Goal: Information Seeking & Learning: Learn about a topic

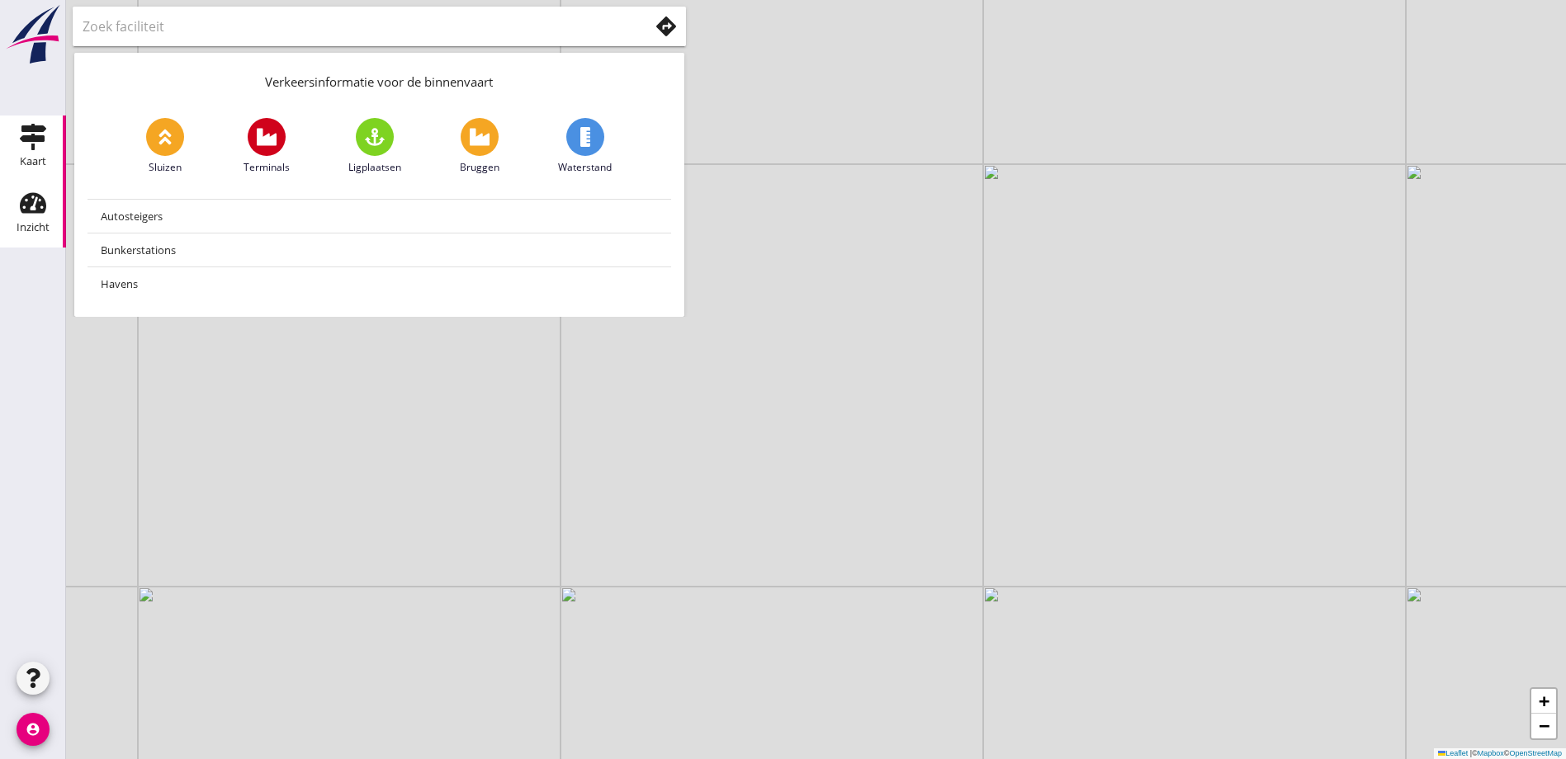
click at [31, 210] on use at bounding box center [33, 203] width 26 height 21
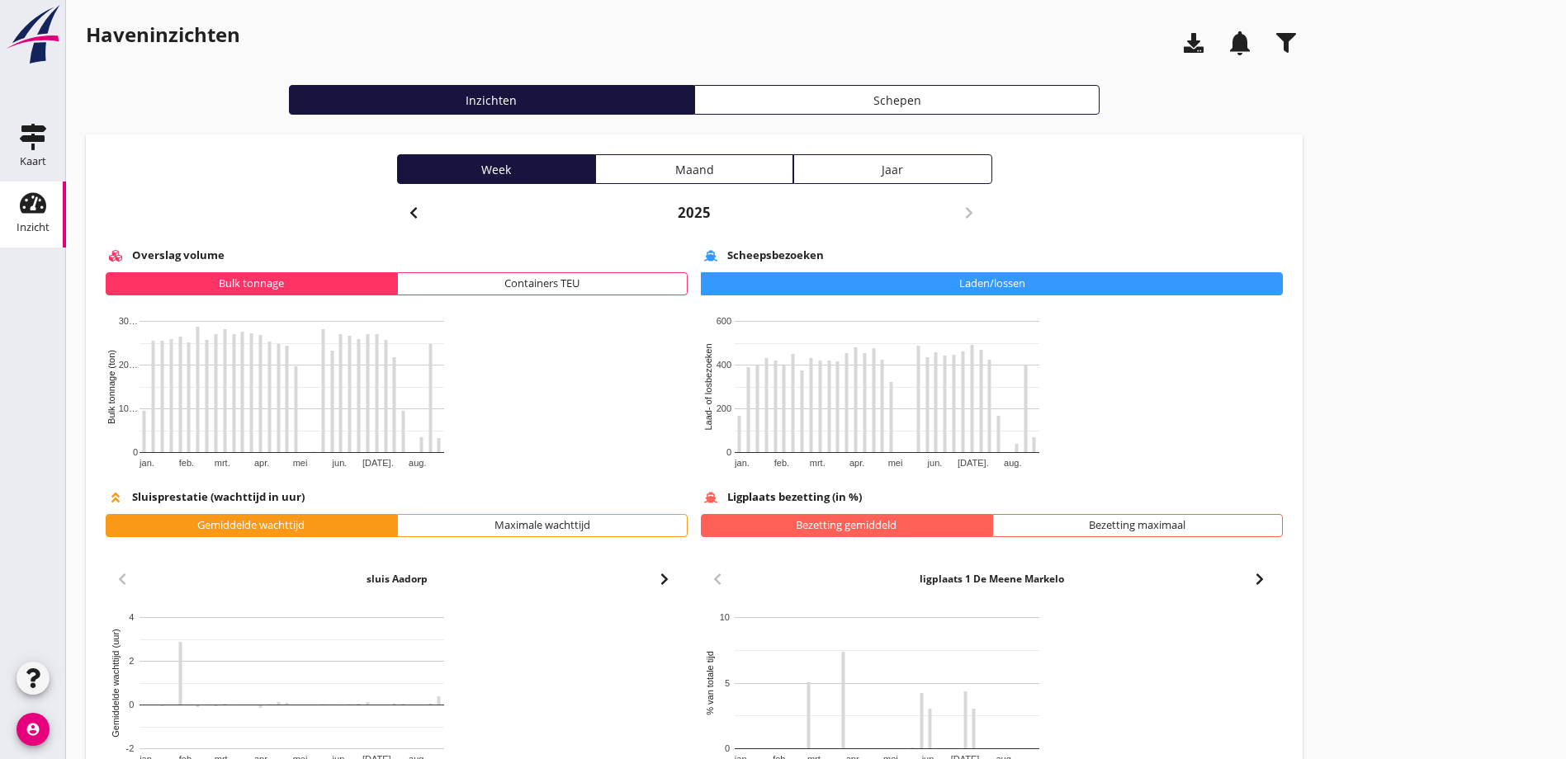
drag, startPoint x: 806, startPoint y: 42, endPoint x: 1117, endPoint y: 650, distance: 683.3
click at [1119, 651] on div "Haveninzichten notifications Inzichten Schepen Week Maand Jaar 2025 Overslag vo…" at bounding box center [816, 521] width 1500 height 1042
click at [1276, 47] on icon "button" at bounding box center [1286, 43] width 20 height 20
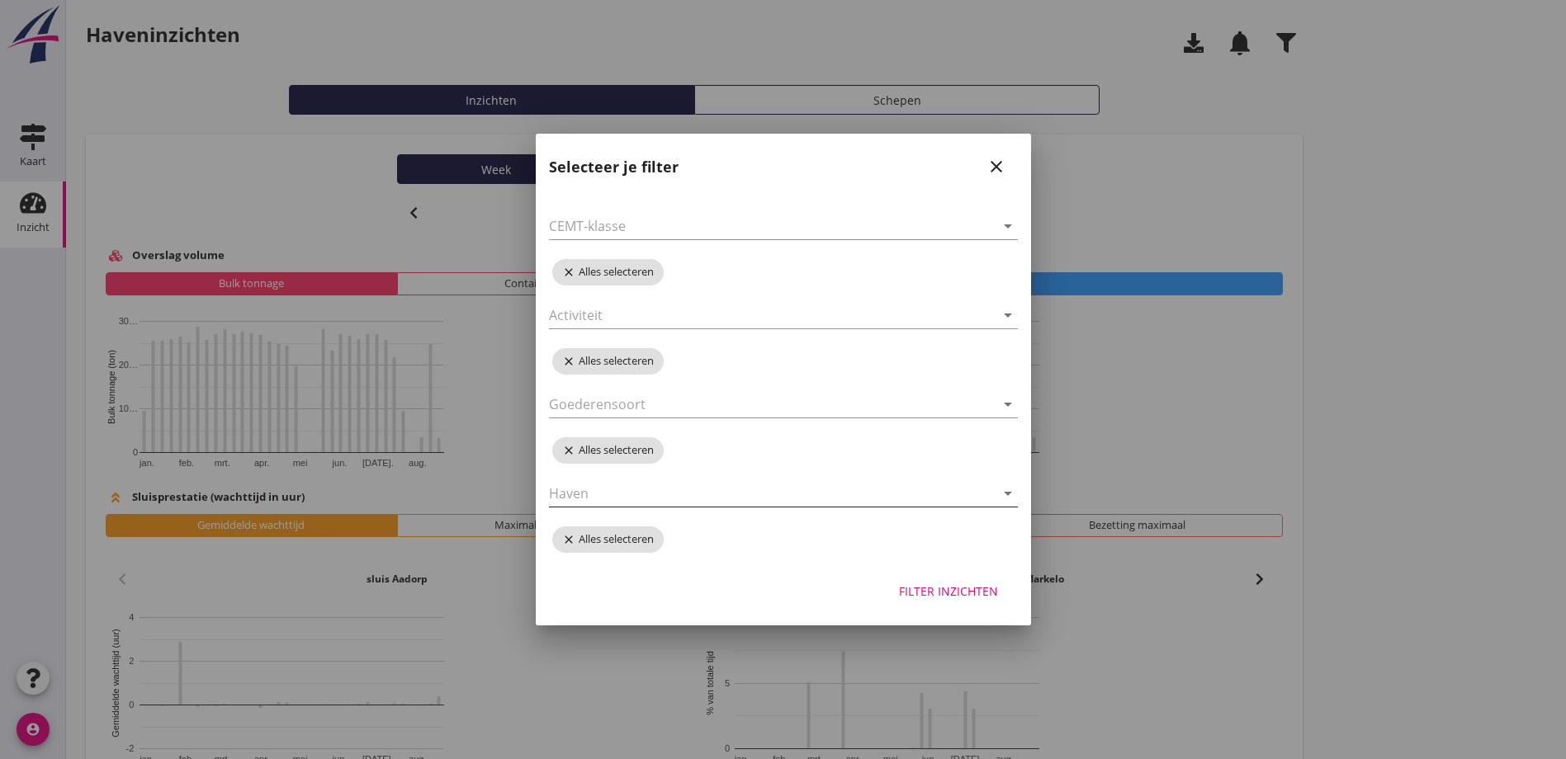
click at [1011, 494] on icon "arrow_drop_down" at bounding box center [1008, 494] width 20 height 20
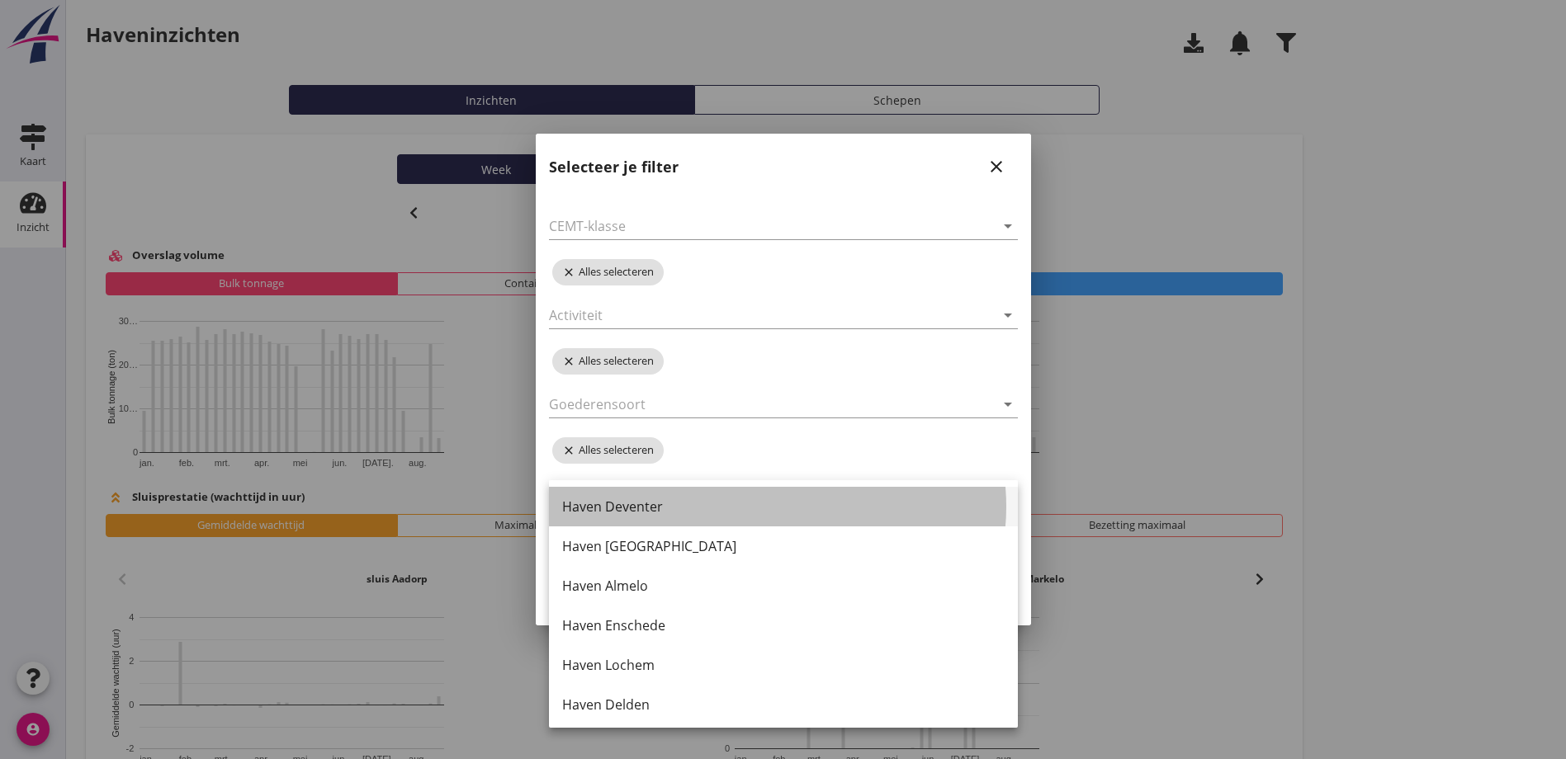
click at [647, 508] on div "Haven Deventer" at bounding box center [783, 507] width 442 height 20
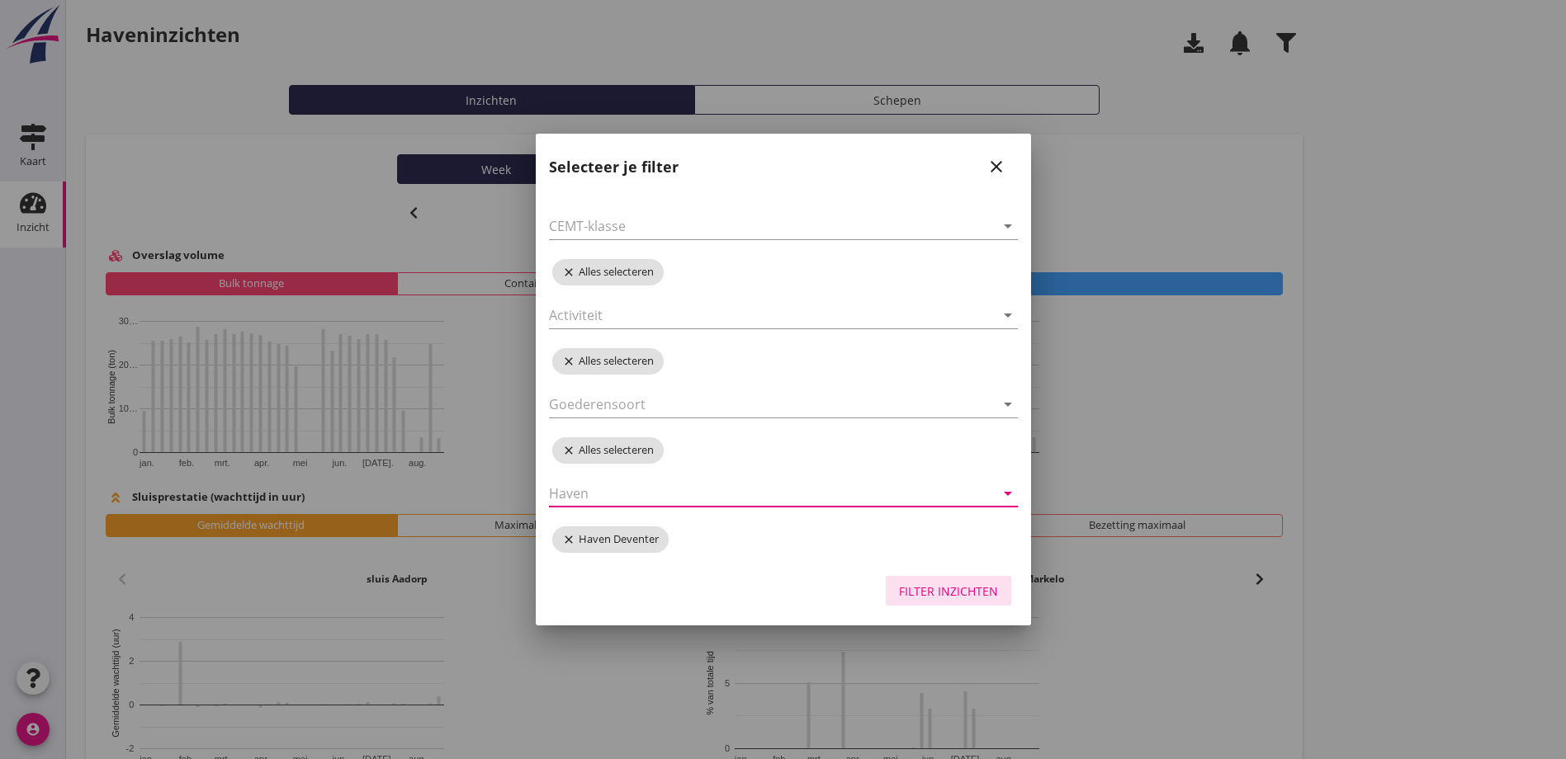
click at [958, 593] on div "Filter inzichten" at bounding box center [948, 591] width 99 height 17
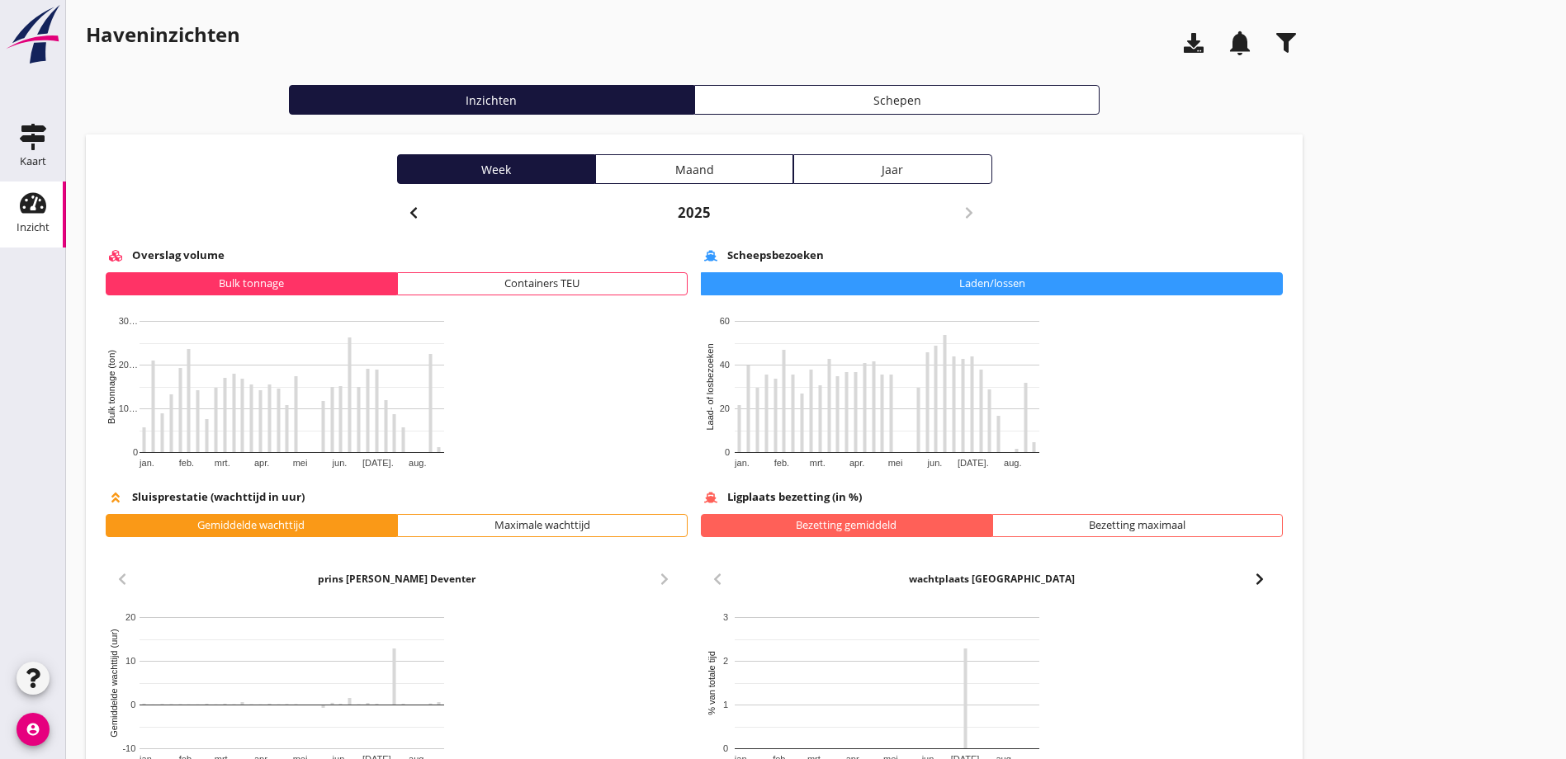
click at [1276, 39] on use "button" at bounding box center [1286, 43] width 20 height 20
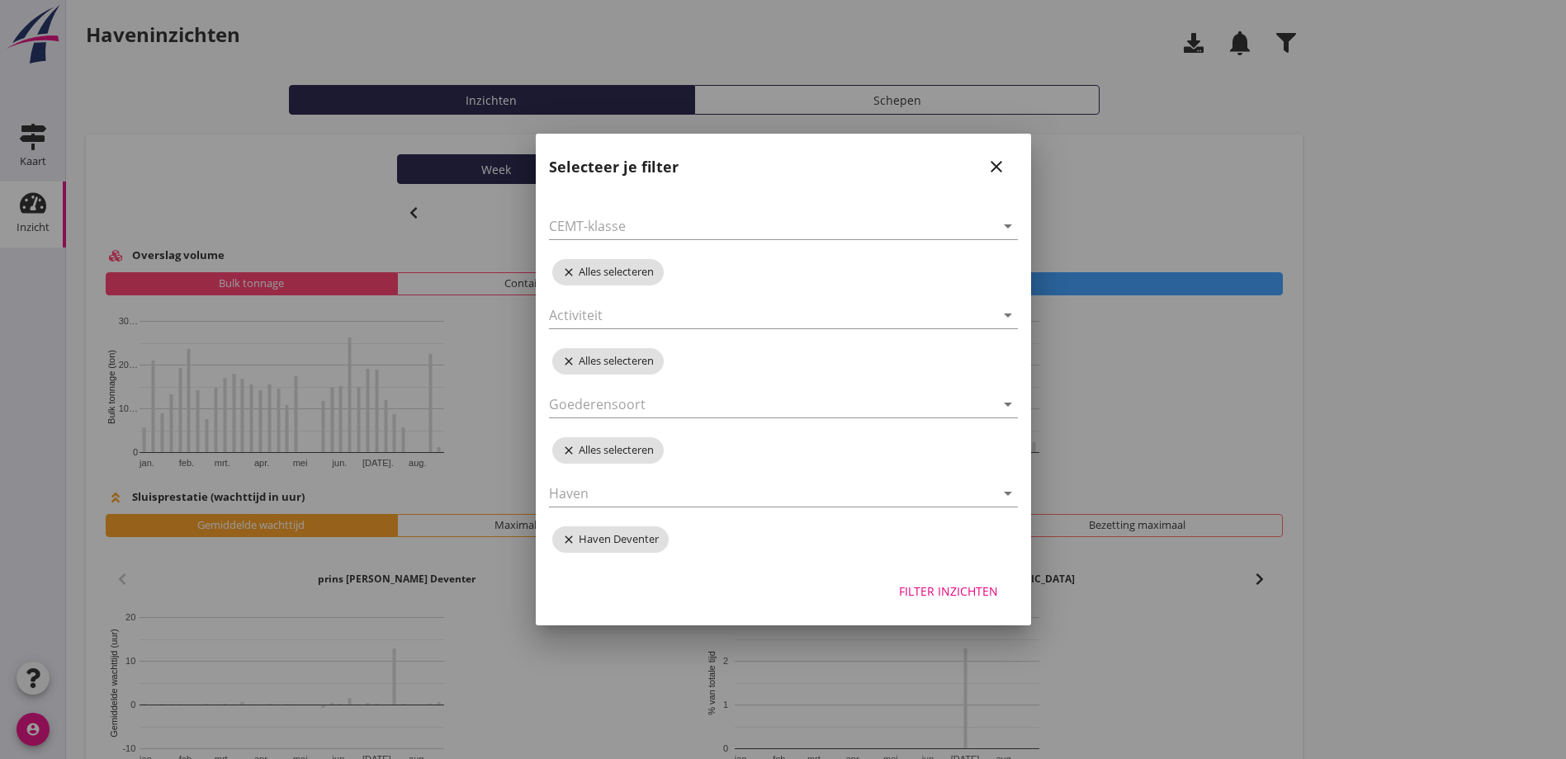
click at [968, 585] on div "Filter inzichten" at bounding box center [948, 591] width 99 height 17
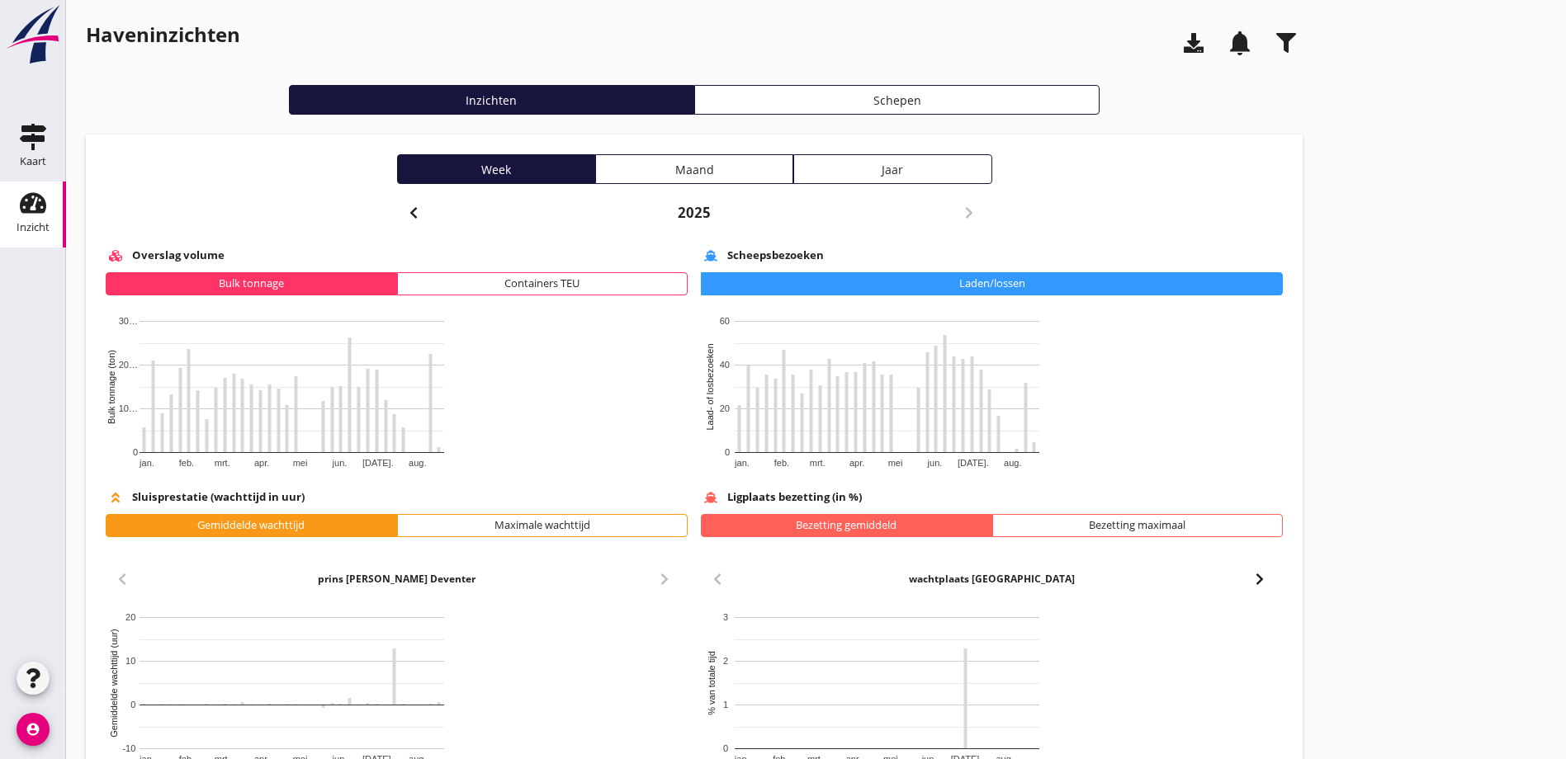
click at [1269, 40] on div "button" at bounding box center [1285, 42] width 33 height 33
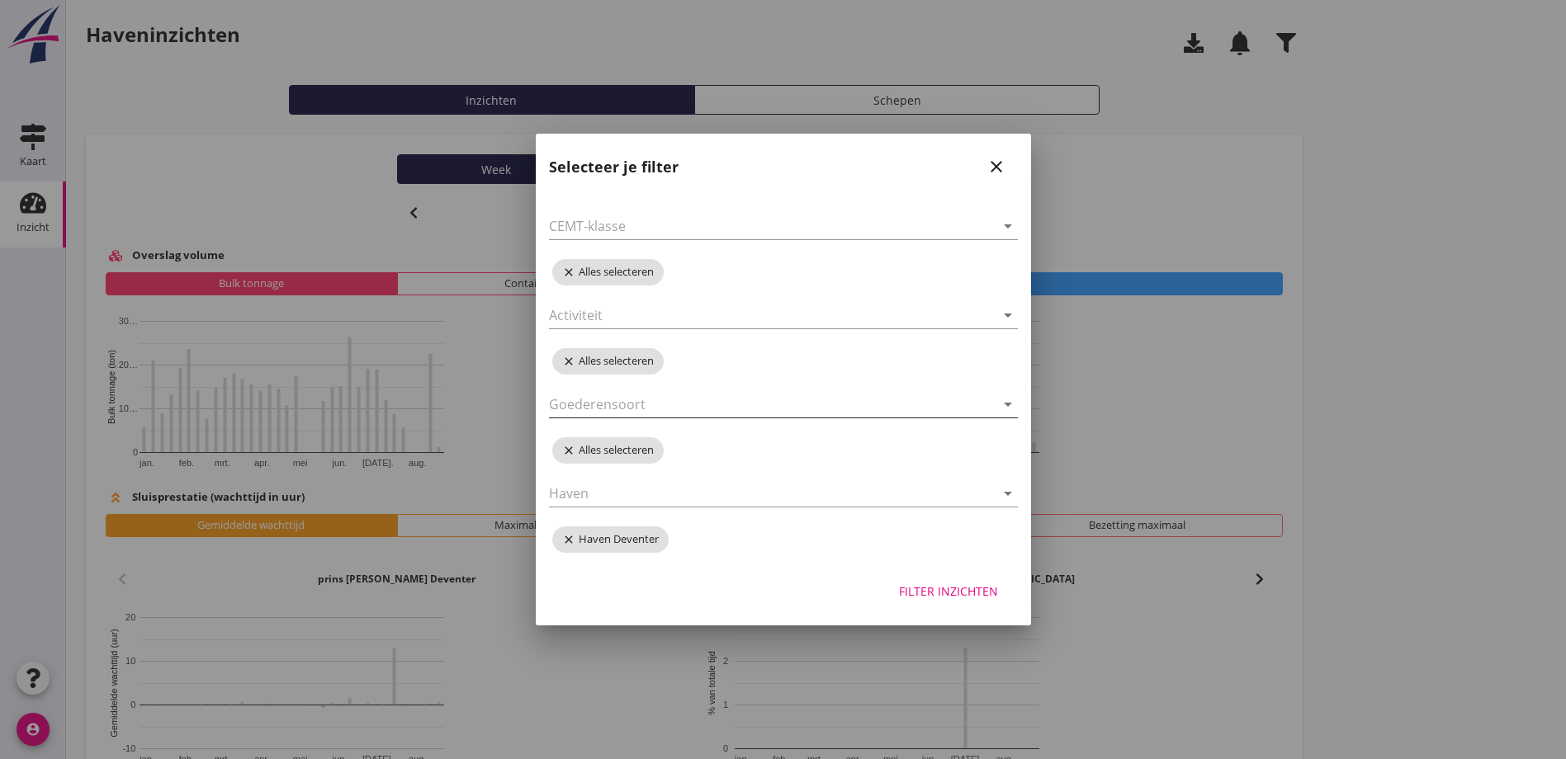
click at [1007, 405] on icon "arrow_drop_down" at bounding box center [1008, 405] width 20 height 20
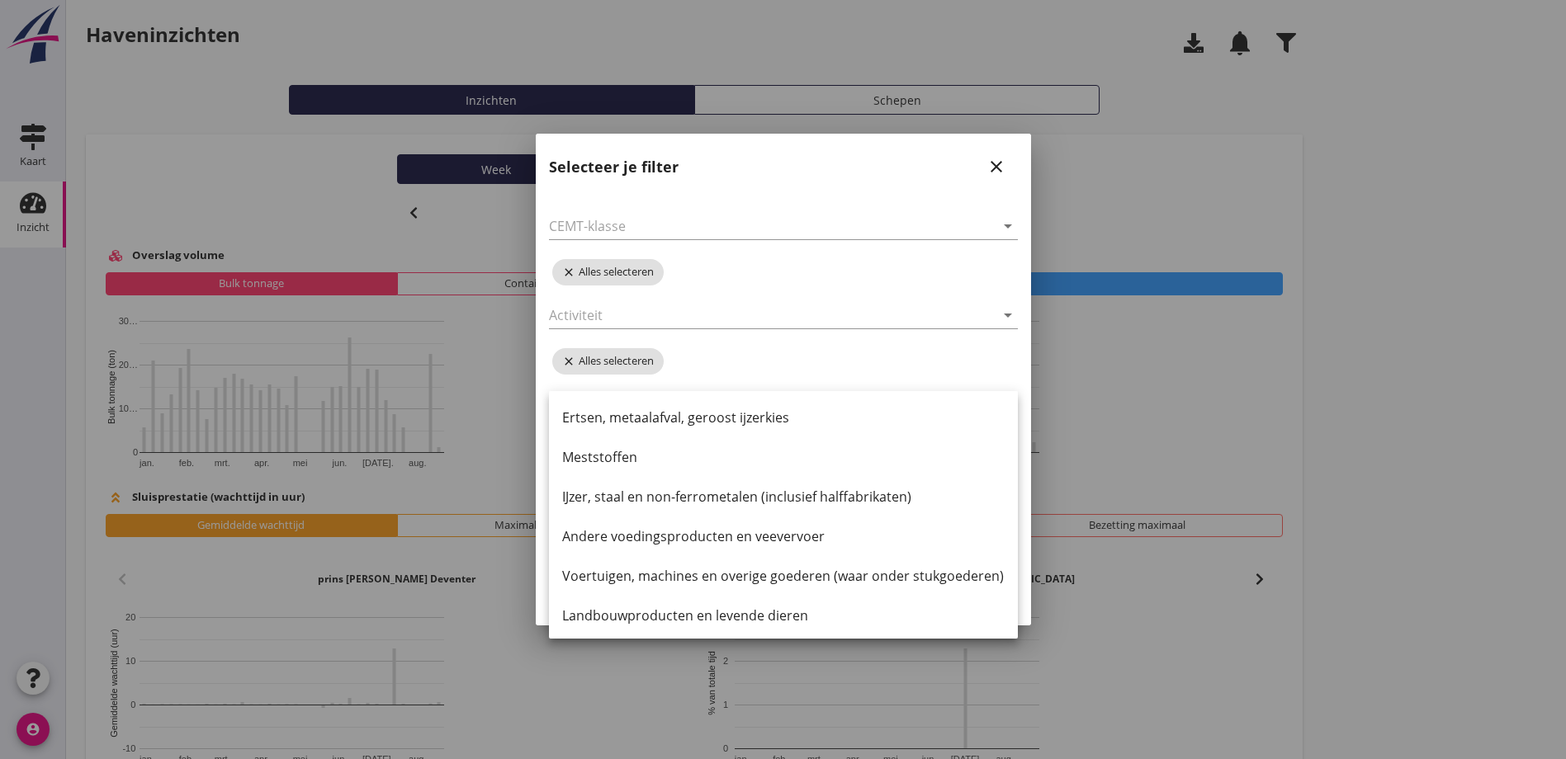
click at [787, 358] on div "arrow_drop_down close Alles selecteren arrow_drop_down close Alles selecteren a…" at bounding box center [783, 375] width 495 height 376
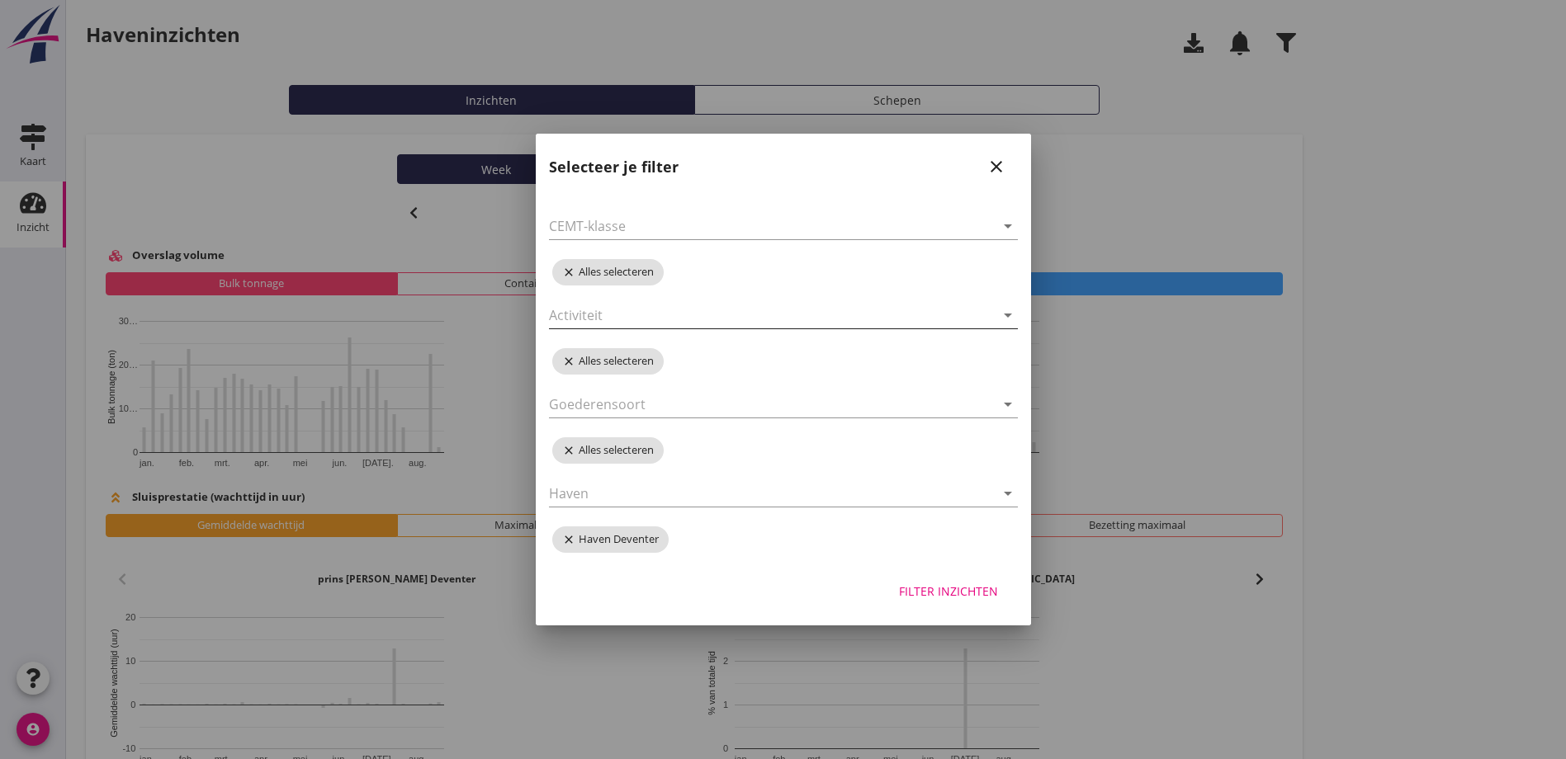
click at [1010, 316] on icon "arrow_drop_down" at bounding box center [1008, 315] width 20 height 20
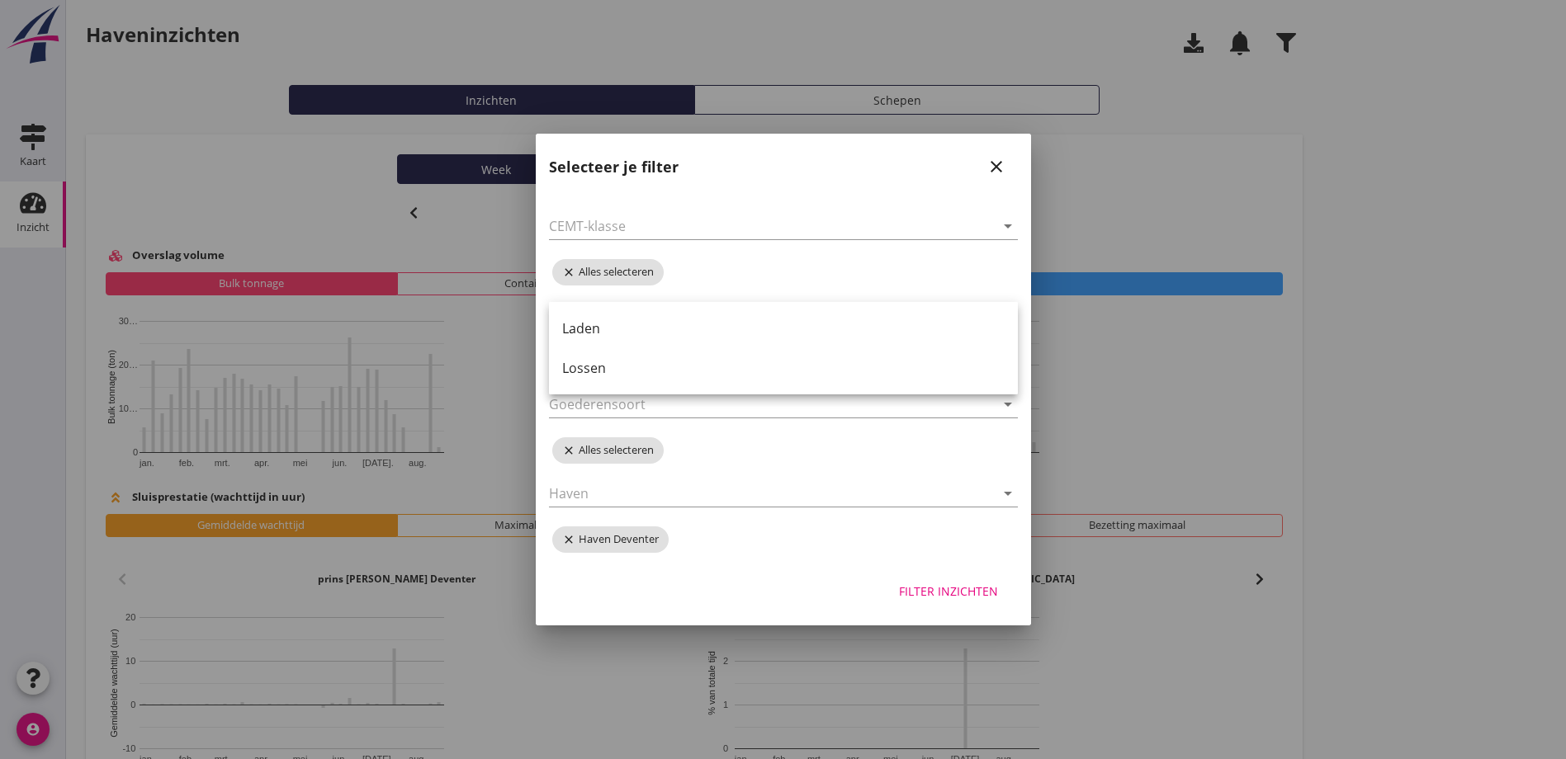
click at [1010, 316] on link "Laden" at bounding box center [783, 329] width 469 height 40
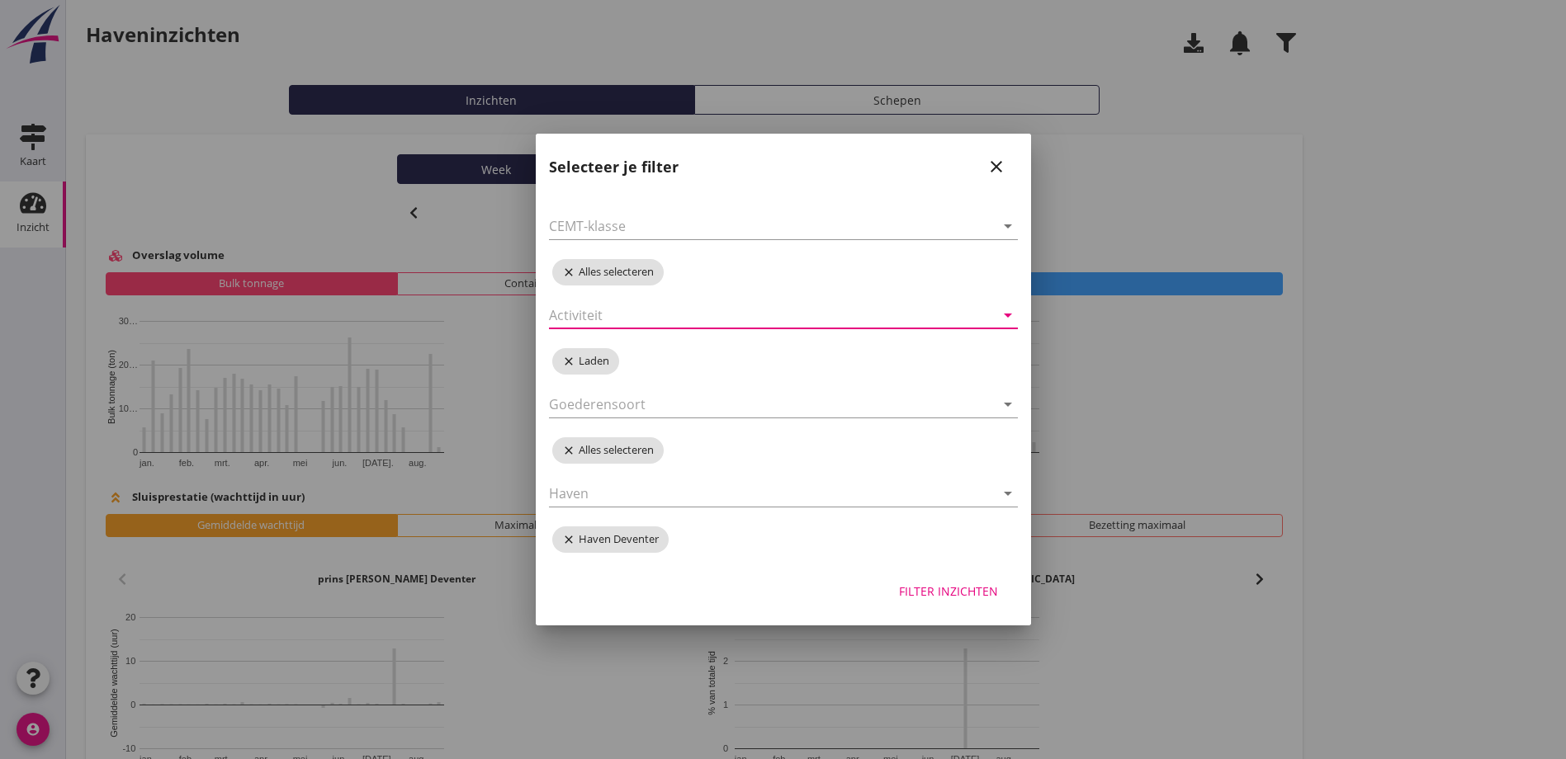
click at [1010, 316] on icon "arrow_drop_down" at bounding box center [1008, 315] width 20 height 20
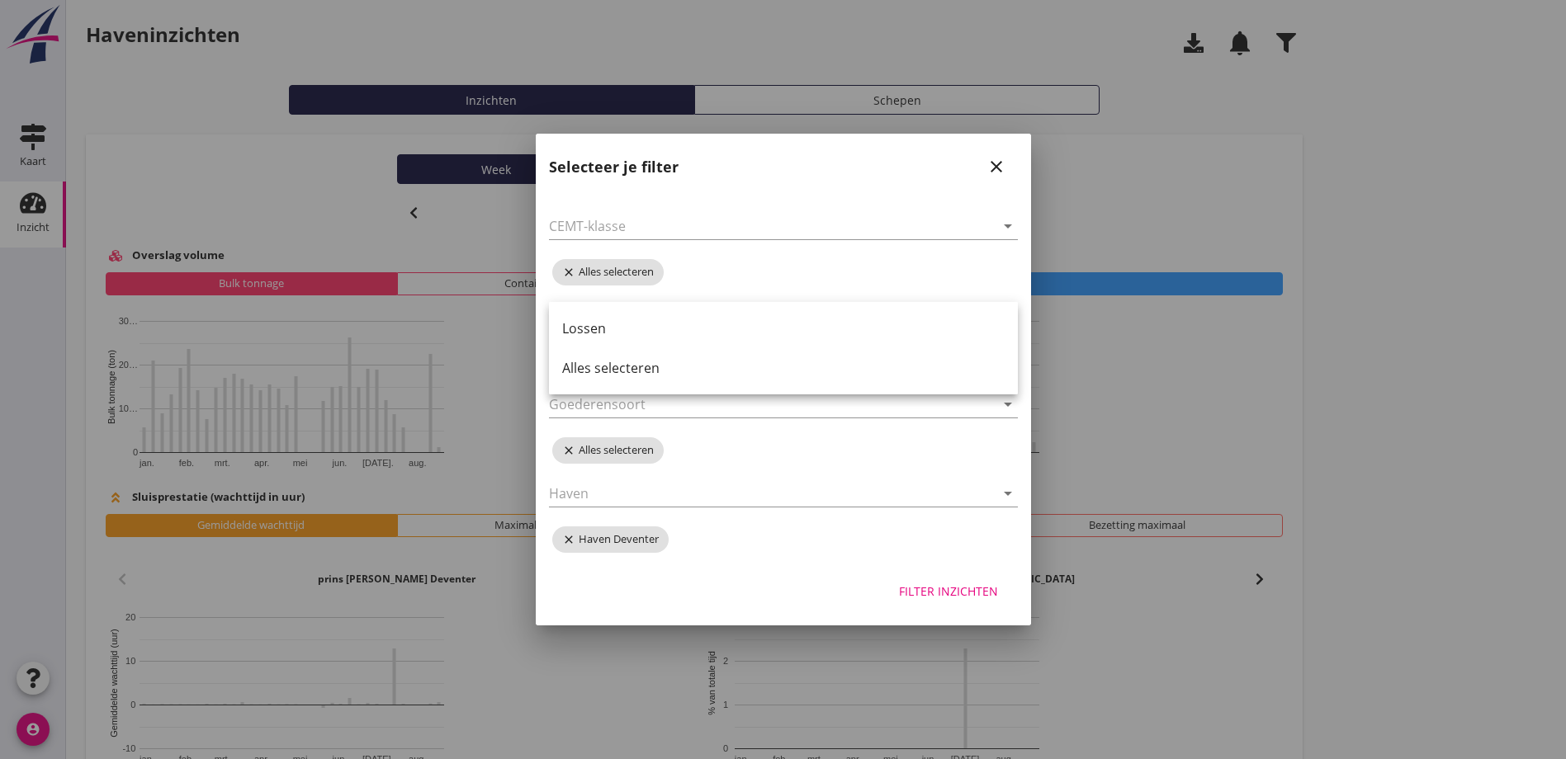
click at [1010, 316] on link "Lossen" at bounding box center [783, 329] width 469 height 40
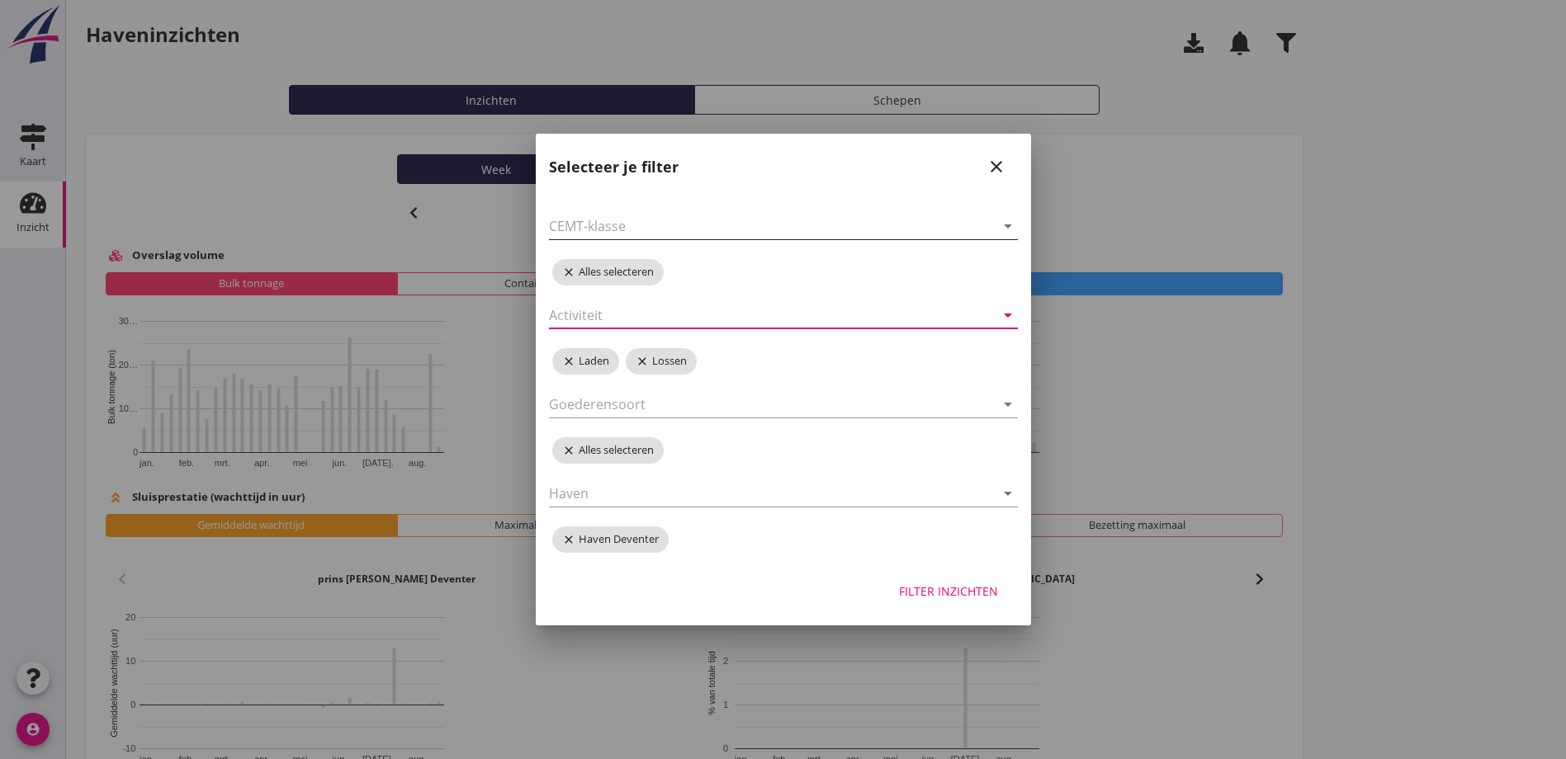
click at [1009, 227] on icon "arrow_drop_down" at bounding box center [1008, 226] width 20 height 20
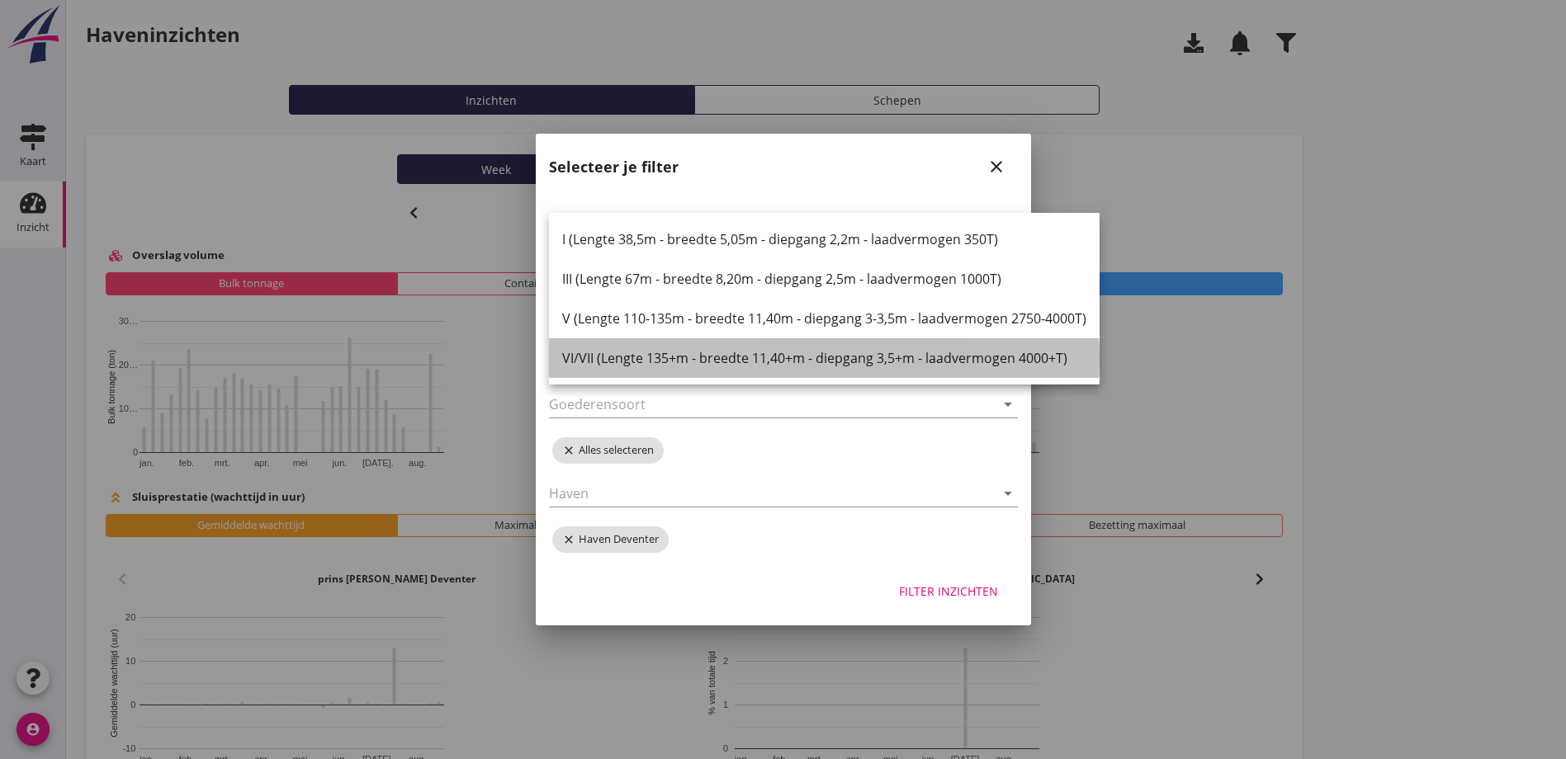
click at [683, 360] on div "VI/VII (Lengte 135+m - breedte 11,40+m - diepgang 3,5+m - laadvermogen 4000+T)" at bounding box center [824, 358] width 524 height 20
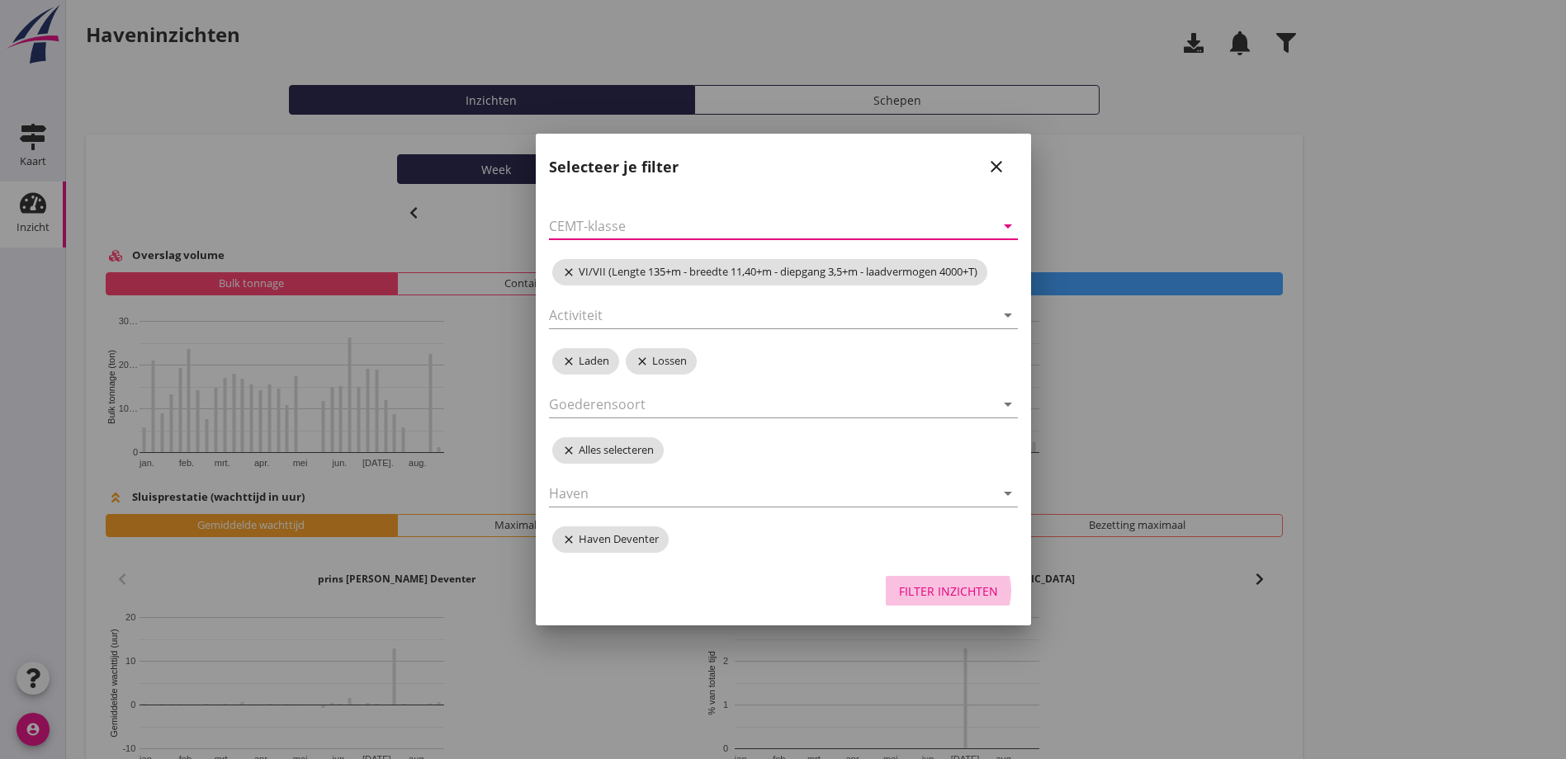
click at [938, 590] on div "Filter inzichten" at bounding box center [948, 591] width 99 height 17
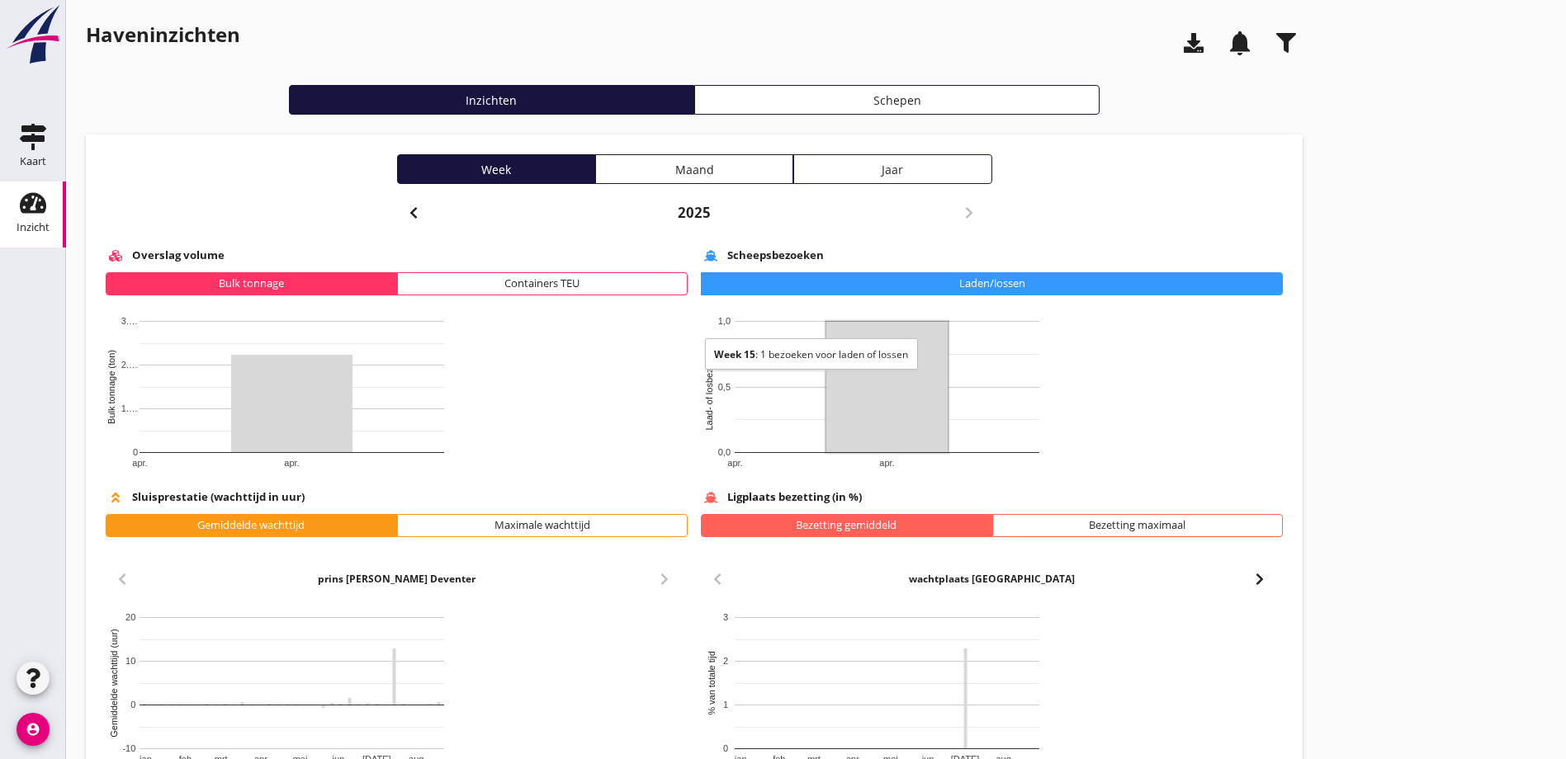
click at [826, 391] on rect "Een diagram." at bounding box center [886, 387] width 121 height 130
click at [702, 97] on div "Schepen" at bounding box center [897, 100] width 390 height 17
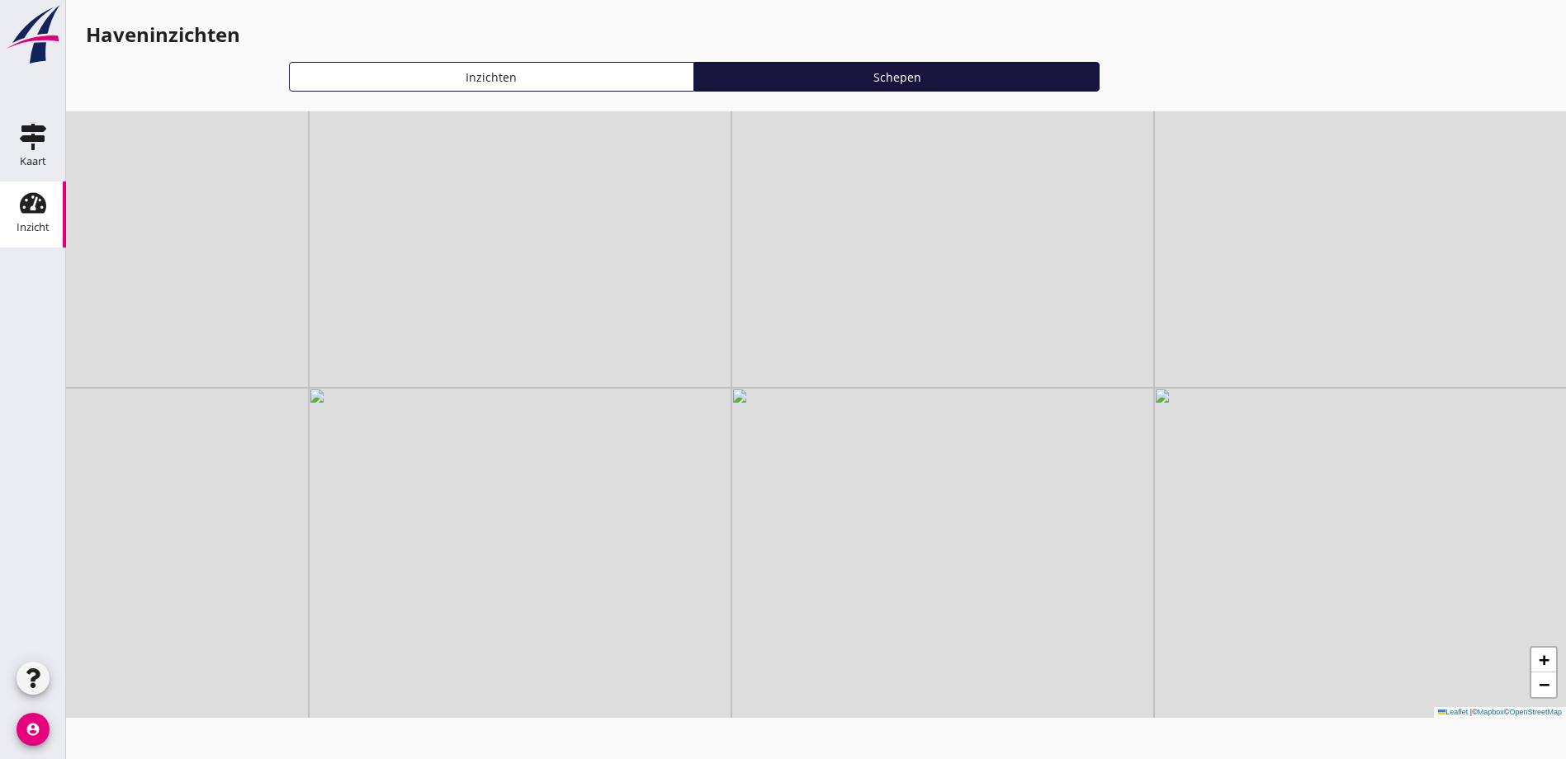
click at [385, 73] on div "Inzichten" at bounding box center [491, 77] width 390 height 17
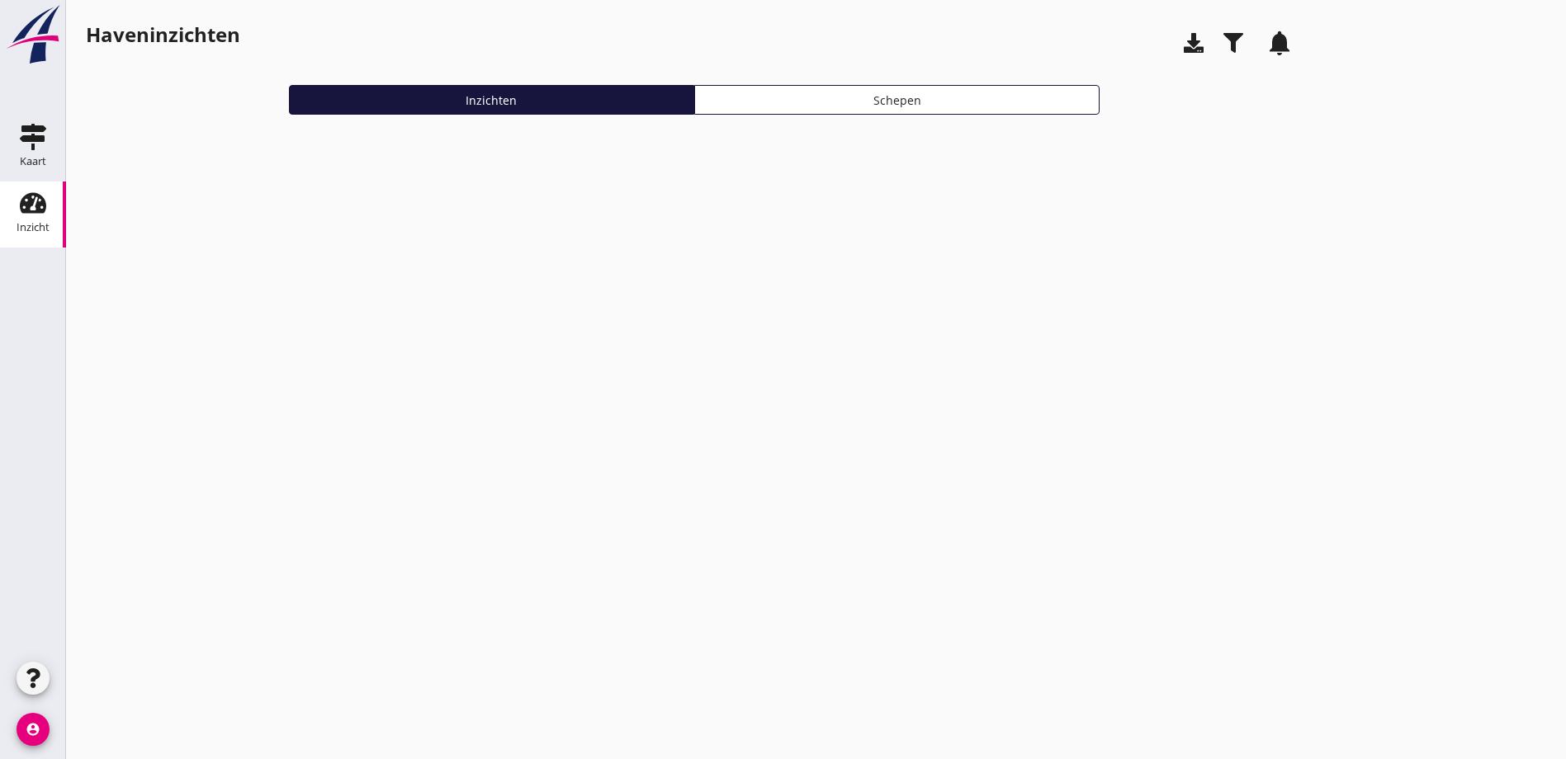
click at [1223, 41] on icon "button" at bounding box center [1233, 43] width 20 height 20
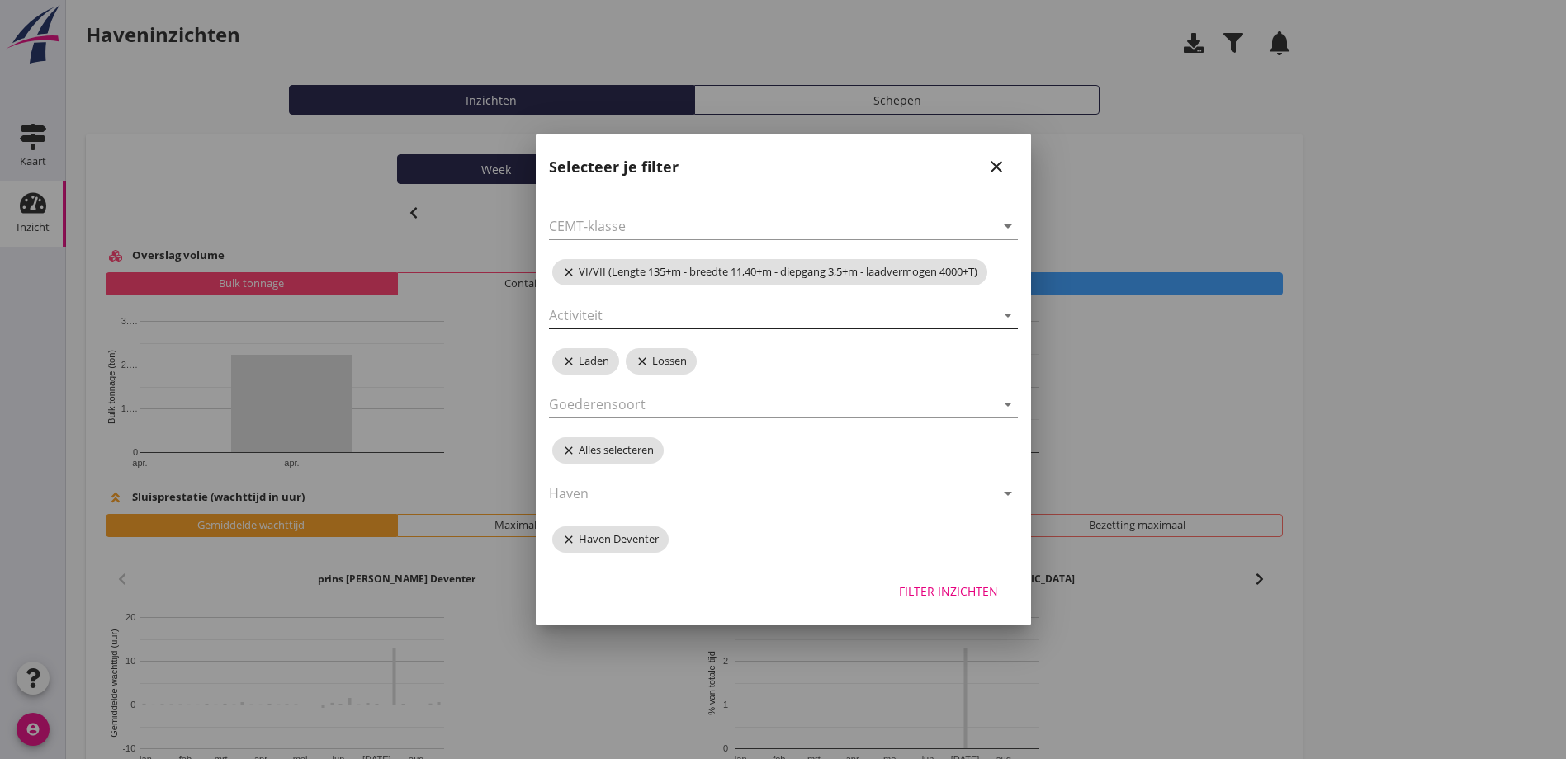
click at [1004, 316] on icon "arrow_drop_down" at bounding box center [1008, 315] width 20 height 20
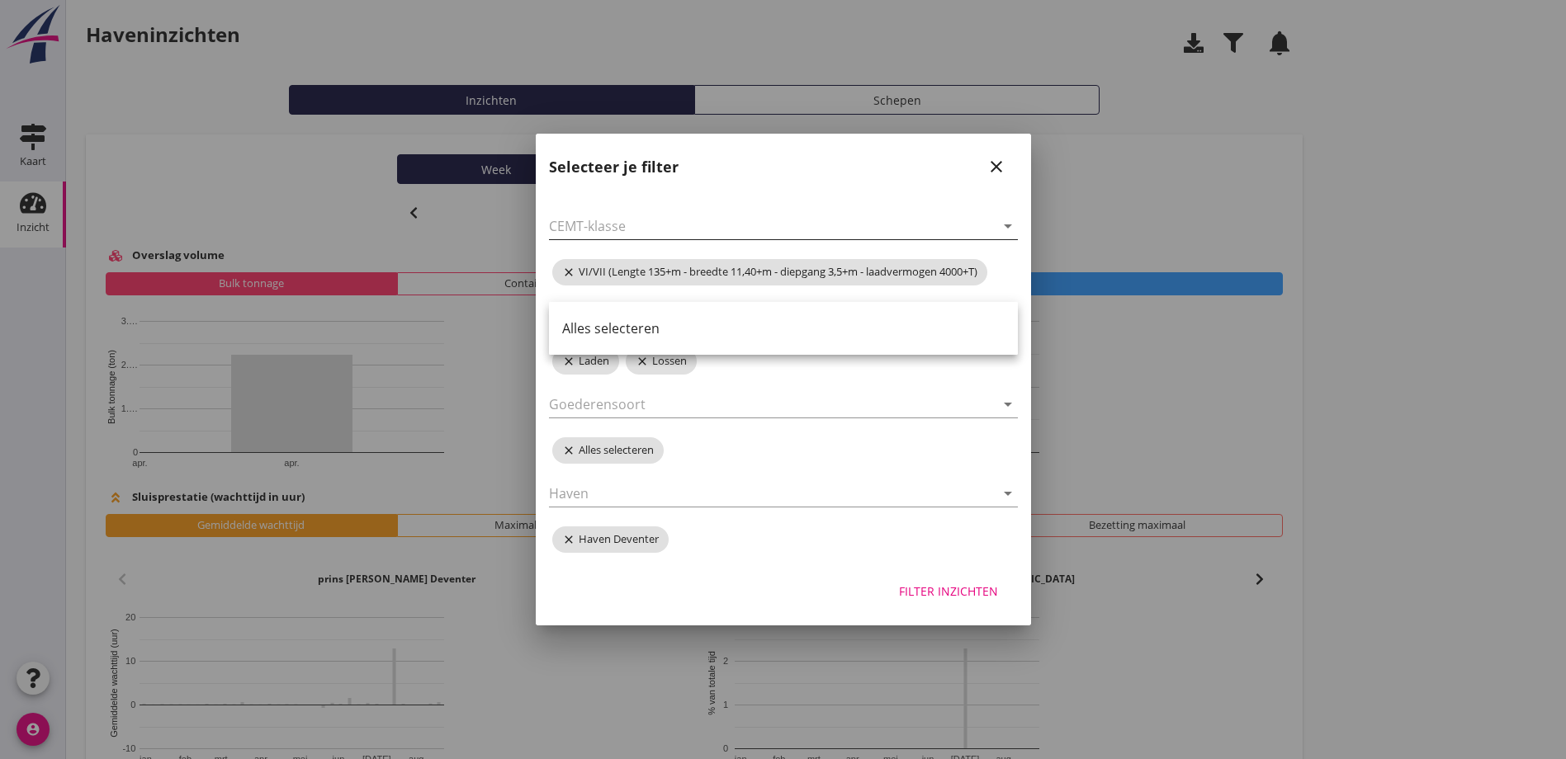
click at [1006, 227] on icon "arrow_drop_down" at bounding box center [1008, 226] width 20 height 20
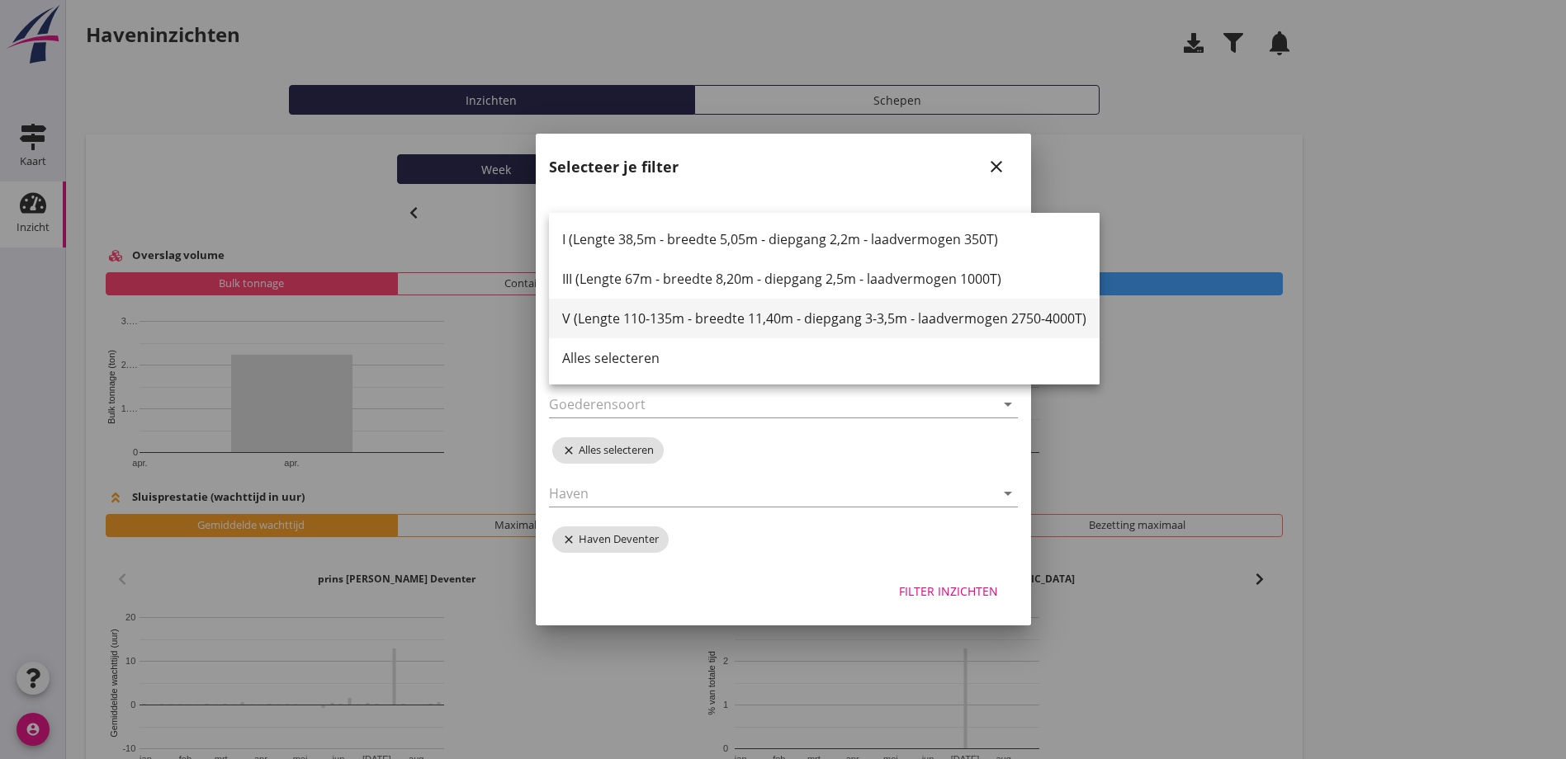
click at [690, 321] on div "V (Lengte 110-135m - breedte 11,40m - diepgang 3-3,5m - laadvermogen 2750-4000T)" at bounding box center [824, 319] width 524 height 20
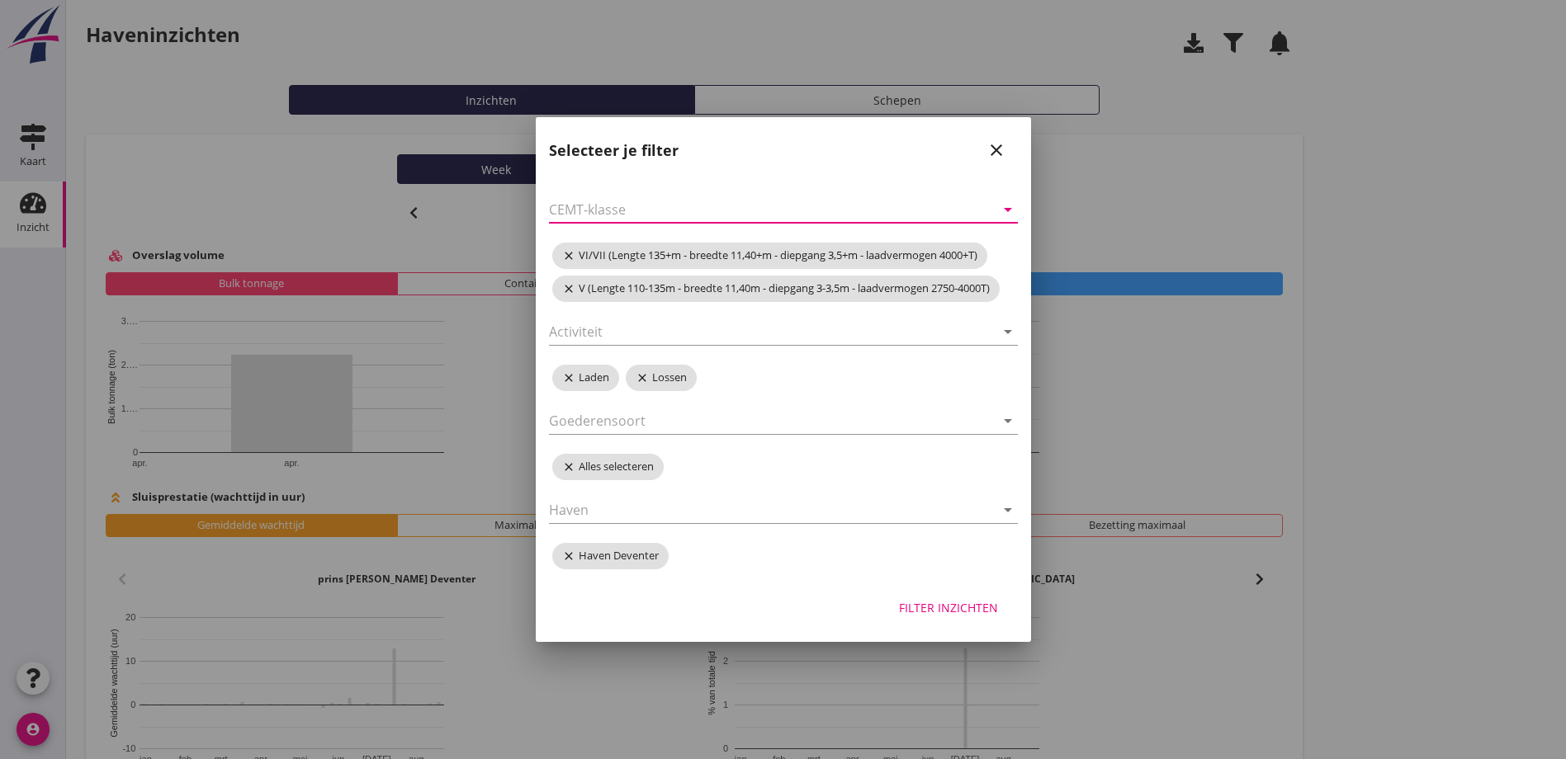
click at [957, 611] on div "Filter inzichten" at bounding box center [948, 607] width 99 height 17
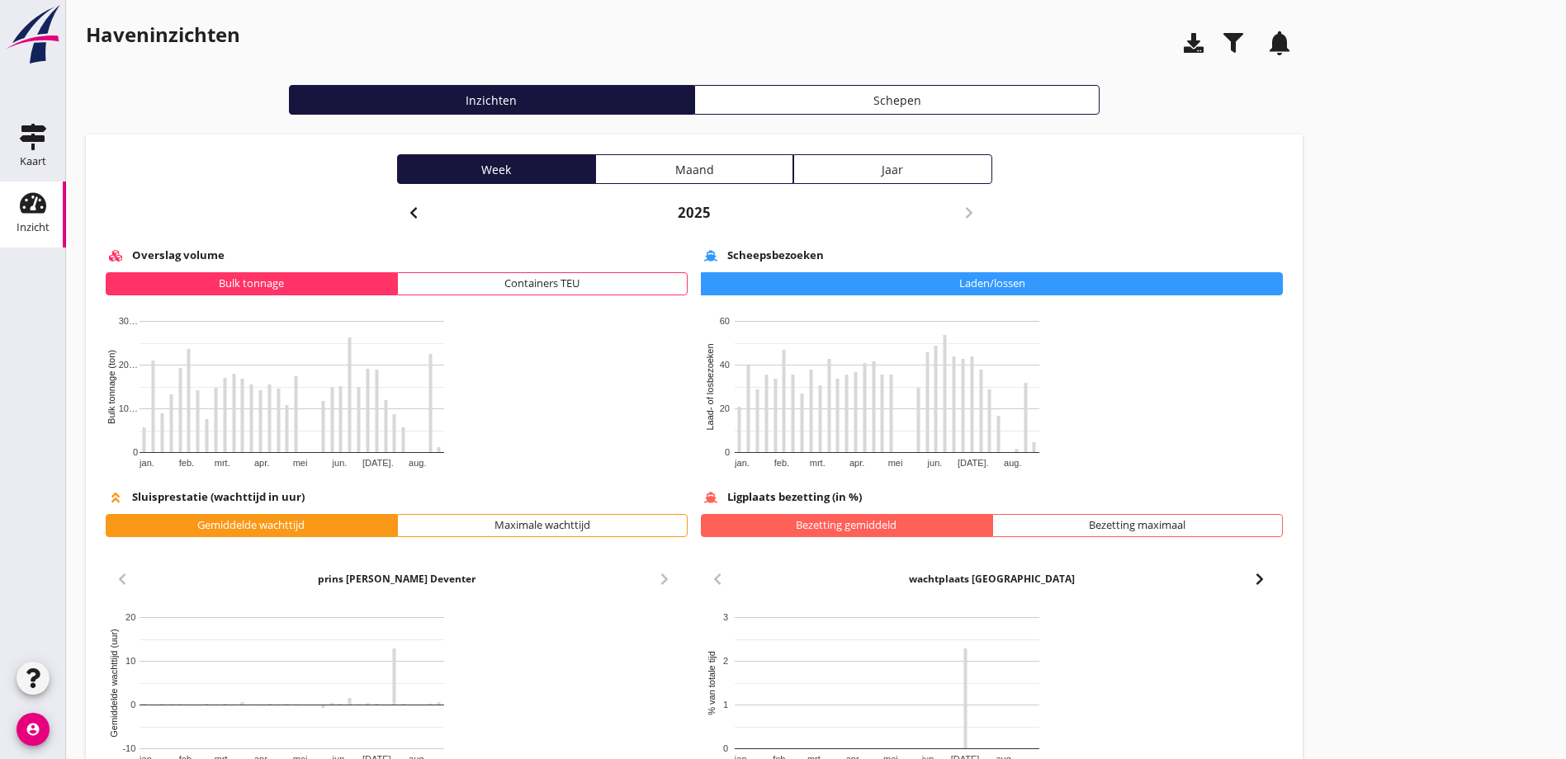
click at [801, 162] on div "Jaar" at bounding box center [892, 169] width 183 height 17
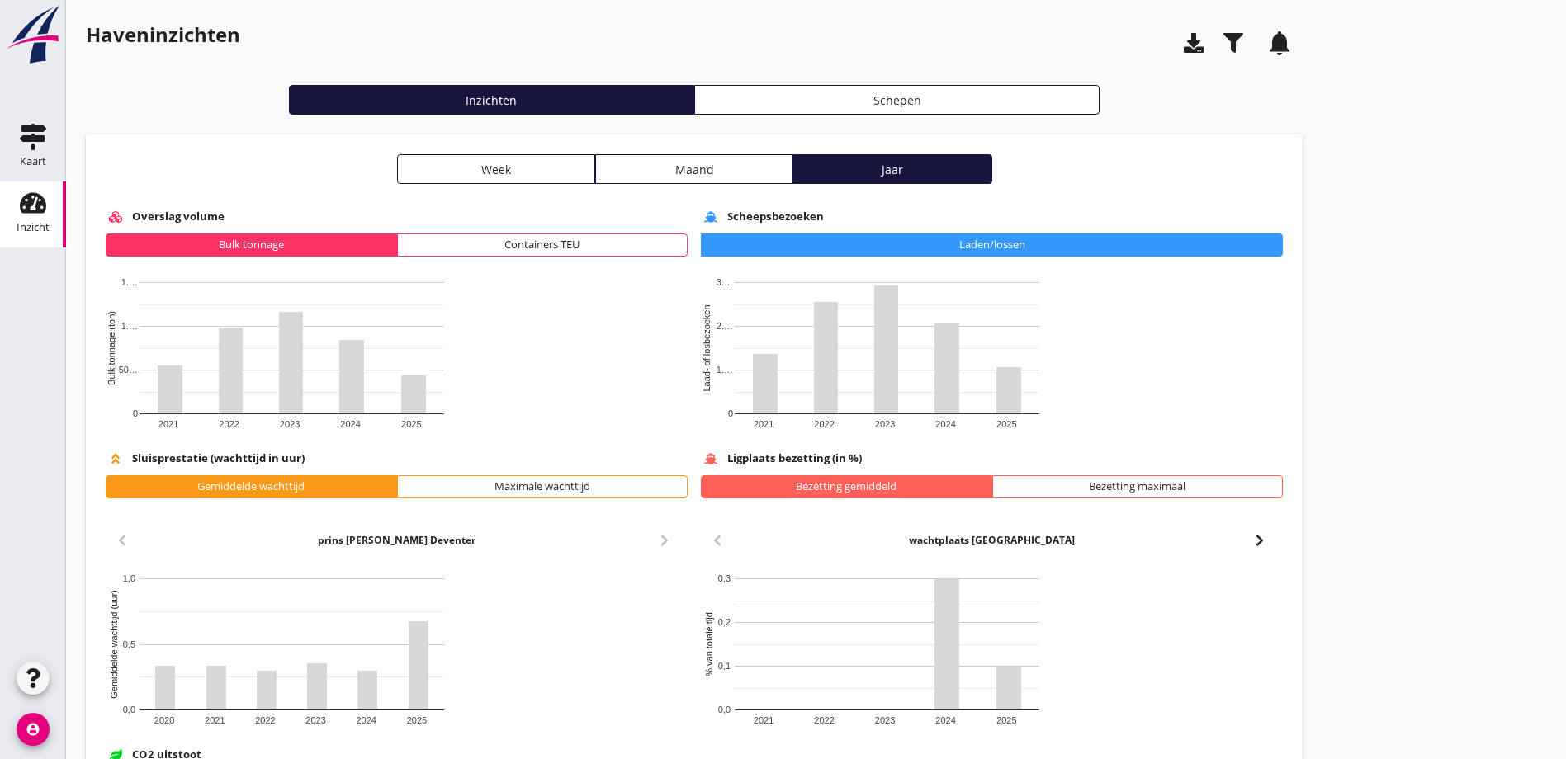
click at [1223, 42] on use "button" at bounding box center [1233, 43] width 20 height 20
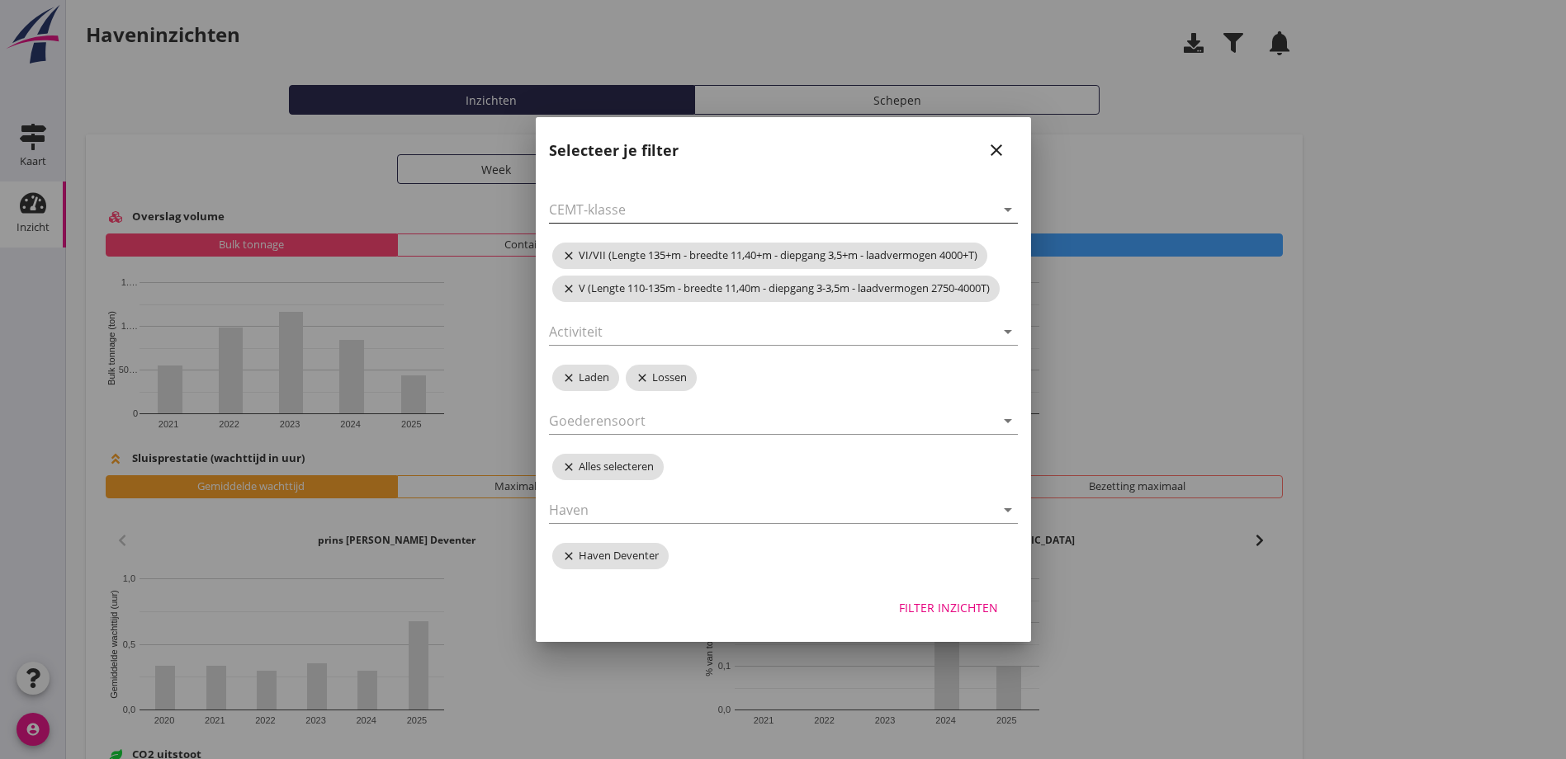
click at [1008, 211] on icon "arrow_drop_down" at bounding box center [1008, 210] width 20 height 20
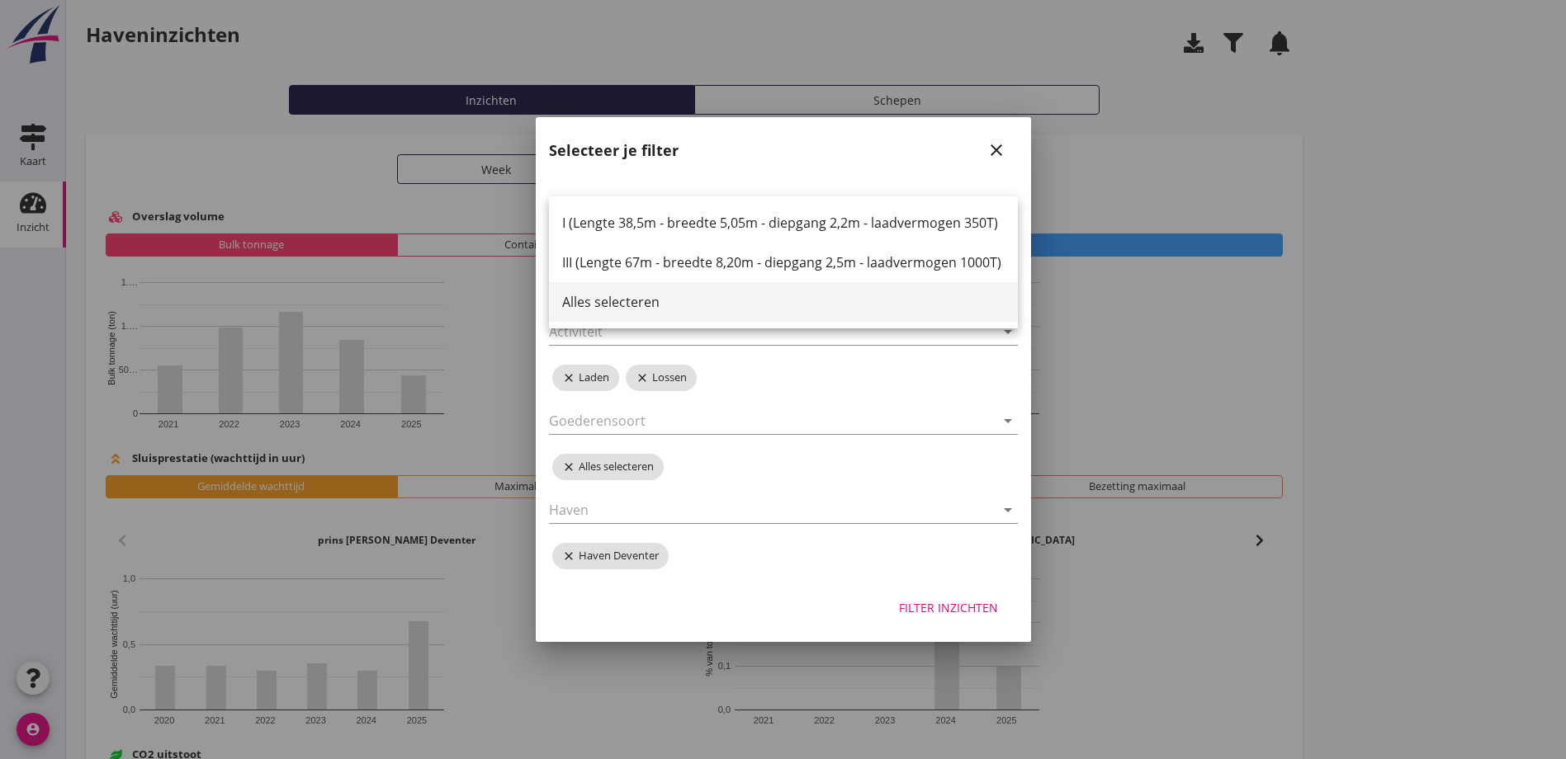
click at [636, 301] on div "Alles selecteren" at bounding box center [783, 302] width 442 height 20
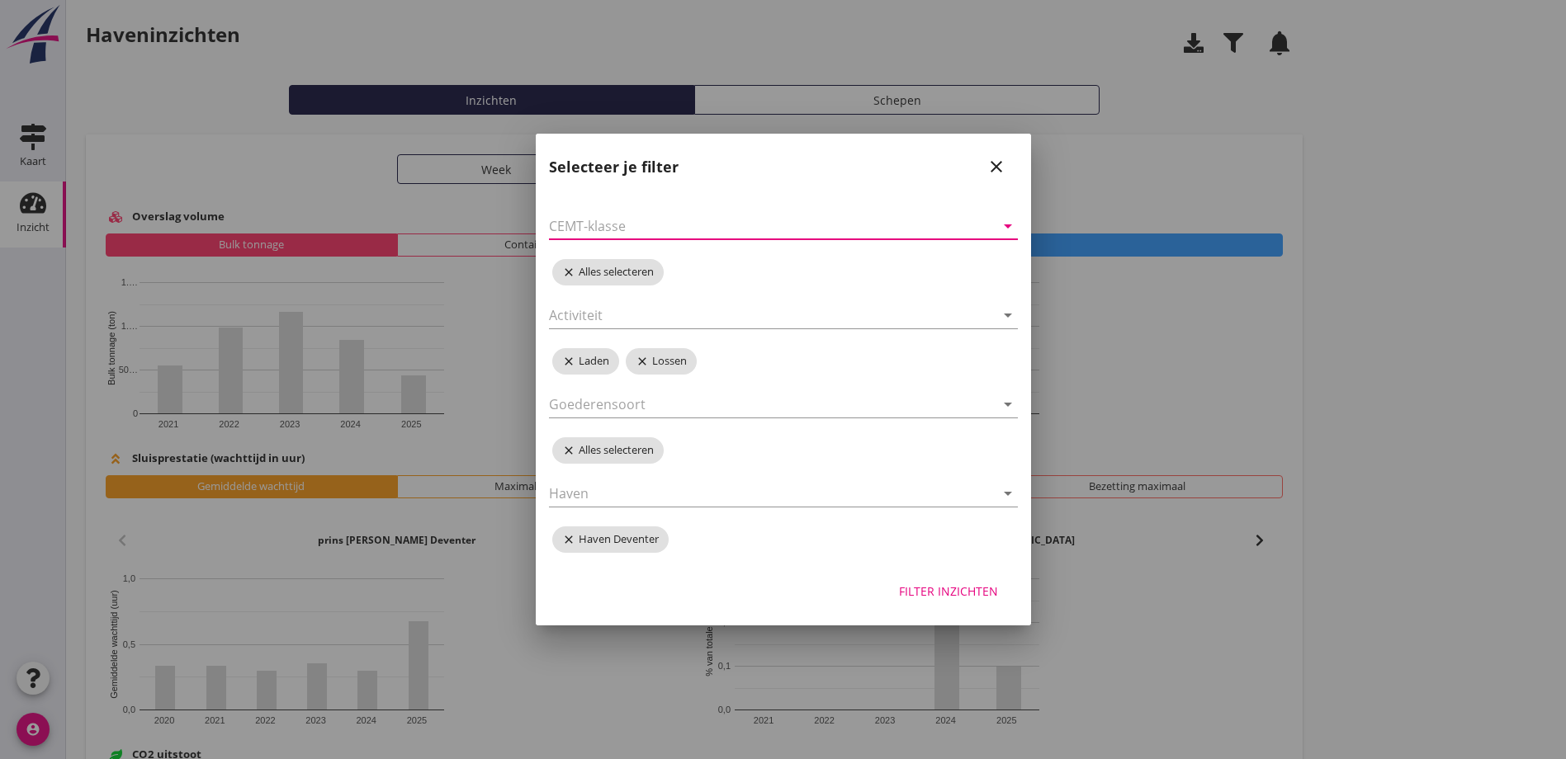
click at [1008, 232] on icon "arrow_drop_down" at bounding box center [1008, 226] width 20 height 20
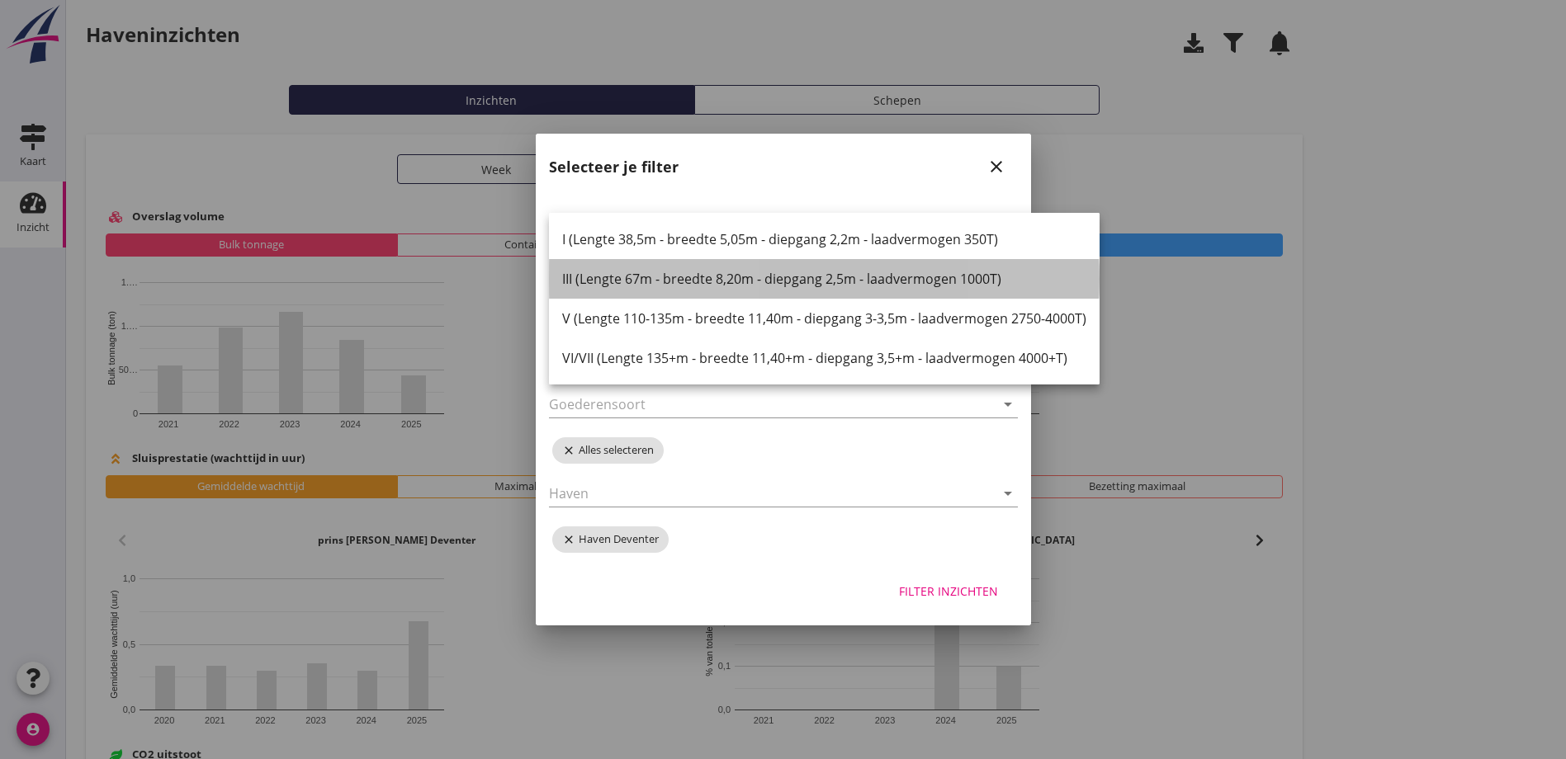
click at [583, 281] on div "III (Lengte 67m - breedte 8,20m - diepgang 2,5m - laadvermogen 1000T)" at bounding box center [824, 279] width 524 height 20
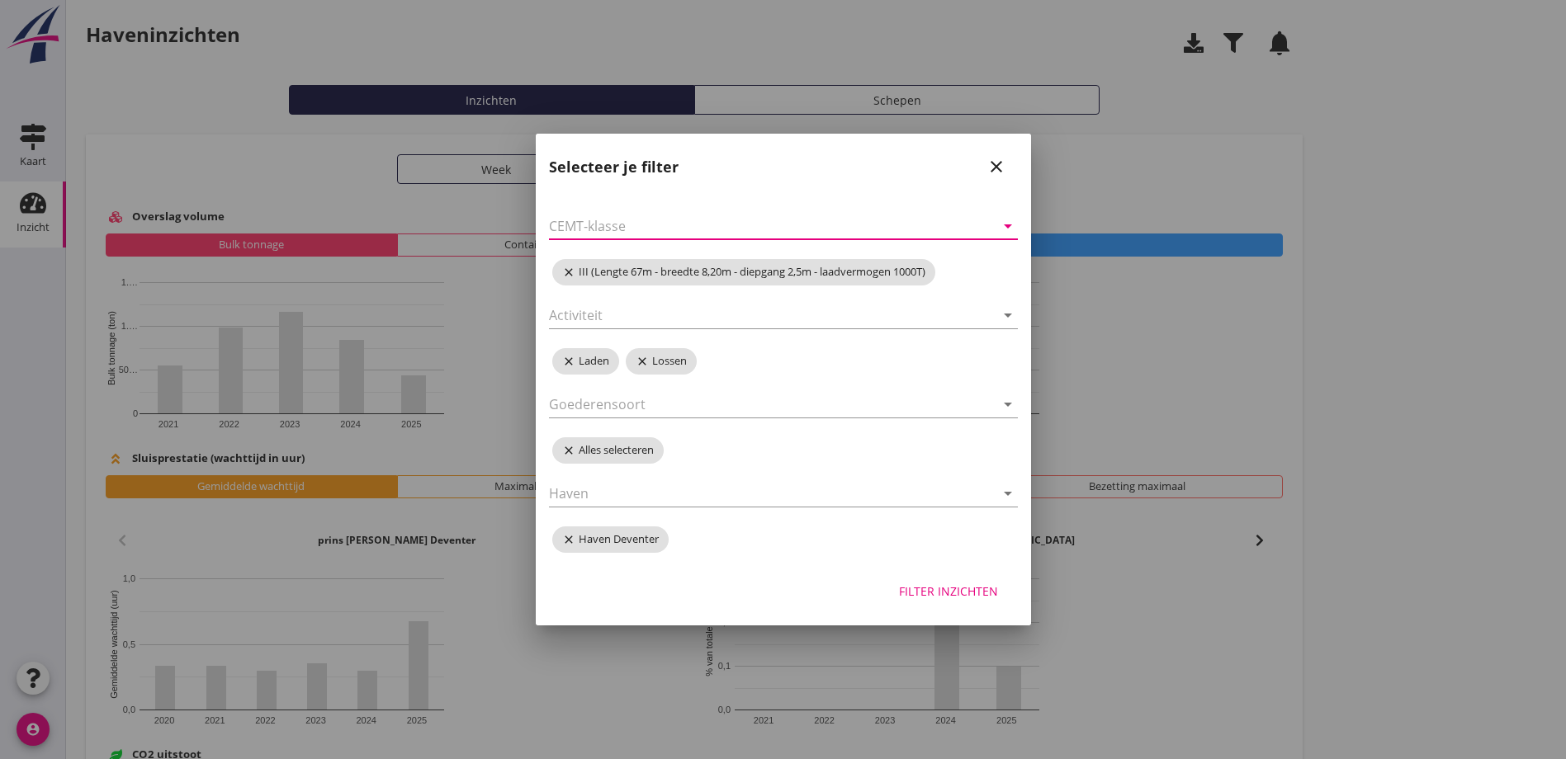
click at [956, 593] on div "Filter inzichten" at bounding box center [948, 591] width 99 height 17
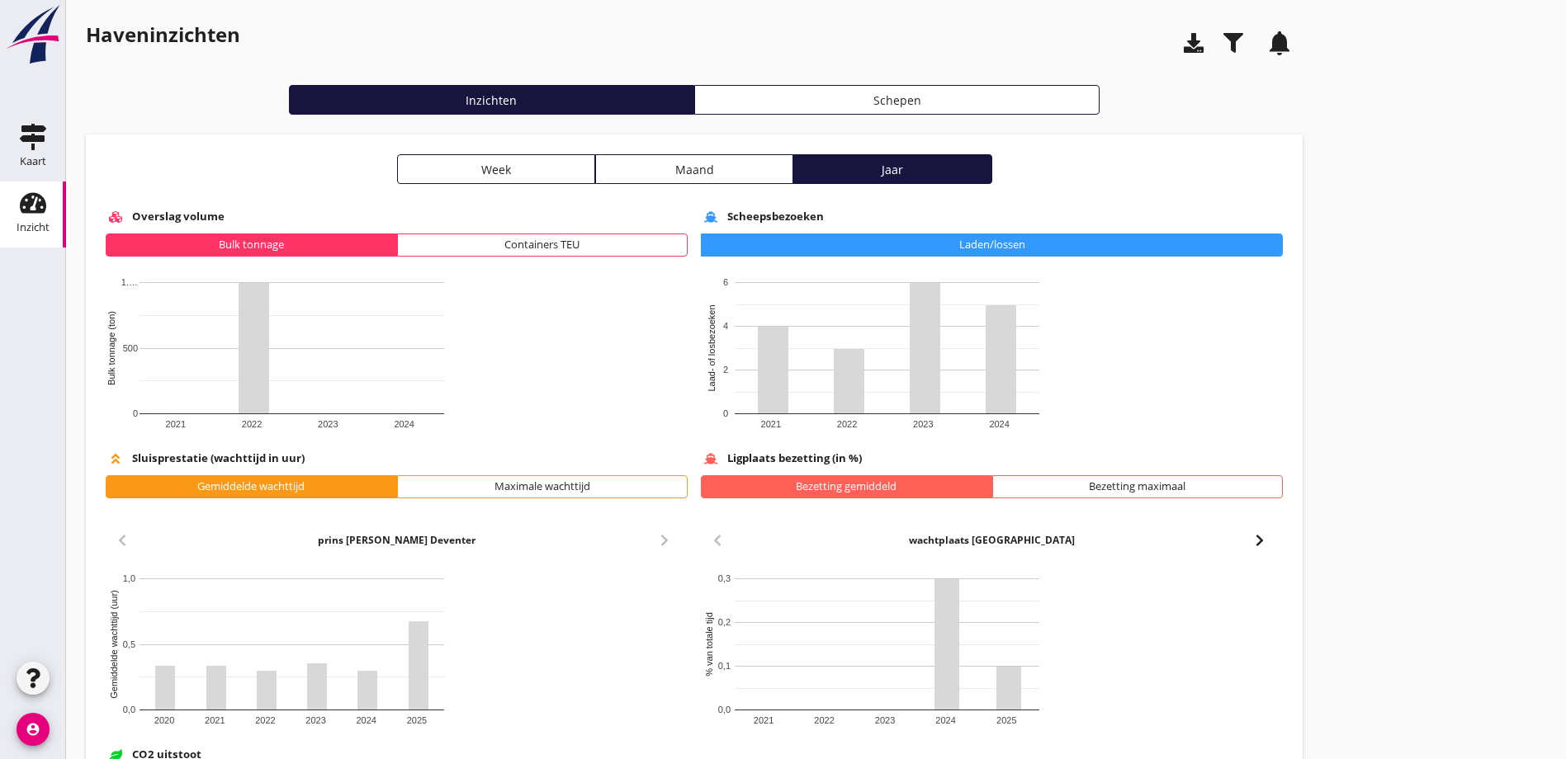
click at [1223, 42] on use "button" at bounding box center [1233, 43] width 20 height 20
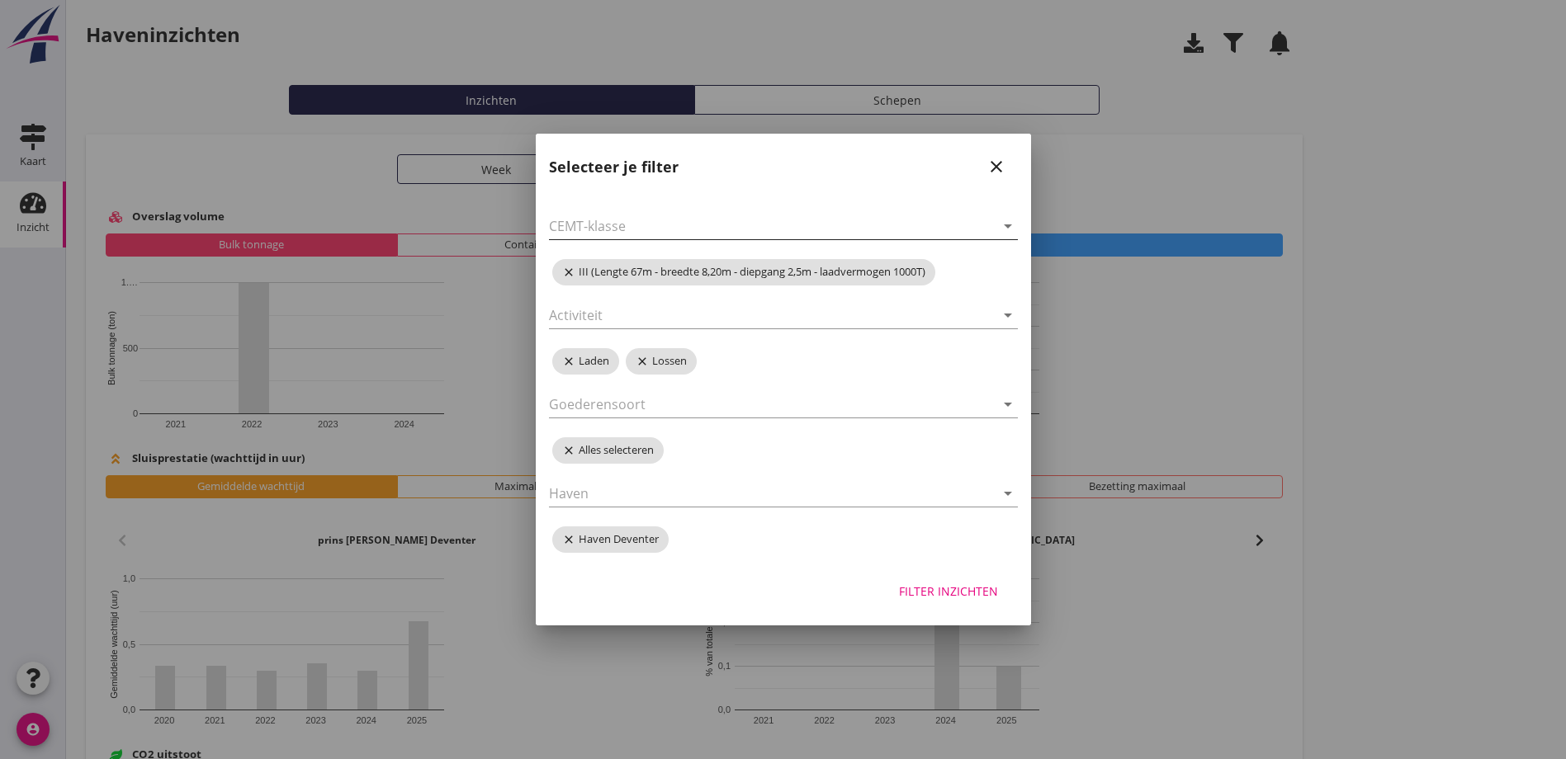
click at [1005, 227] on icon "arrow_drop_down" at bounding box center [1008, 226] width 20 height 20
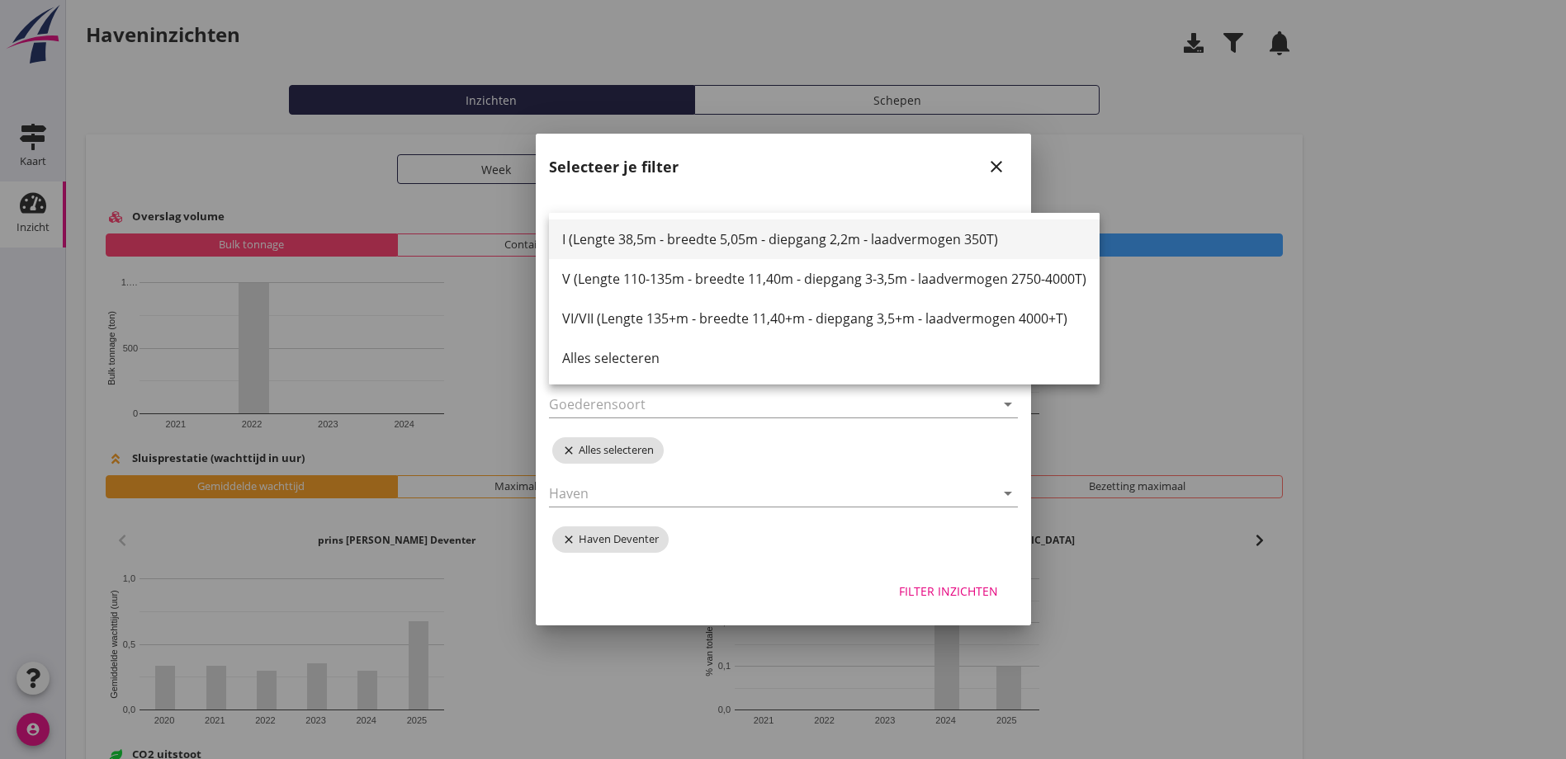
click at [834, 238] on div "I (Lengte 38,5m - breedte 5,05m - diepgang 2,2m - laadvermogen 350T)" at bounding box center [824, 239] width 524 height 20
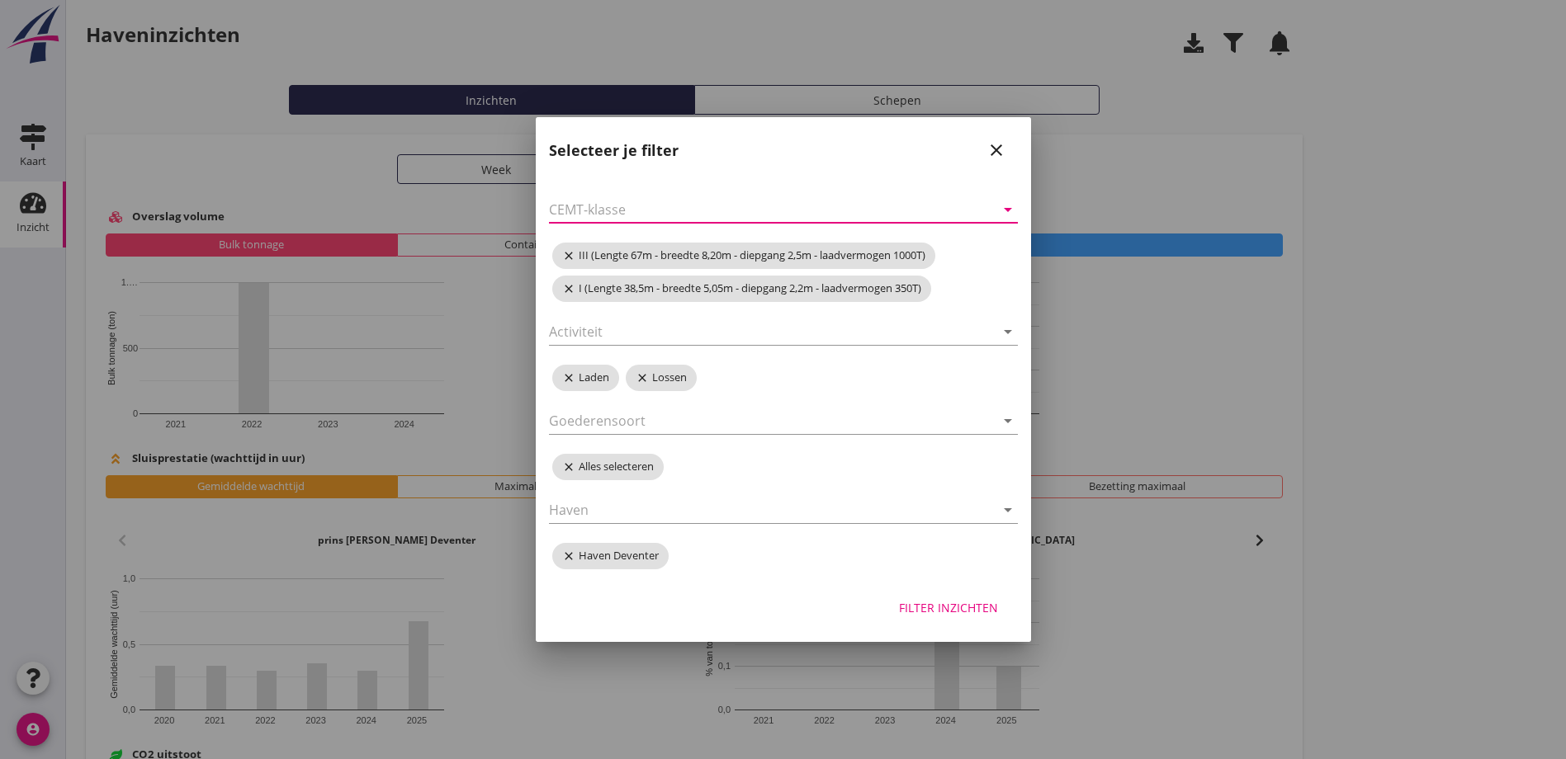
click at [968, 606] on div "Filter inzichten" at bounding box center [948, 607] width 99 height 17
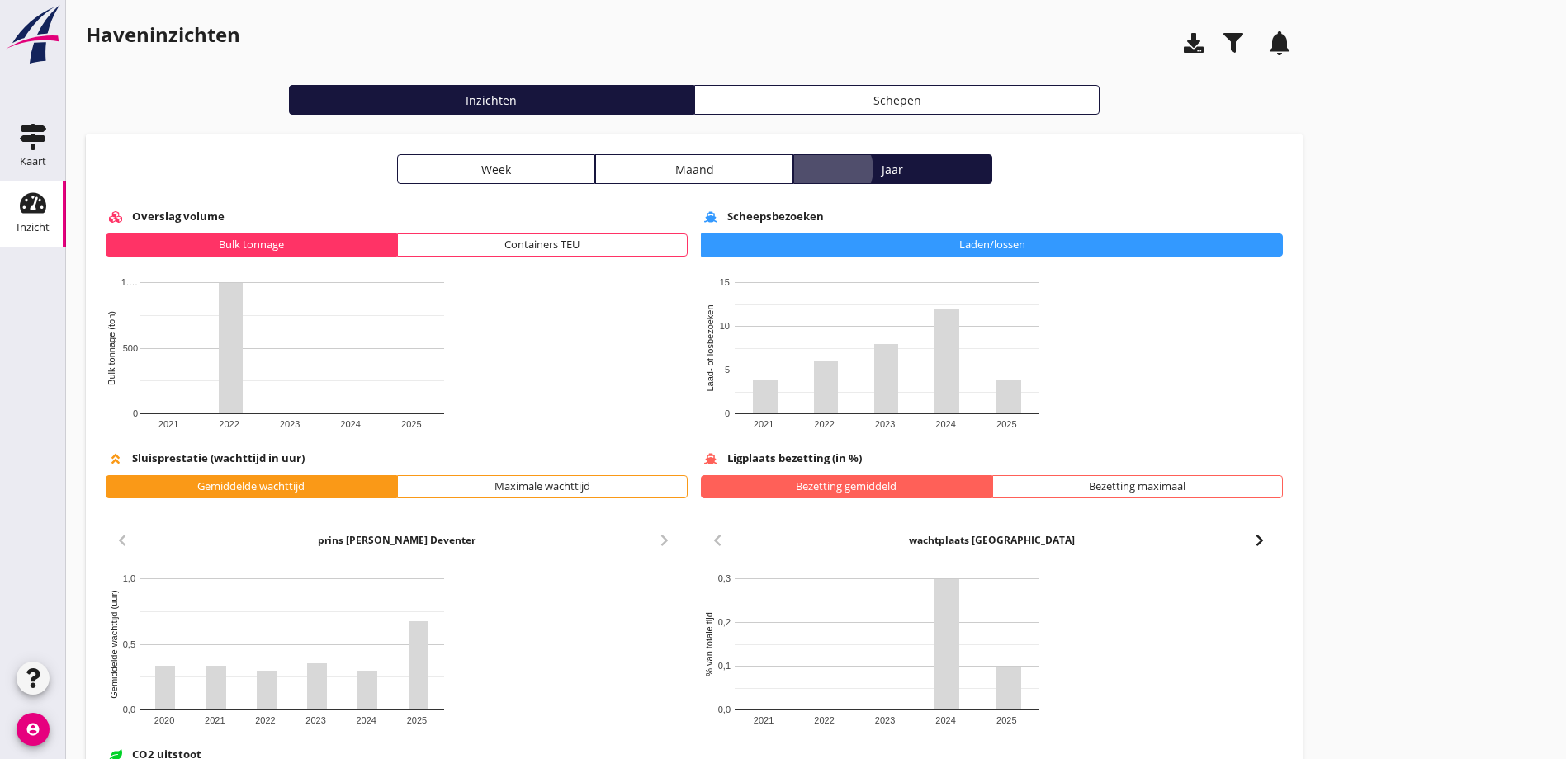
click at [801, 174] on div "Jaar" at bounding box center [892, 169] width 183 height 17
click at [1223, 44] on use "button" at bounding box center [1233, 43] width 20 height 20
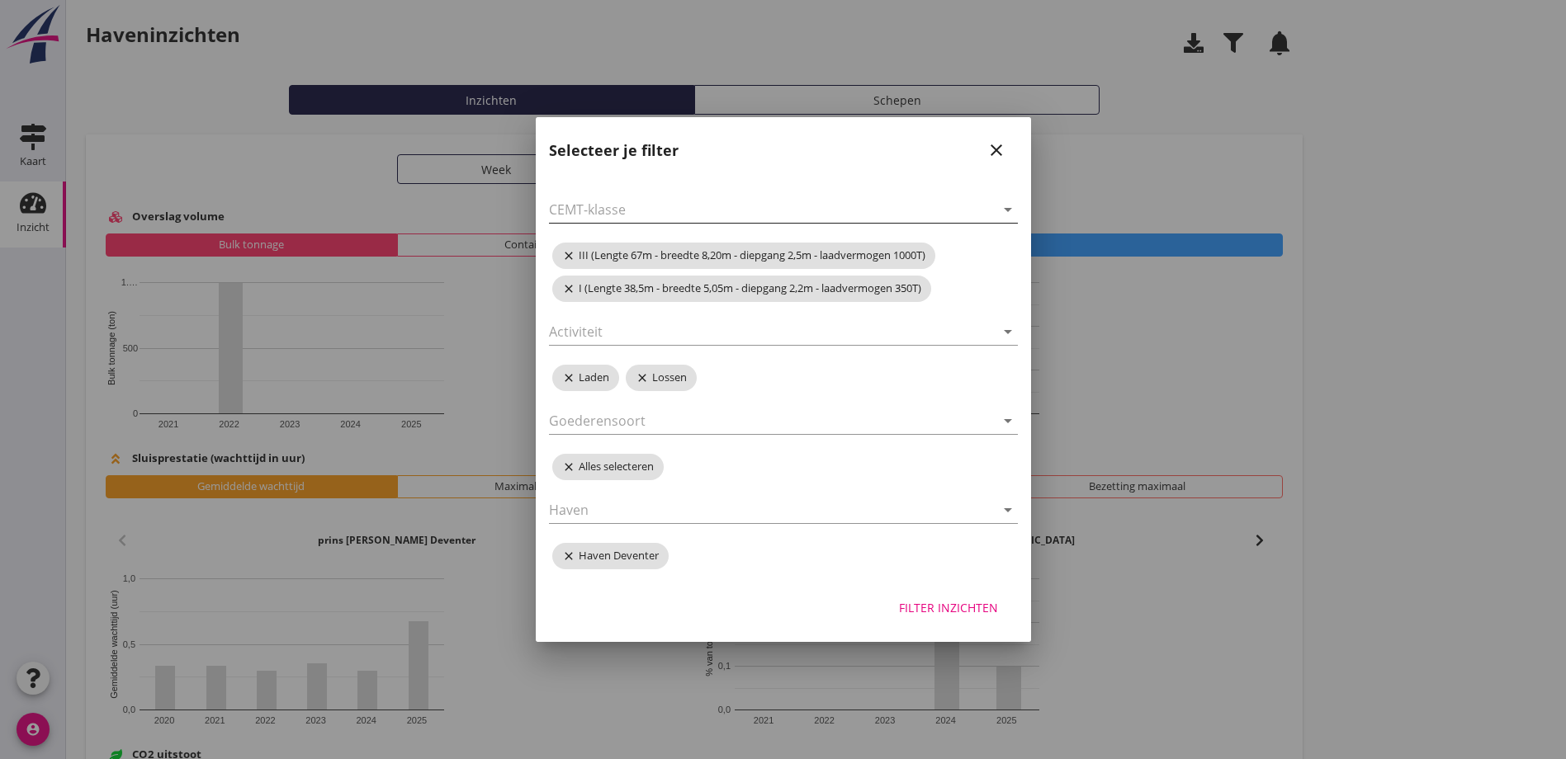
click at [1011, 211] on icon "arrow_drop_down" at bounding box center [1008, 210] width 20 height 20
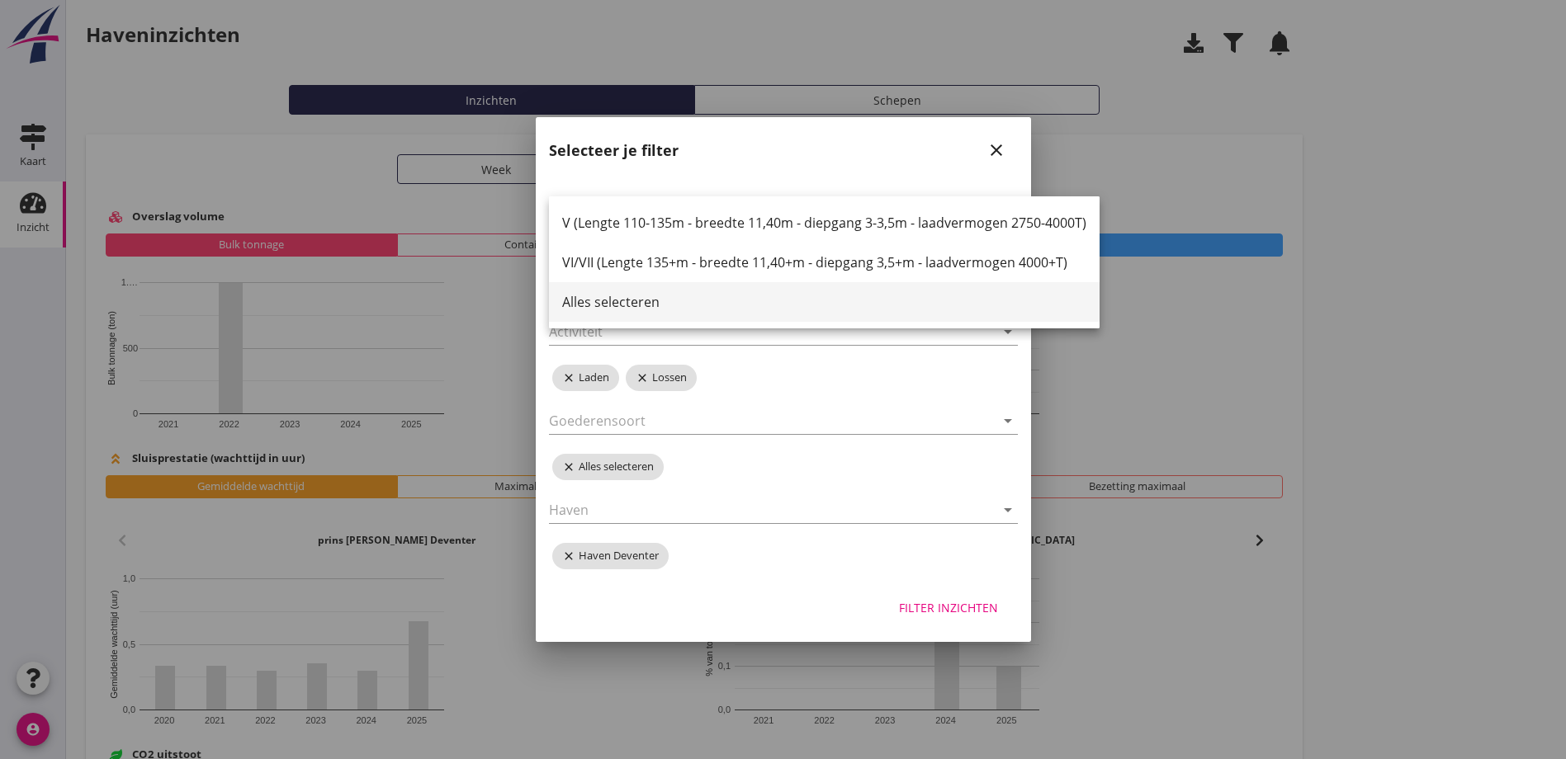
click at [598, 305] on div "Alles selecteren" at bounding box center [824, 302] width 524 height 20
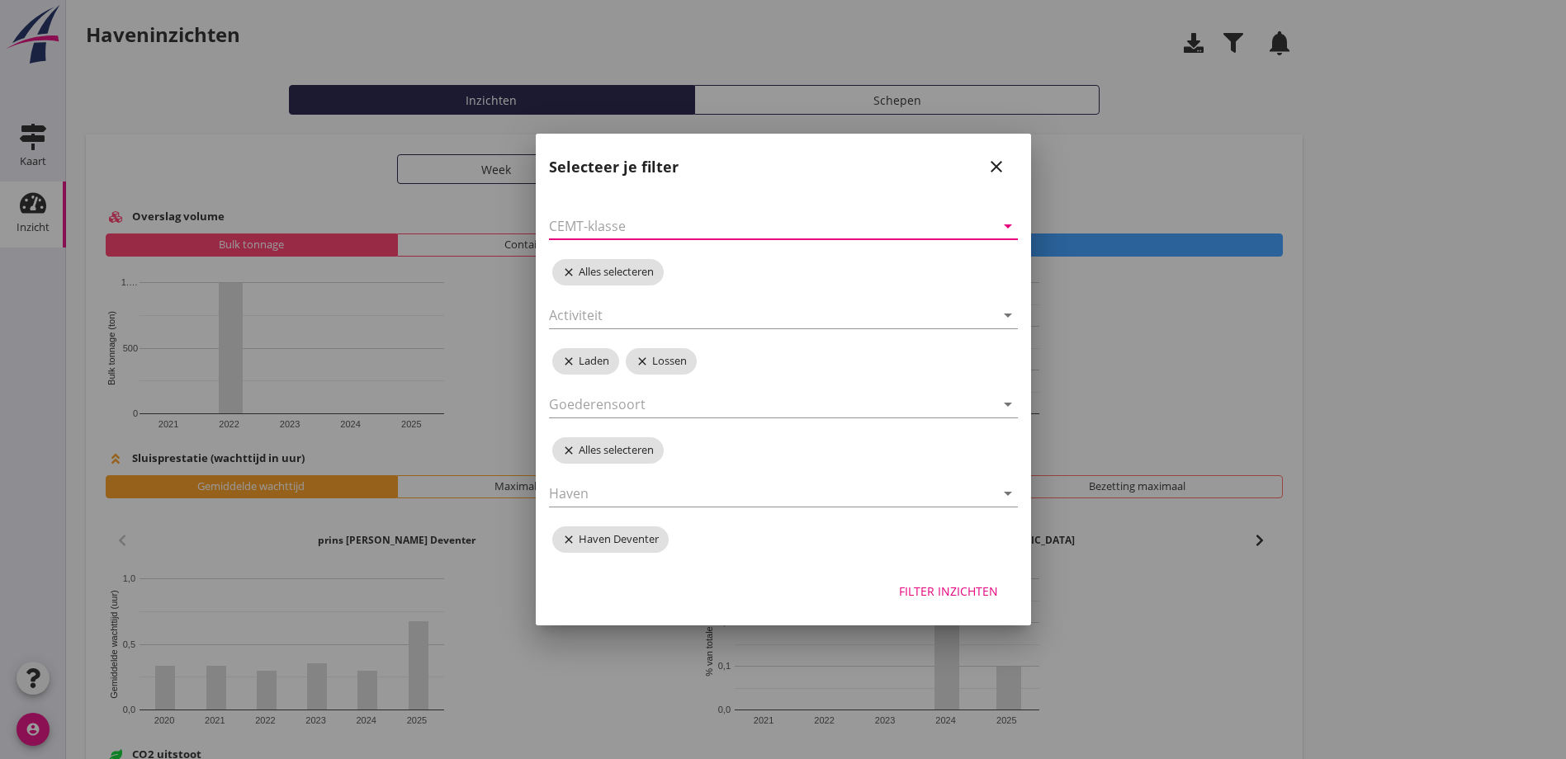
click at [959, 589] on div "Filter inzichten" at bounding box center [948, 591] width 99 height 17
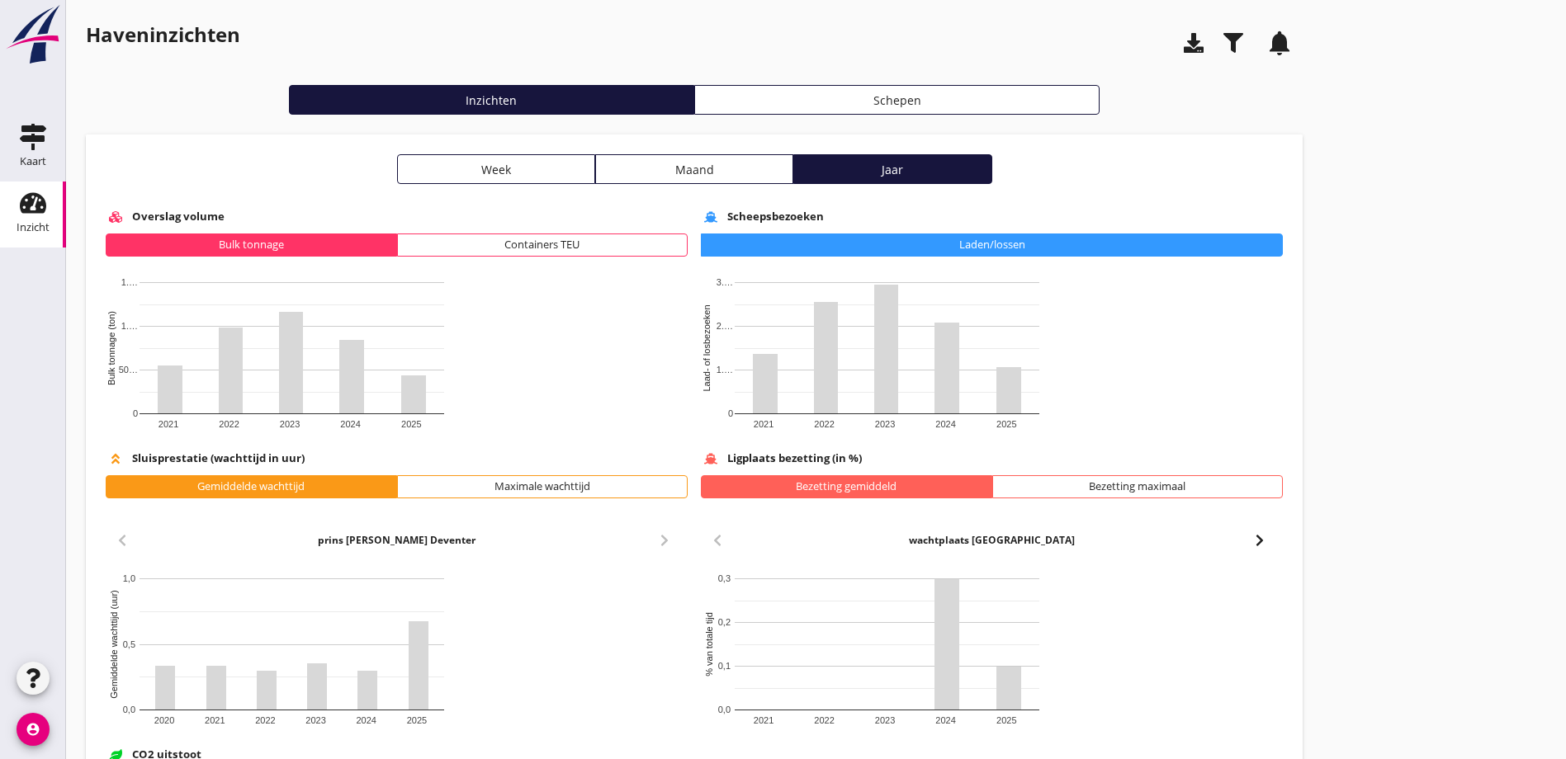
click at [1223, 35] on use "button" at bounding box center [1233, 43] width 20 height 20
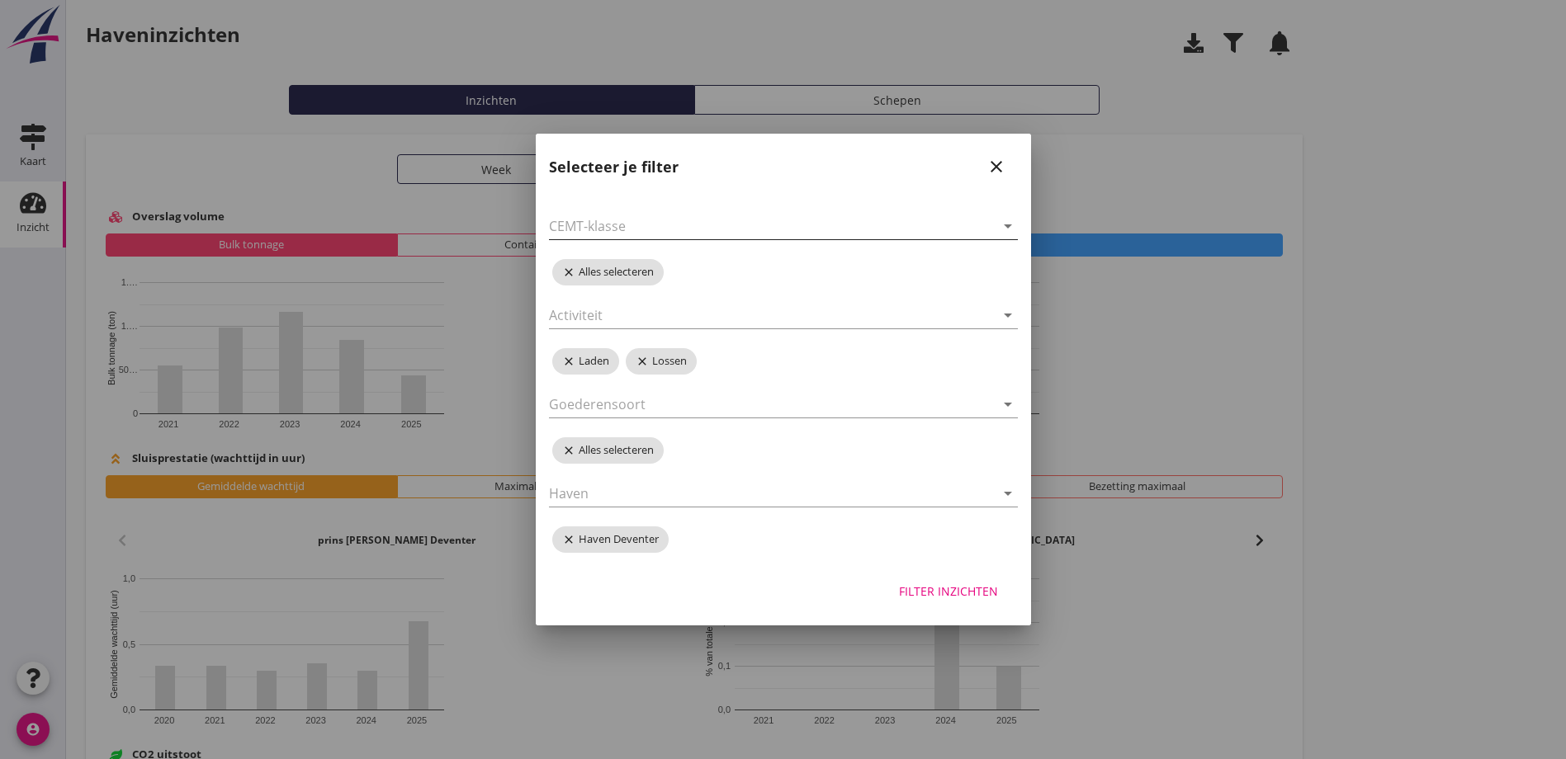
click at [1010, 228] on icon "arrow_drop_down" at bounding box center [1008, 226] width 20 height 20
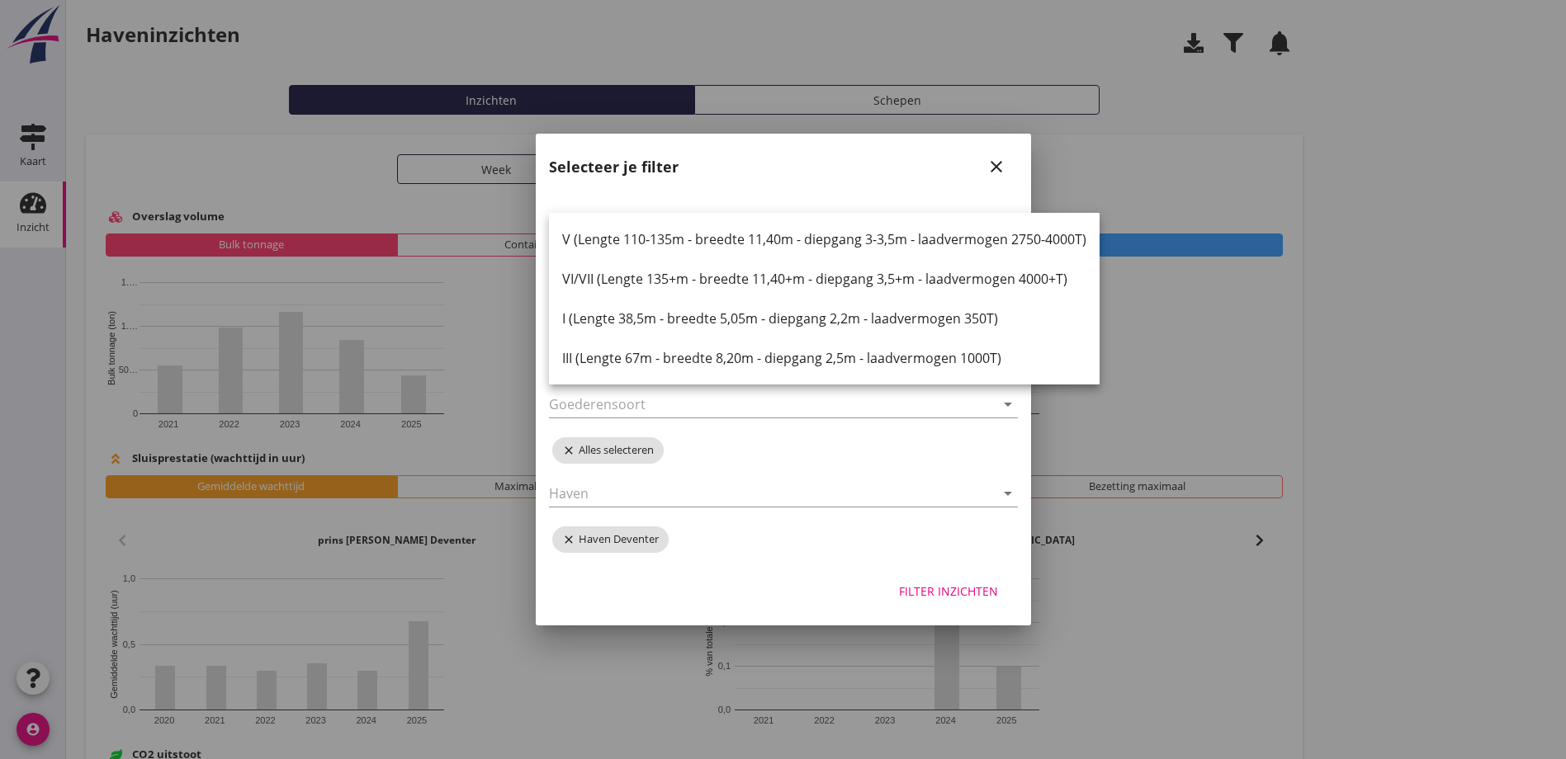
click at [668, 319] on div "I (Lengte 38,5m - breedte 5,05m - diepgang 2,2m - laadvermogen 350T)" at bounding box center [824, 319] width 524 height 20
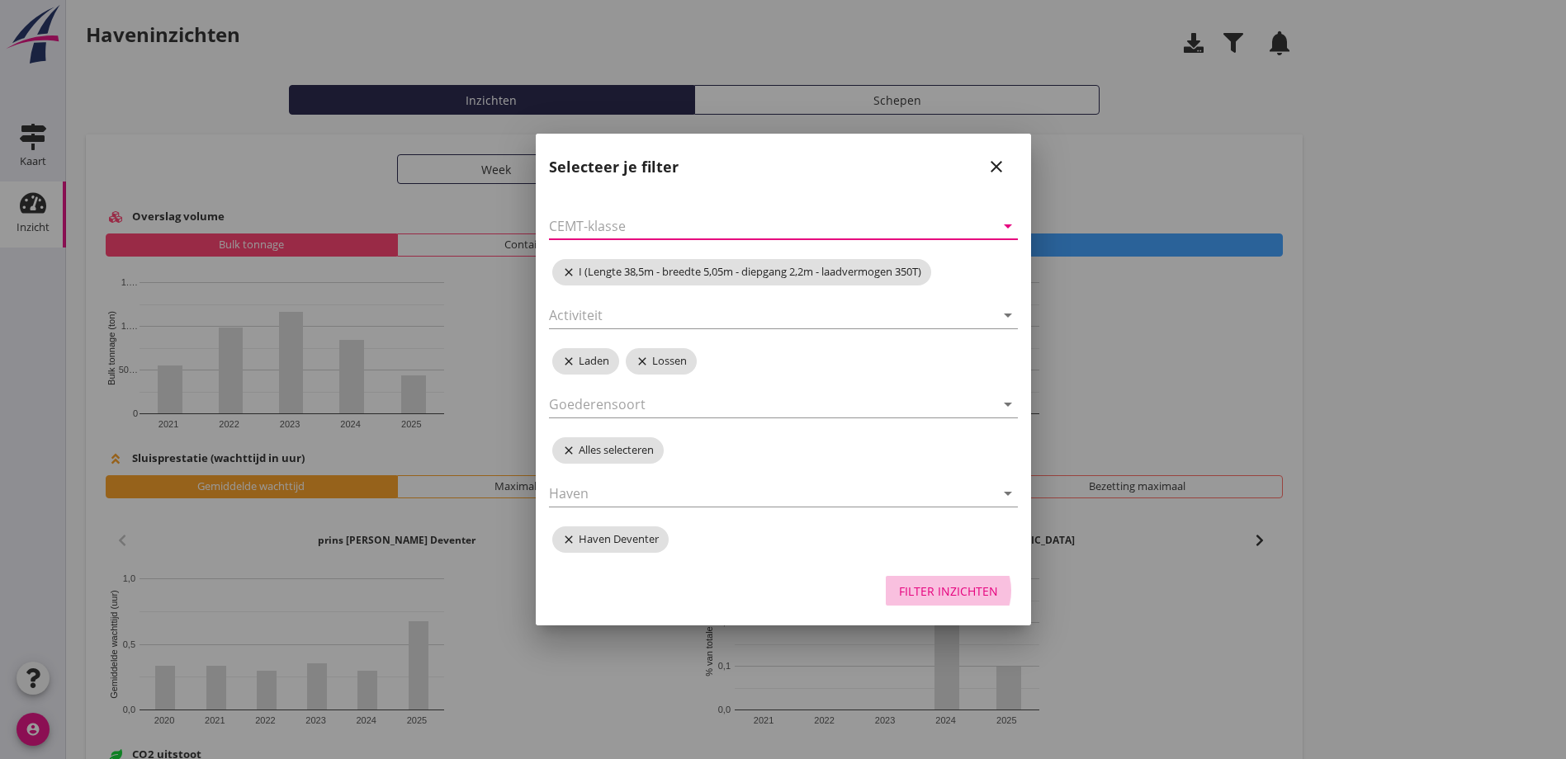
click at [930, 589] on div "Filter inzichten" at bounding box center [948, 591] width 99 height 17
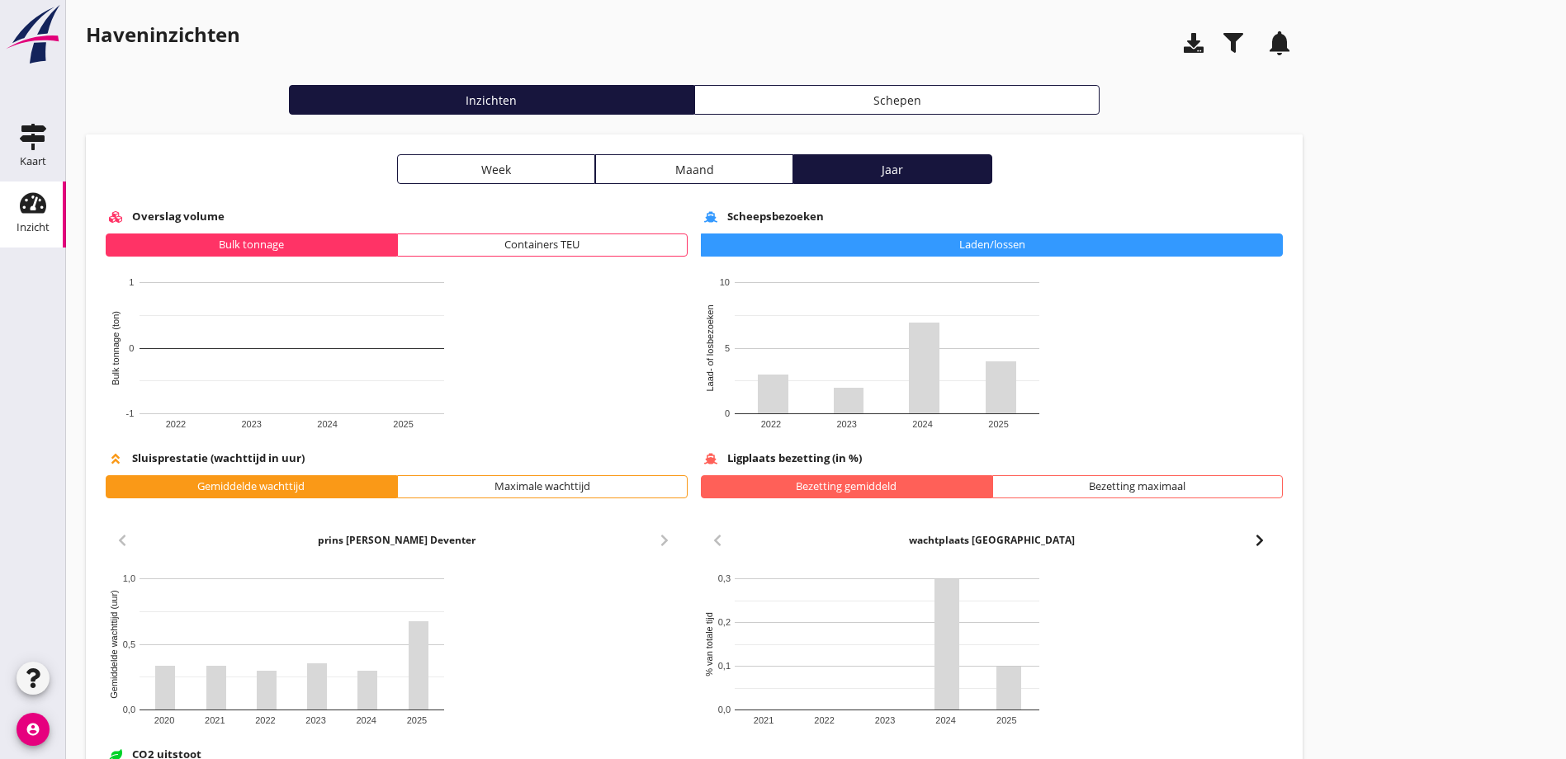
click at [1223, 45] on icon "button" at bounding box center [1233, 43] width 20 height 20
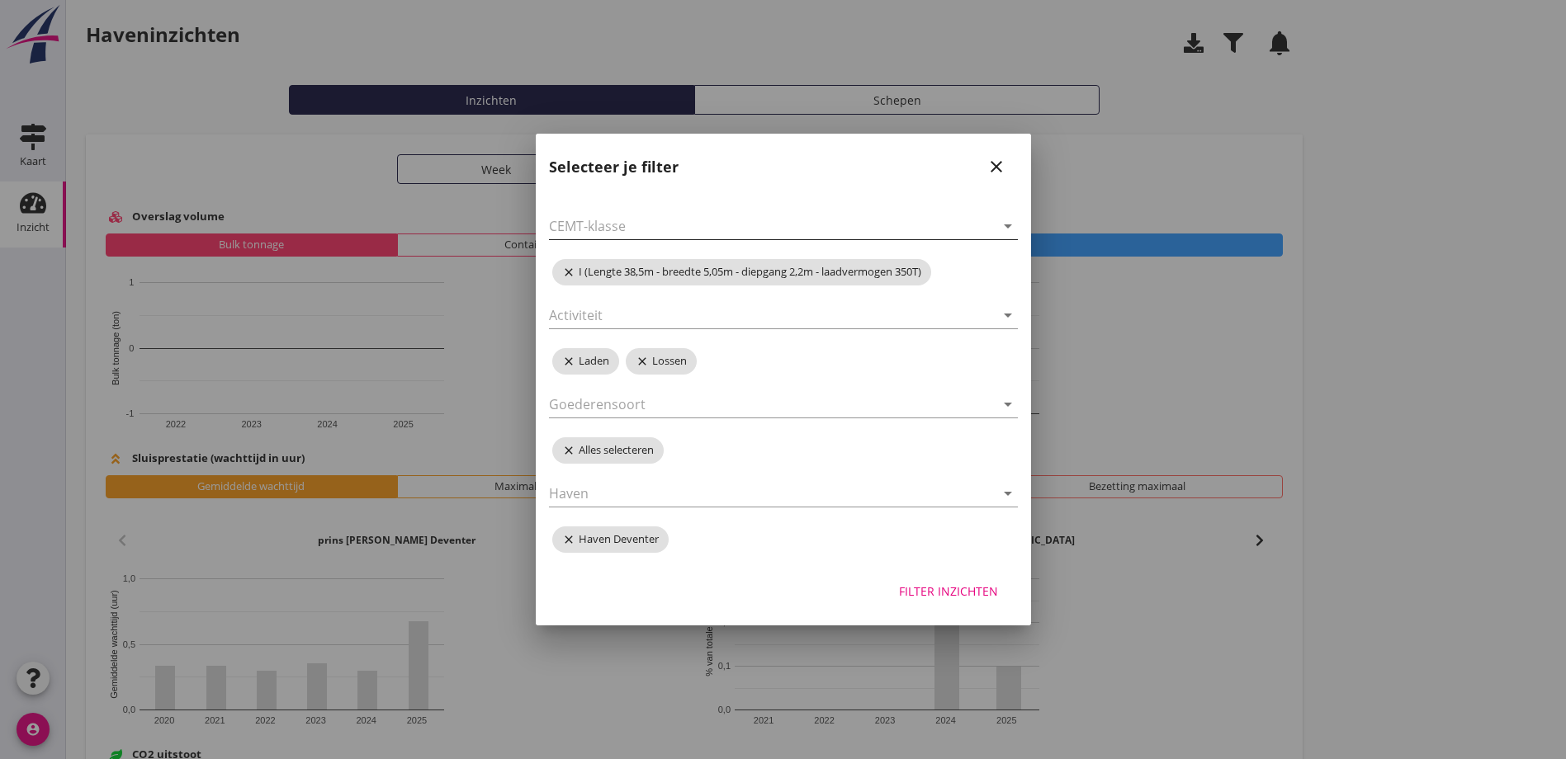
click at [1002, 229] on icon "arrow_drop_down" at bounding box center [1008, 226] width 20 height 20
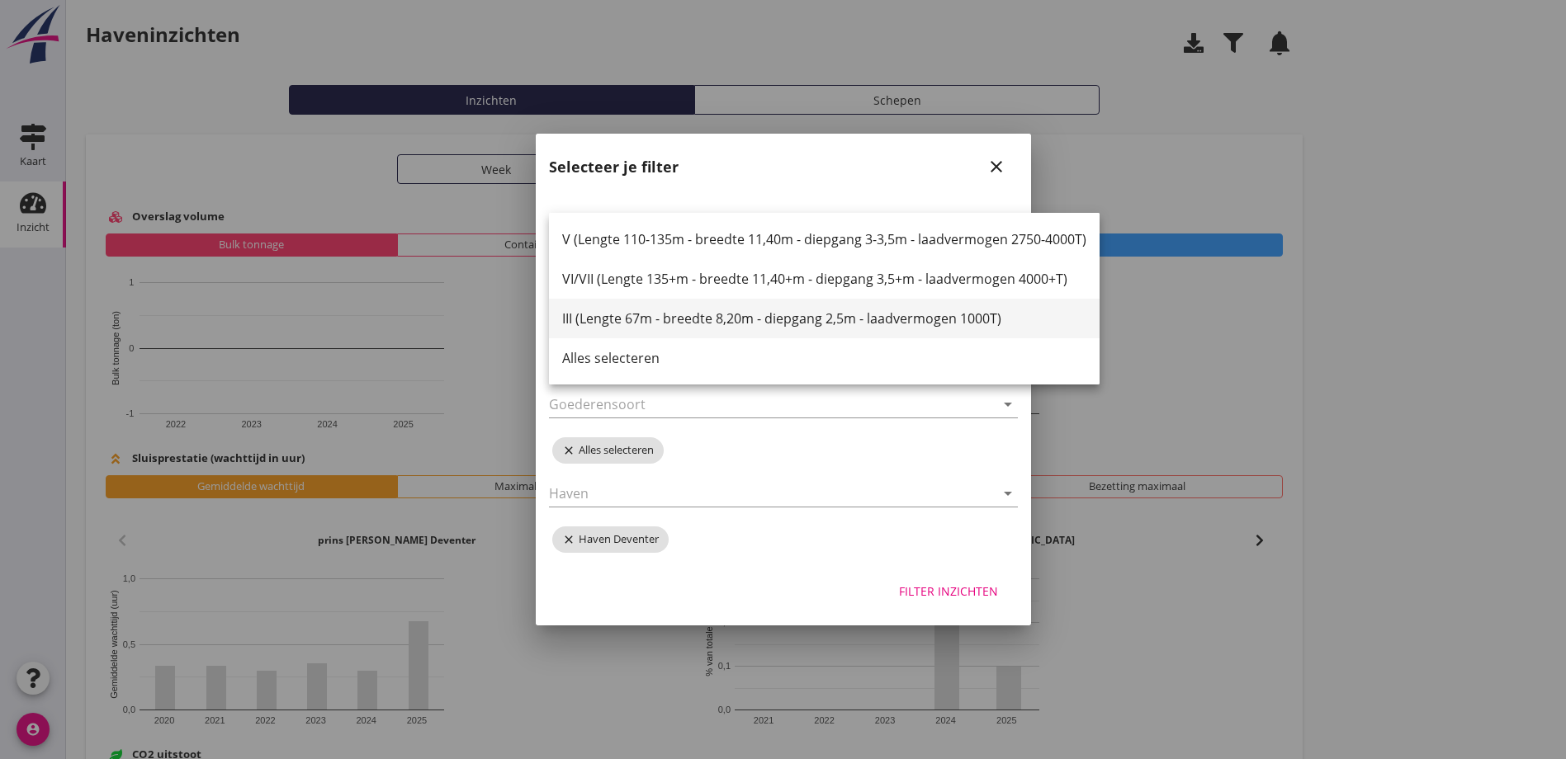
click at [636, 318] on div "III (Lengte 67m - breedte 8,20m - diepgang 2,5m - laadvermogen 1000T)" at bounding box center [824, 319] width 524 height 20
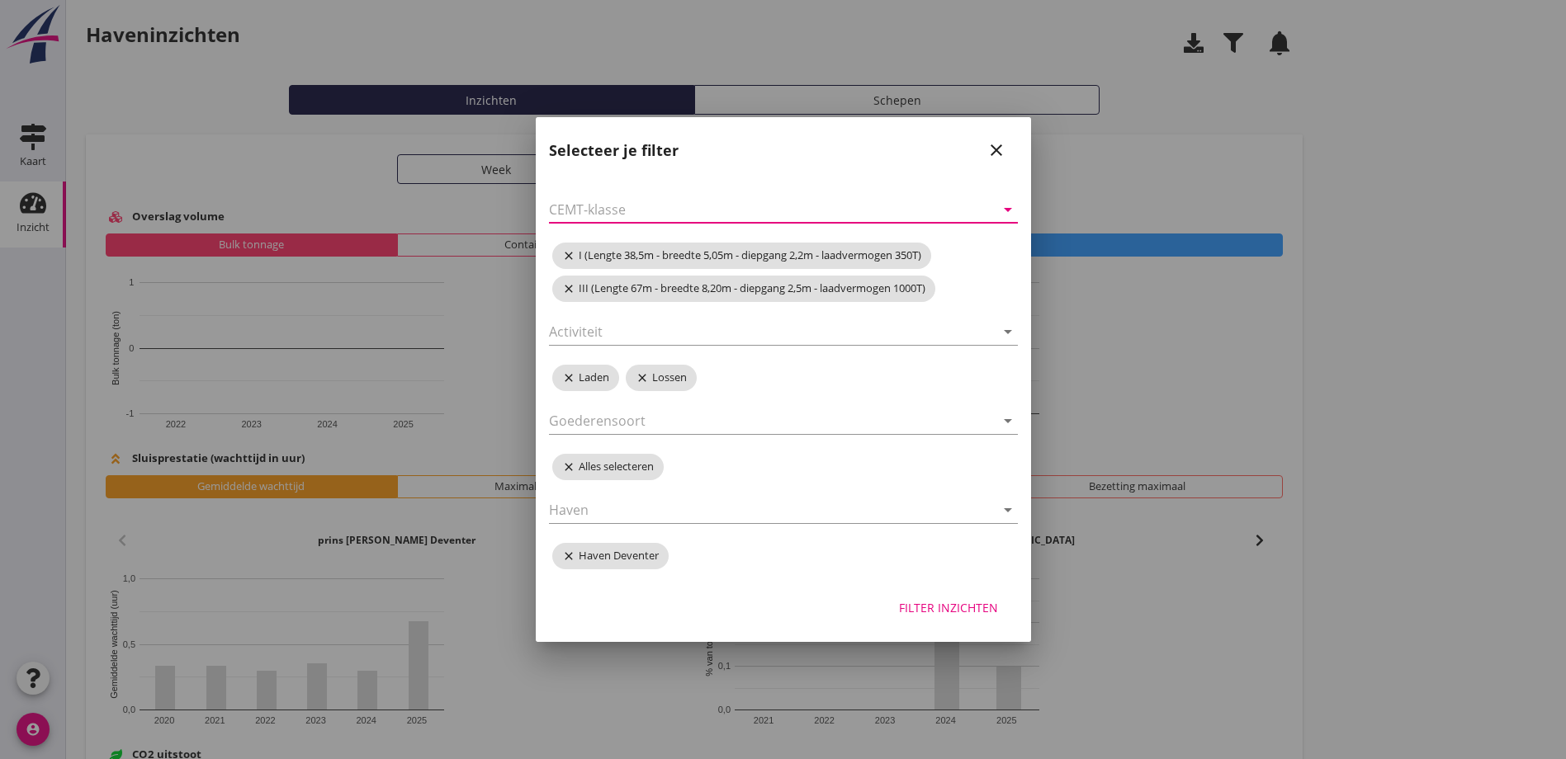
click at [953, 611] on div "Filter inzichten" at bounding box center [948, 607] width 99 height 17
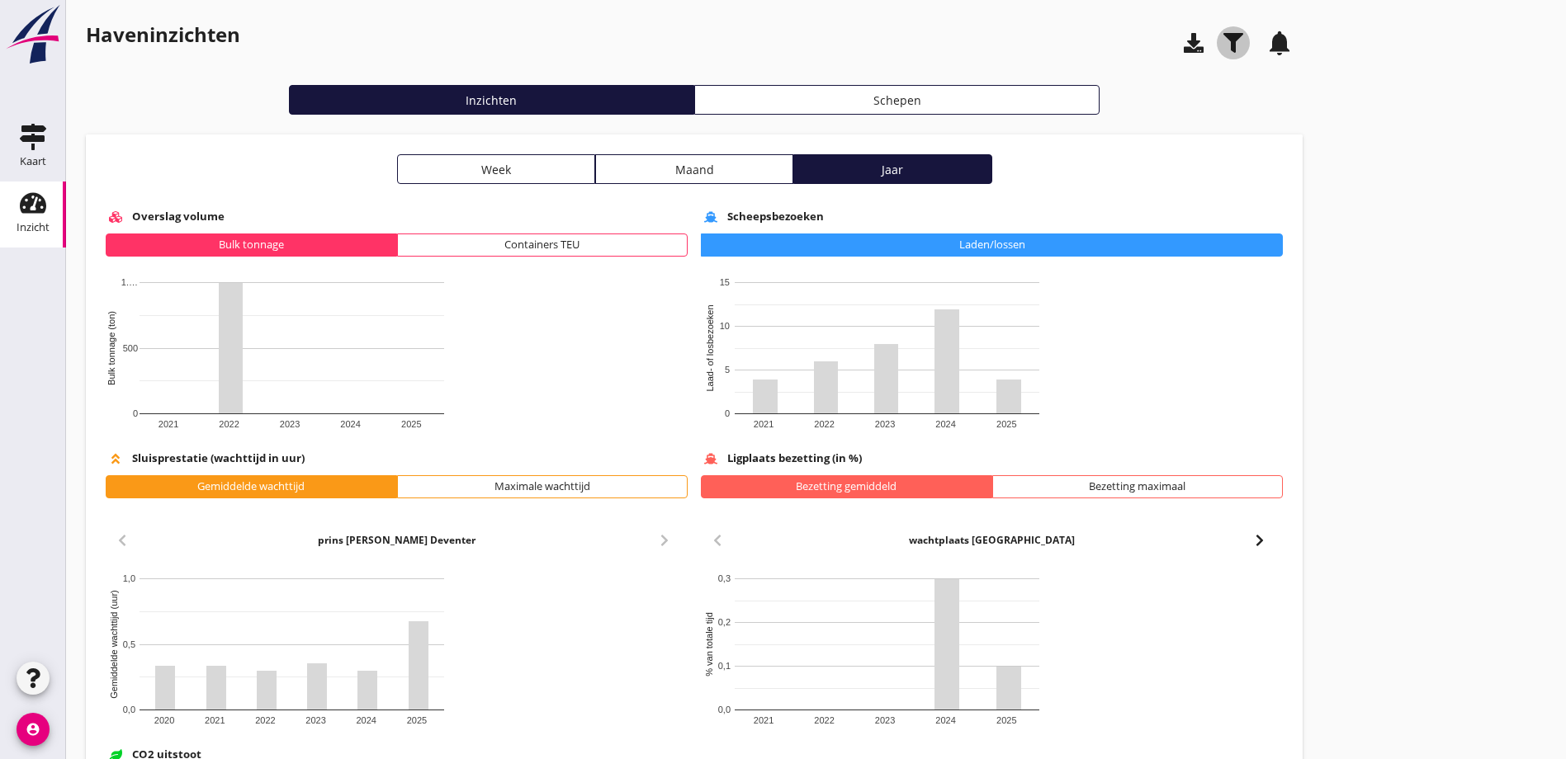
click at [1223, 50] on icon "button" at bounding box center [1233, 43] width 20 height 20
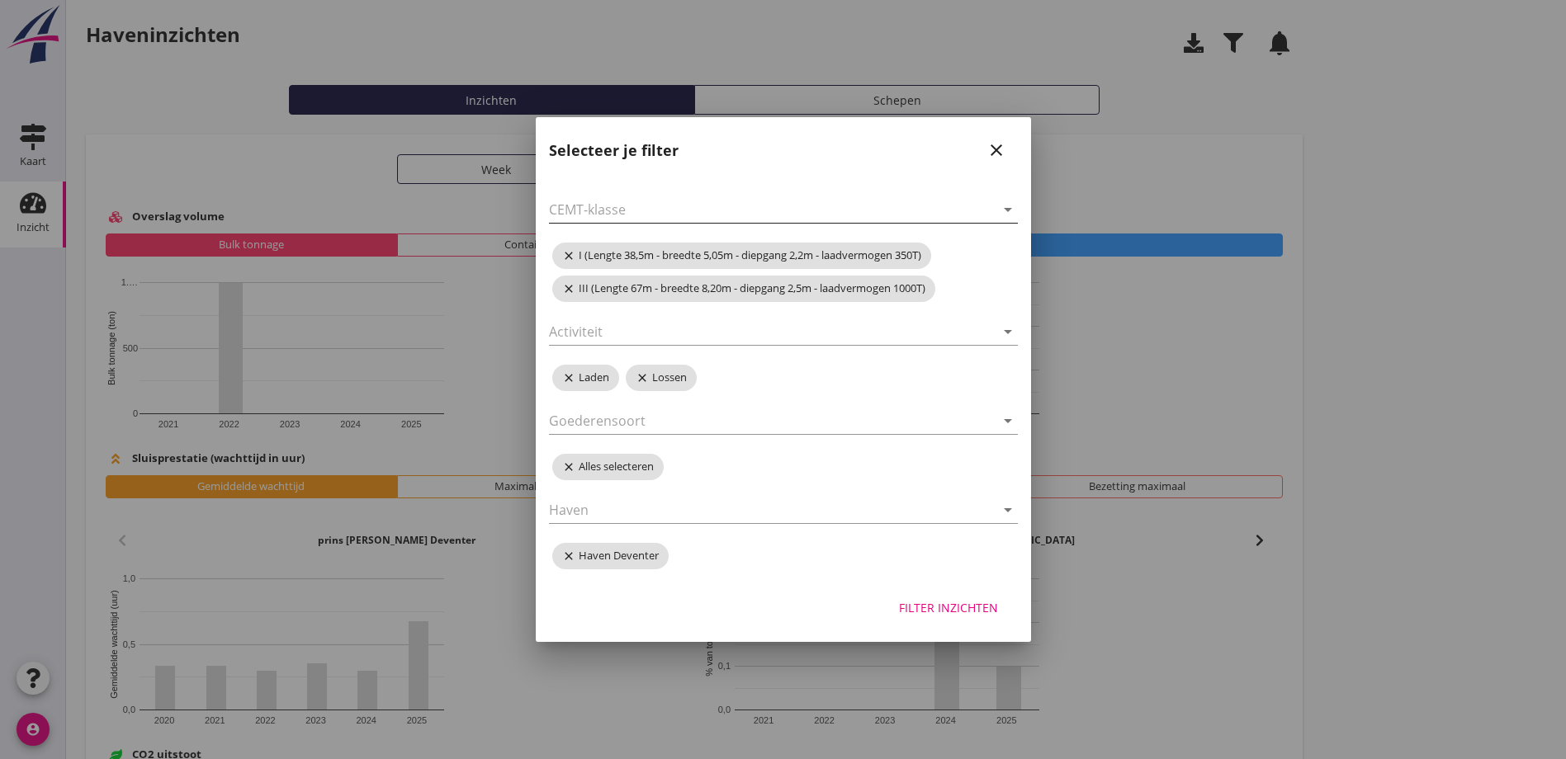
click at [1007, 209] on icon "arrow_drop_down" at bounding box center [1008, 210] width 20 height 20
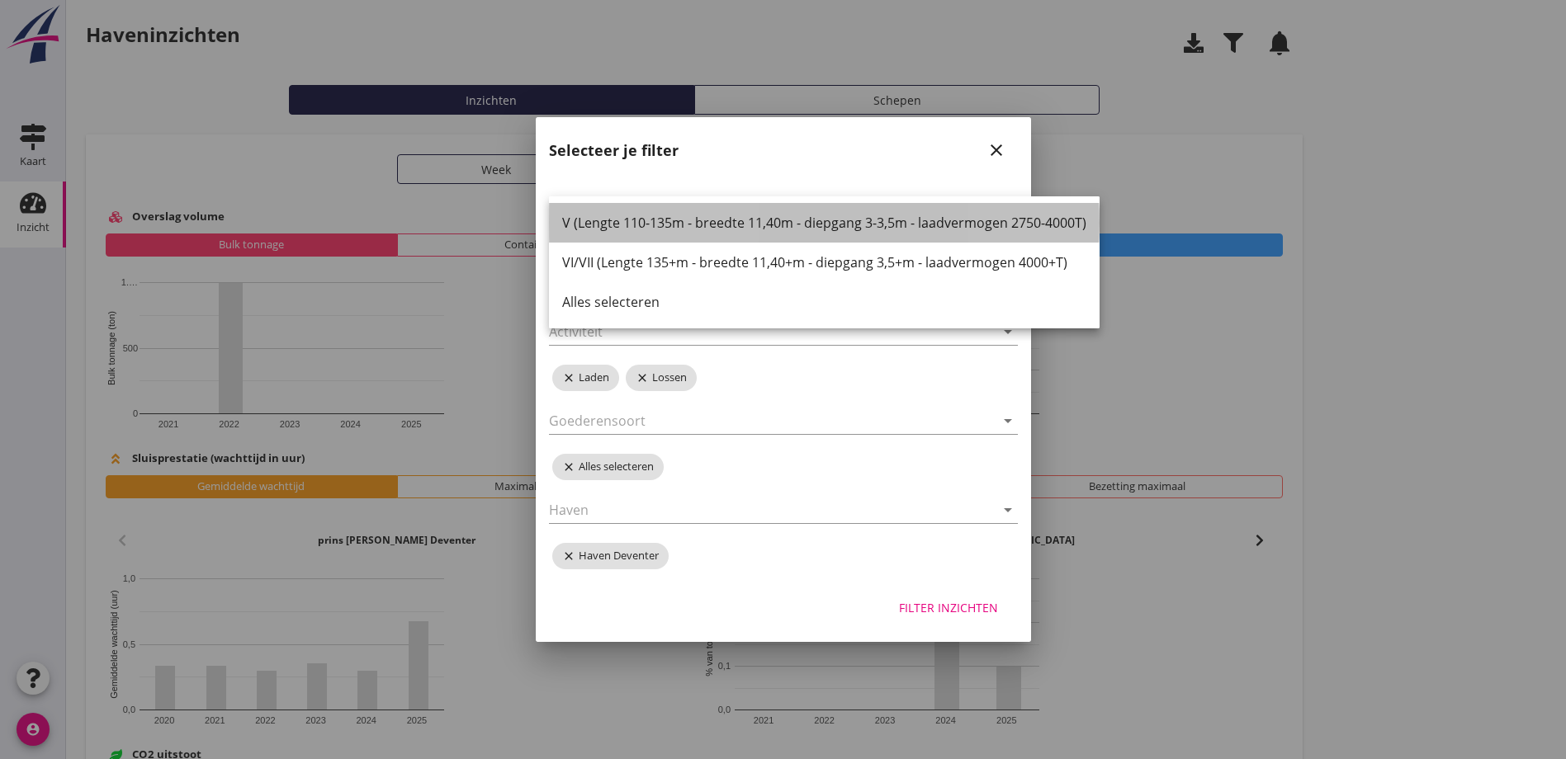
click at [744, 225] on div "V (Lengte 110-135m - breedte 11,40m - diepgang 3-3,5m - laadvermogen 2750-4000T)" at bounding box center [824, 223] width 524 height 20
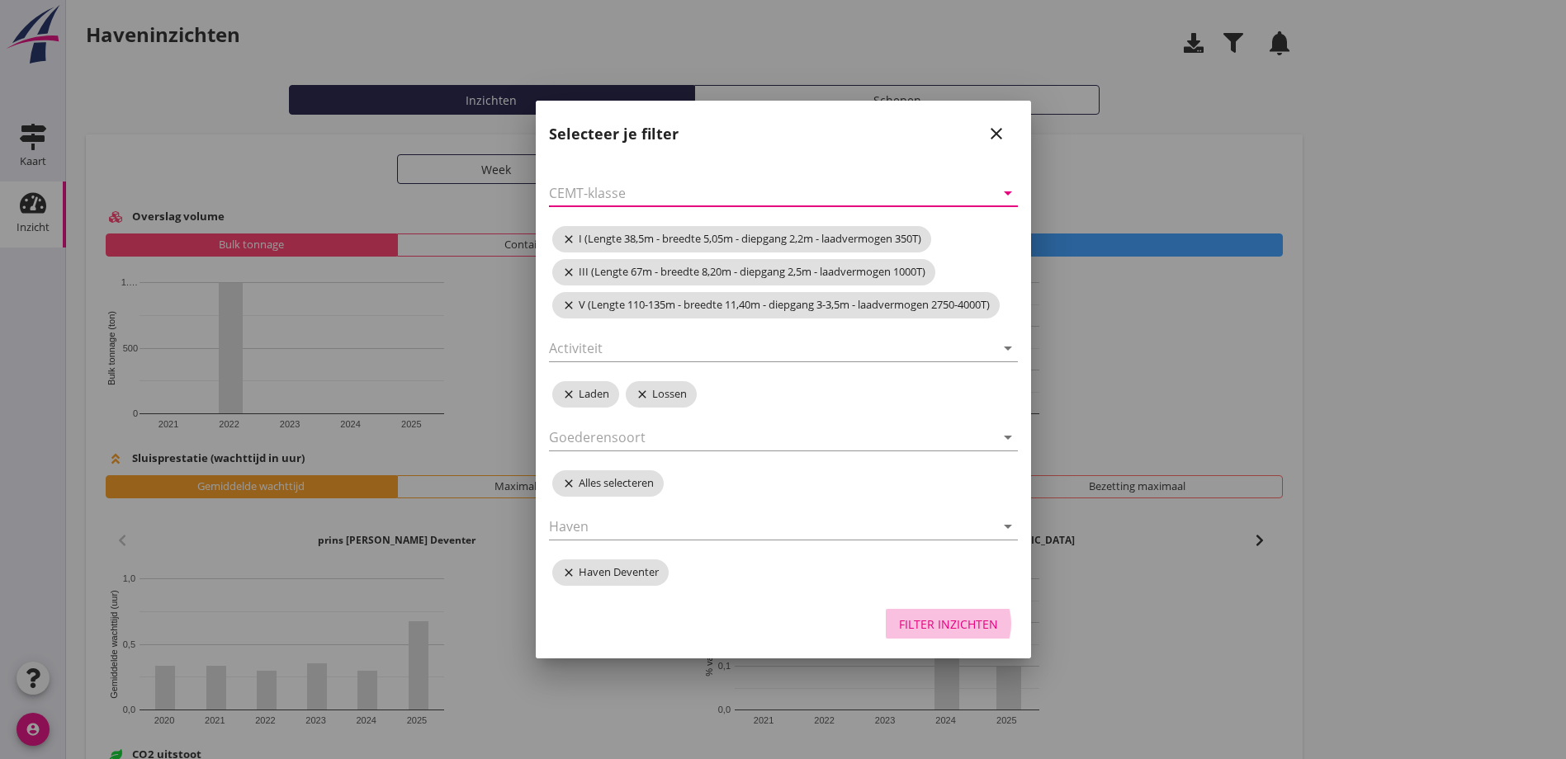
click at [955, 622] on div "Filter inzichten" at bounding box center [948, 624] width 99 height 17
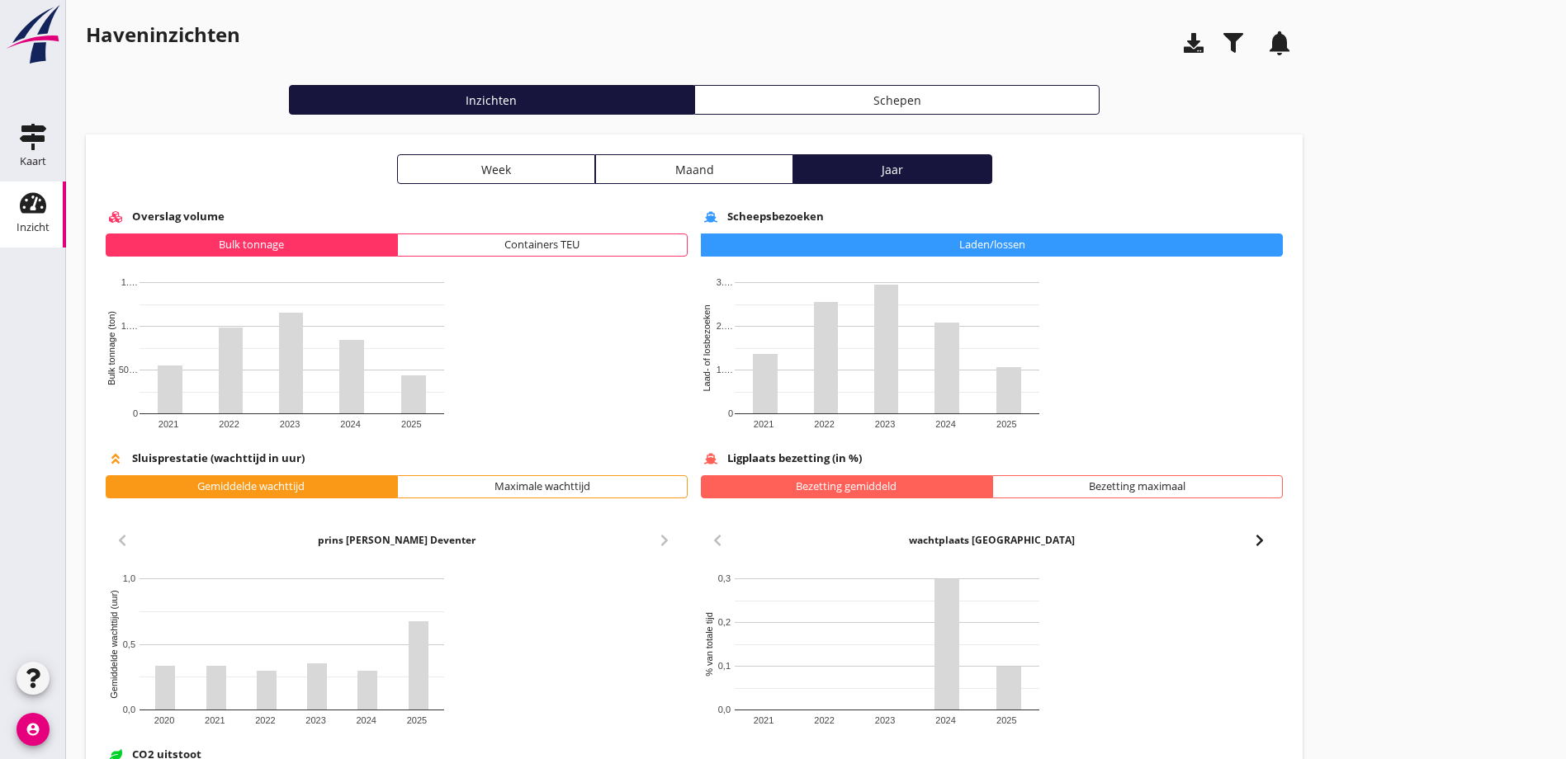
click at [1223, 44] on icon "button" at bounding box center [1233, 43] width 20 height 20
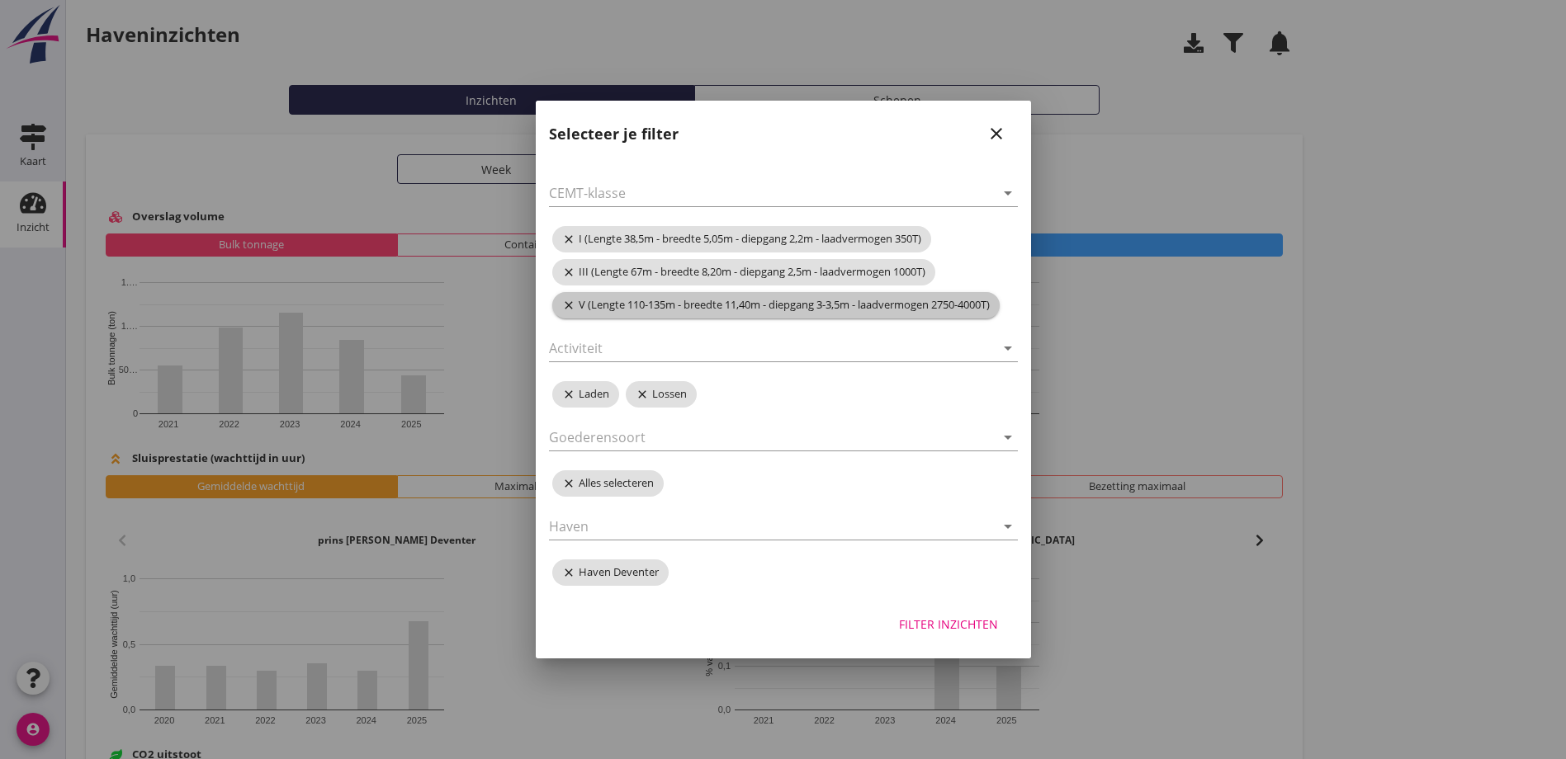
click at [564, 302] on icon "close" at bounding box center [570, 305] width 17 height 13
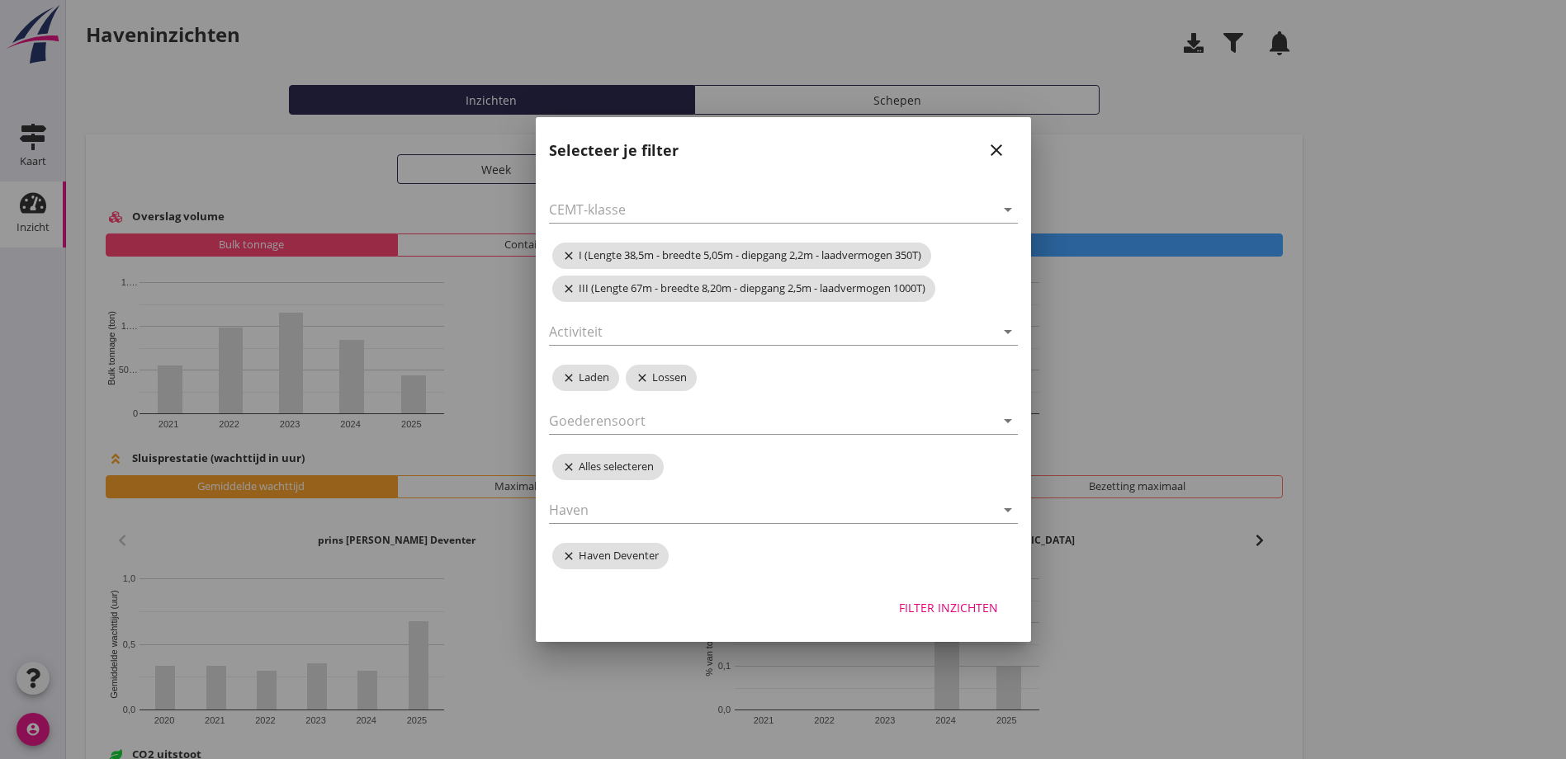
click at [960, 610] on div "Filter inzichten" at bounding box center [948, 607] width 99 height 17
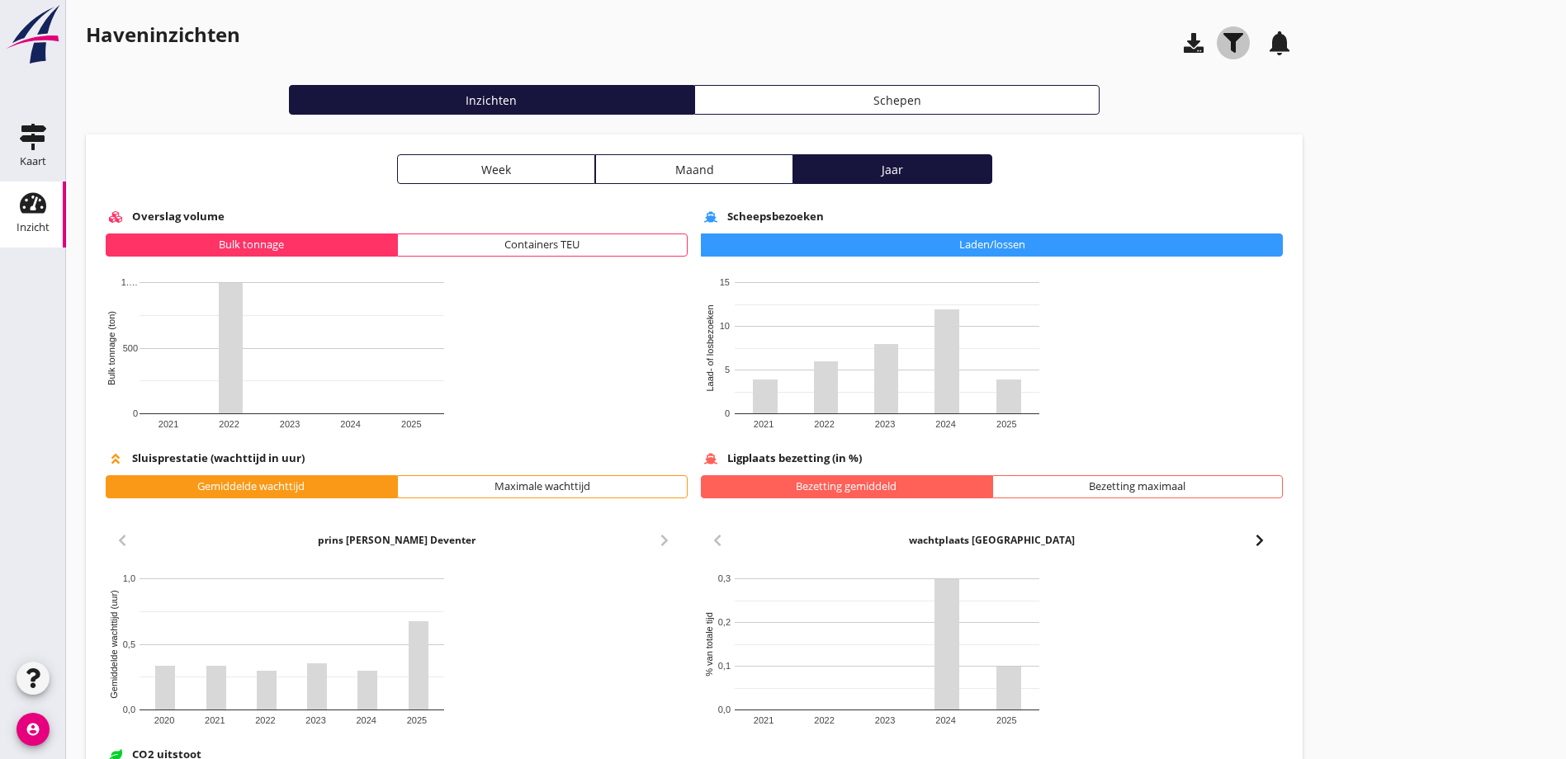
click at [1223, 42] on icon "button" at bounding box center [1233, 43] width 20 height 20
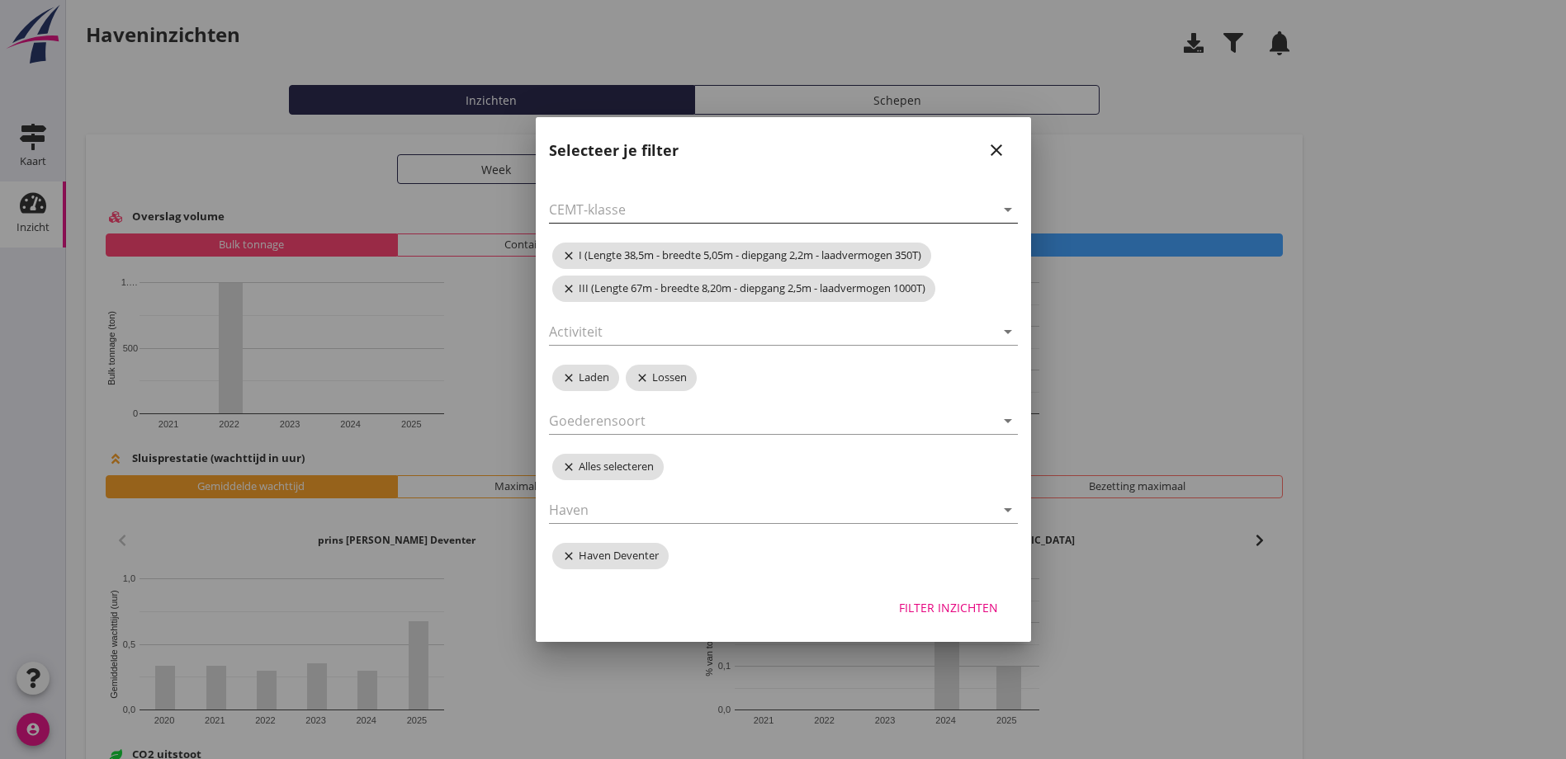
click at [1014, 212] on icon "arrow_drop_down" at bounding box center [1008, 210] width 20 height 20
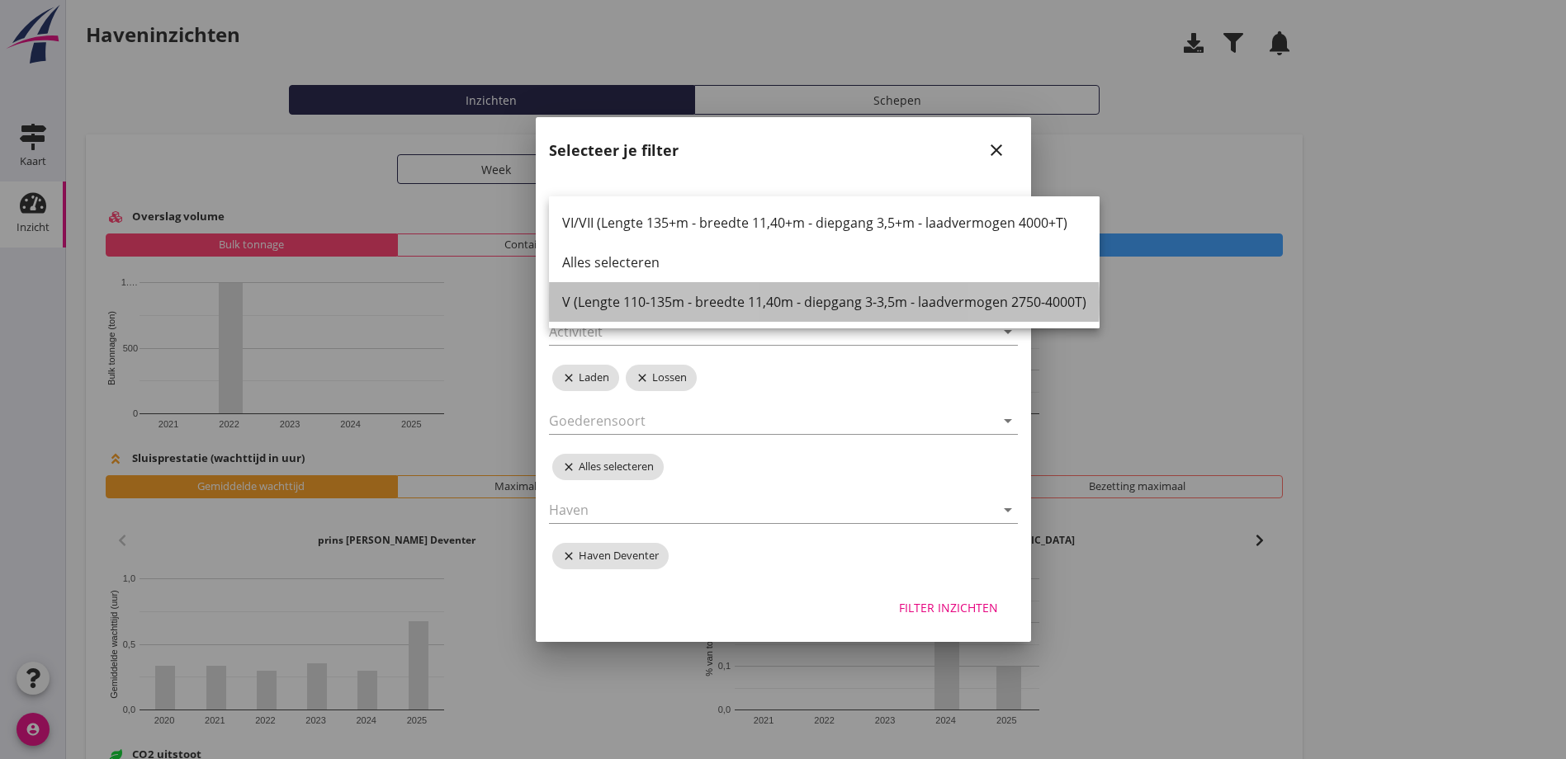
click at [624, 304] on div "V (Lengte 110-135m - breedte 11,40m - diepgang 3-3,5m - laadvermogen 2750-4000T)" at bounding box center [824, 302] width 524 height 20
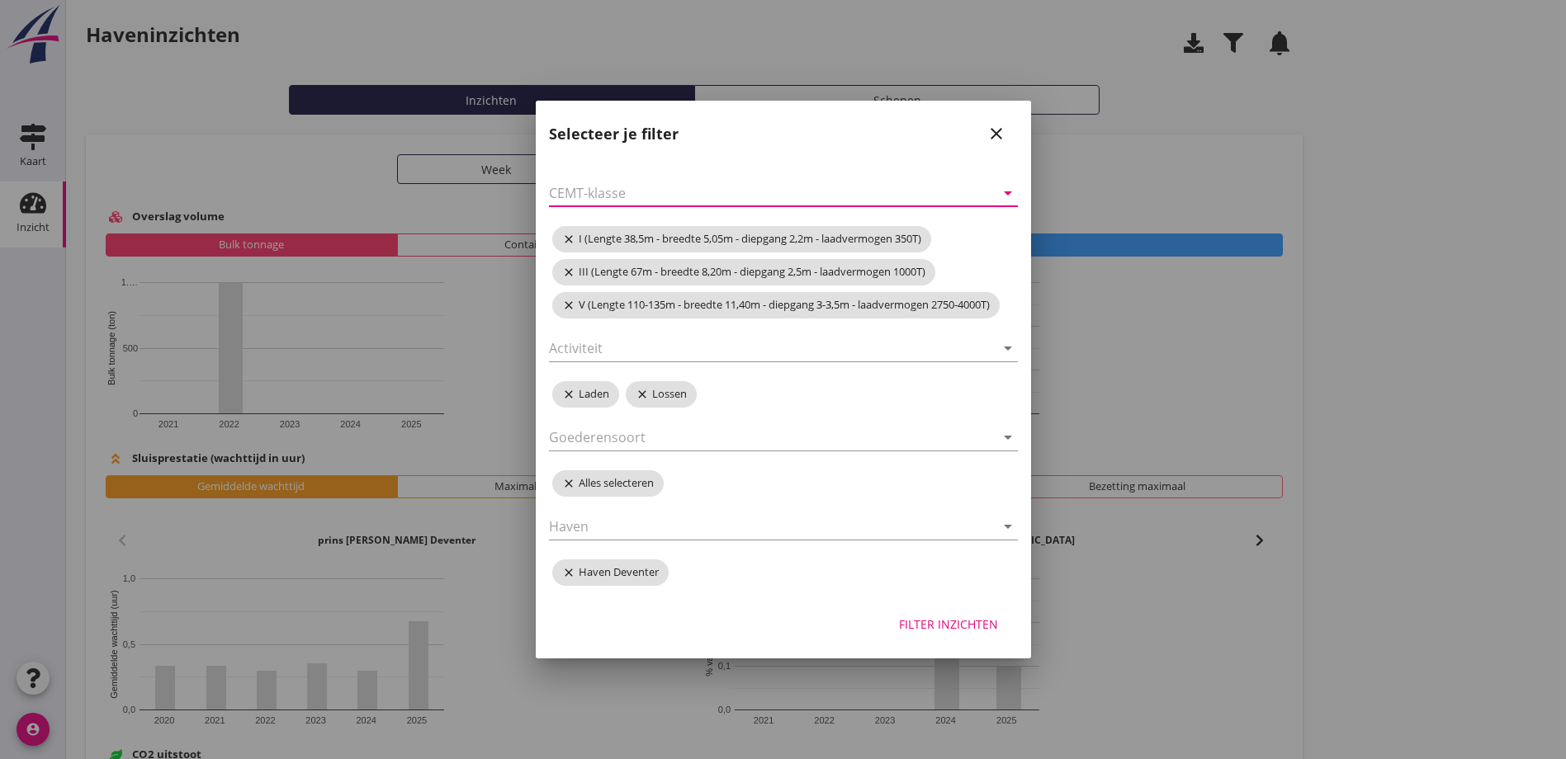
click at [1009, 191] on icon "arrow_drop_down" at bounding box center [1008, 193] width 20 height 20
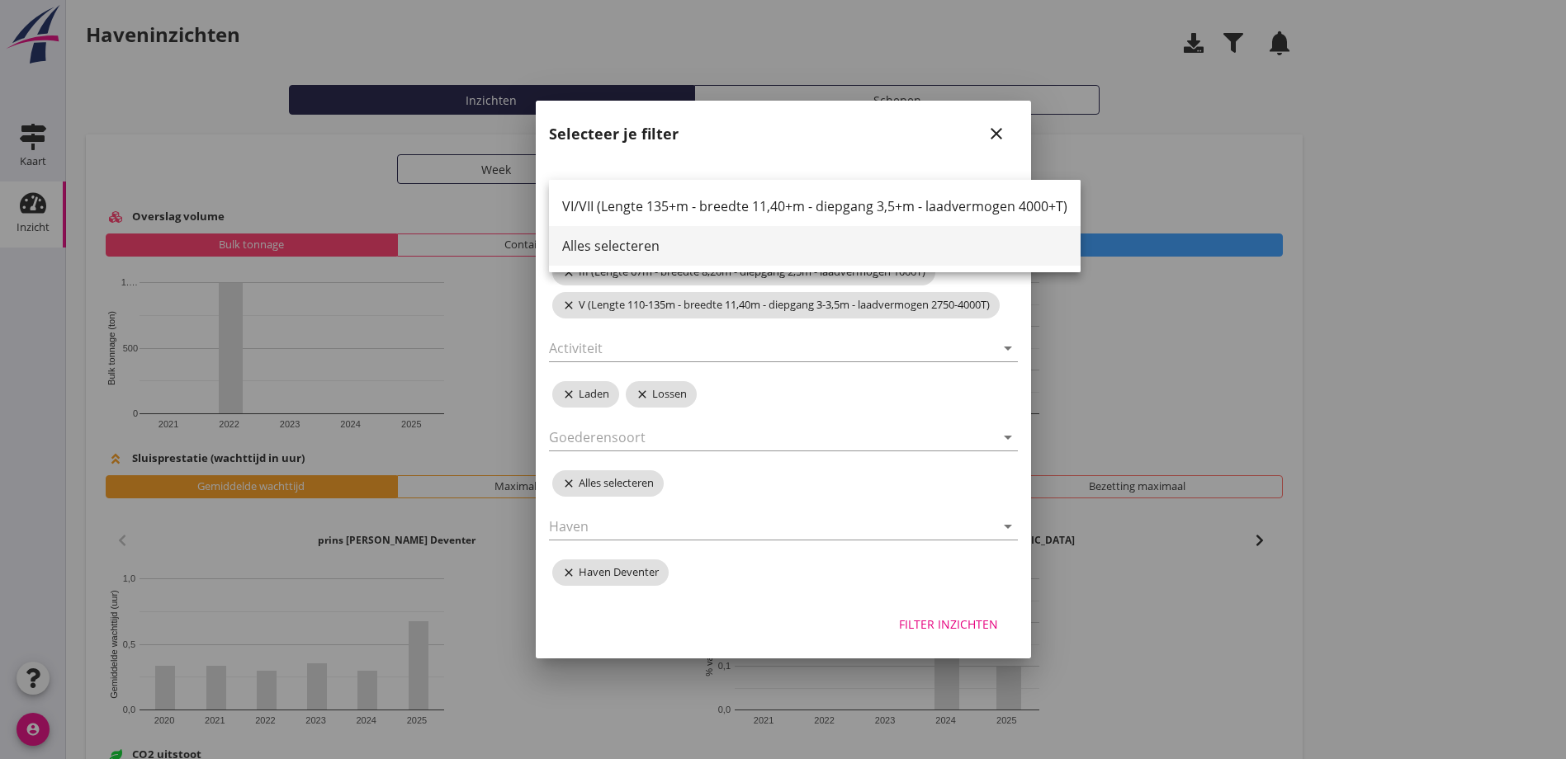
click at [603, 246] on div "Alles selecteren" at bounding box center [814, 246] width 505 height 20
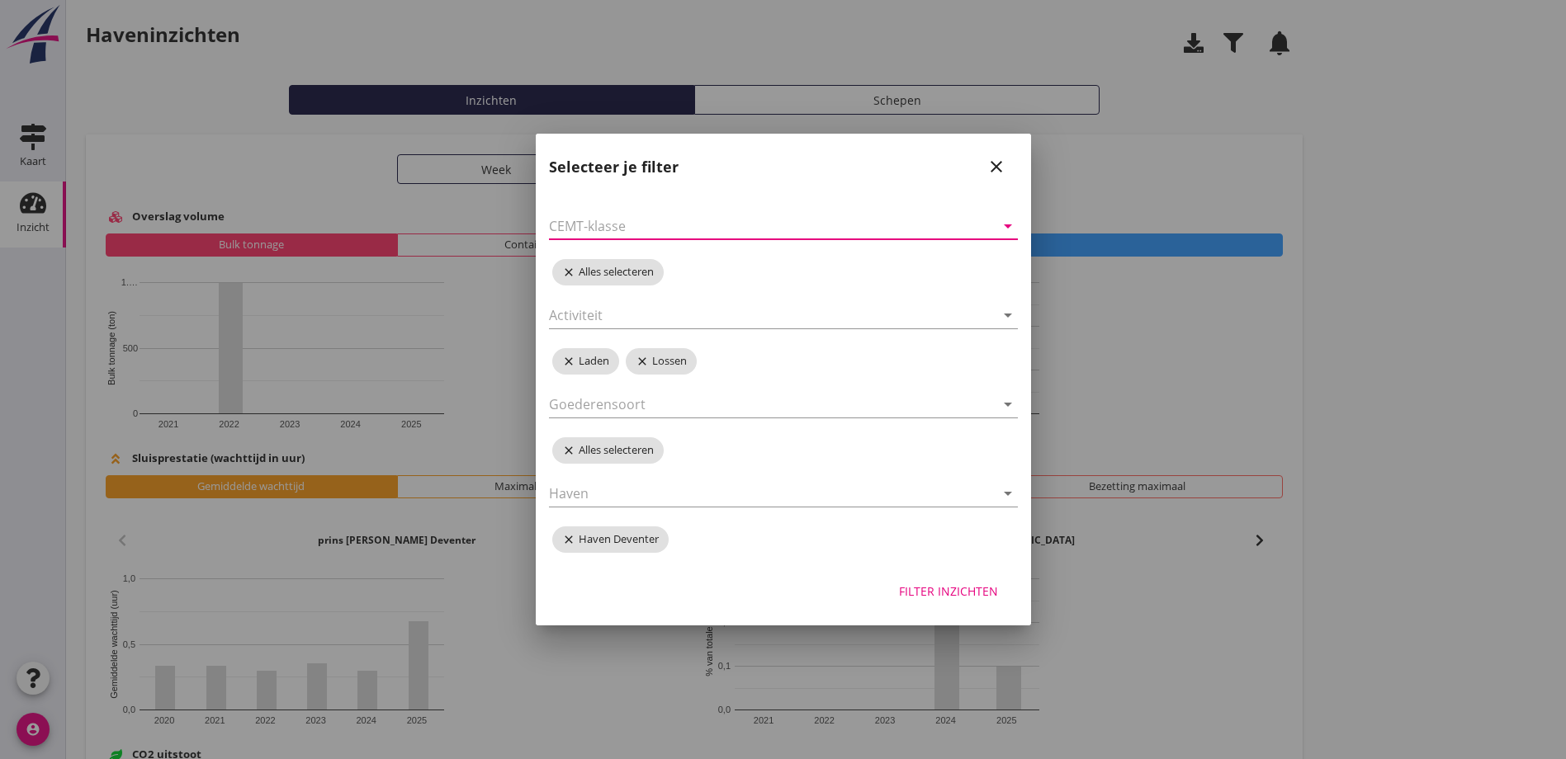
click at [1005, 224] on icon "arrow_drop_down" at bounding box center [1008, 226] width 20 height 20
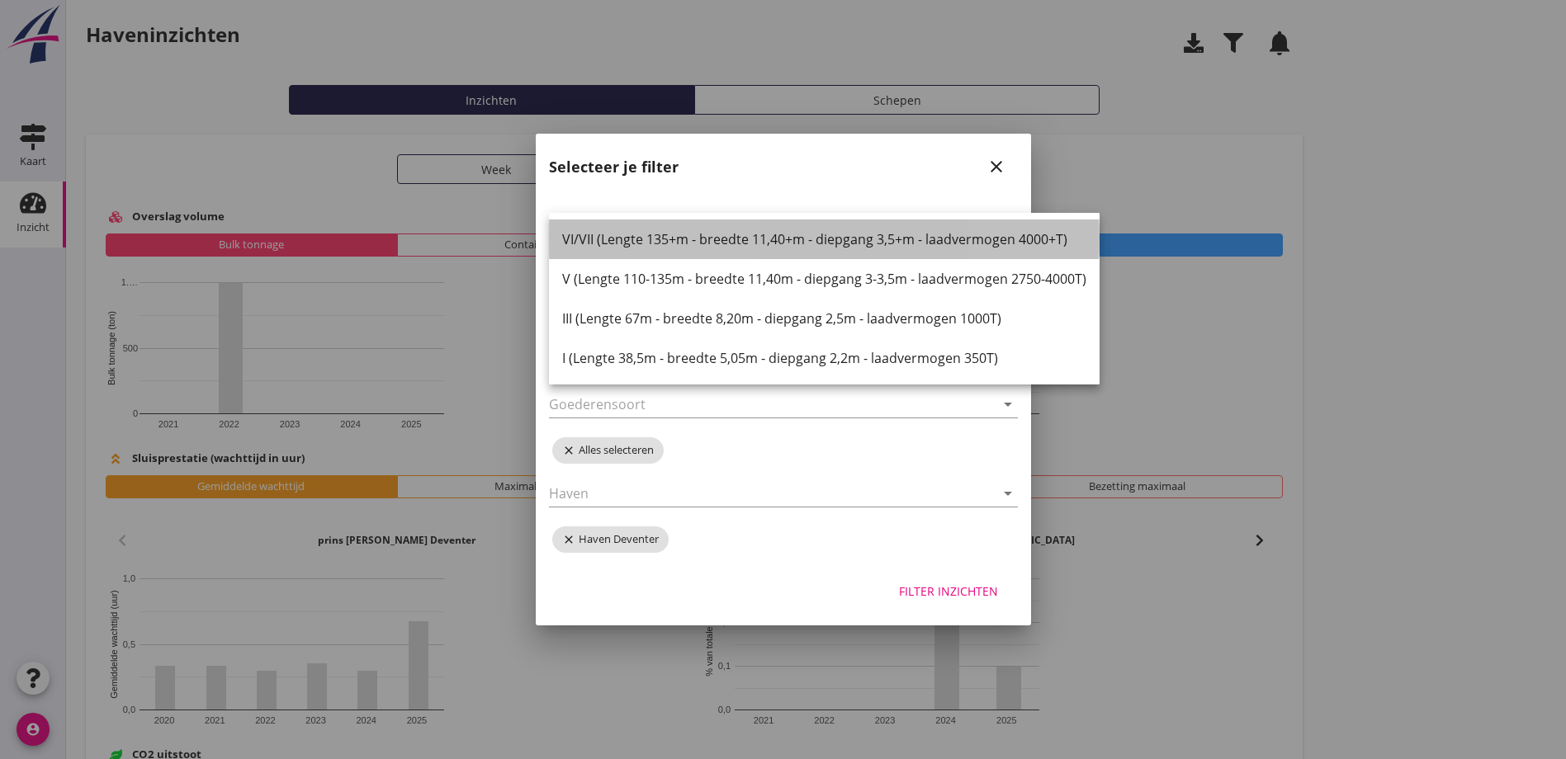
click at [690, 242] on div "VI/VII (Lengte 135+m - breedte 11,40+m - diepgang 3,5+m - laadvermogen 4000+T)" at bounding box center [824, 239] width 524 height 20
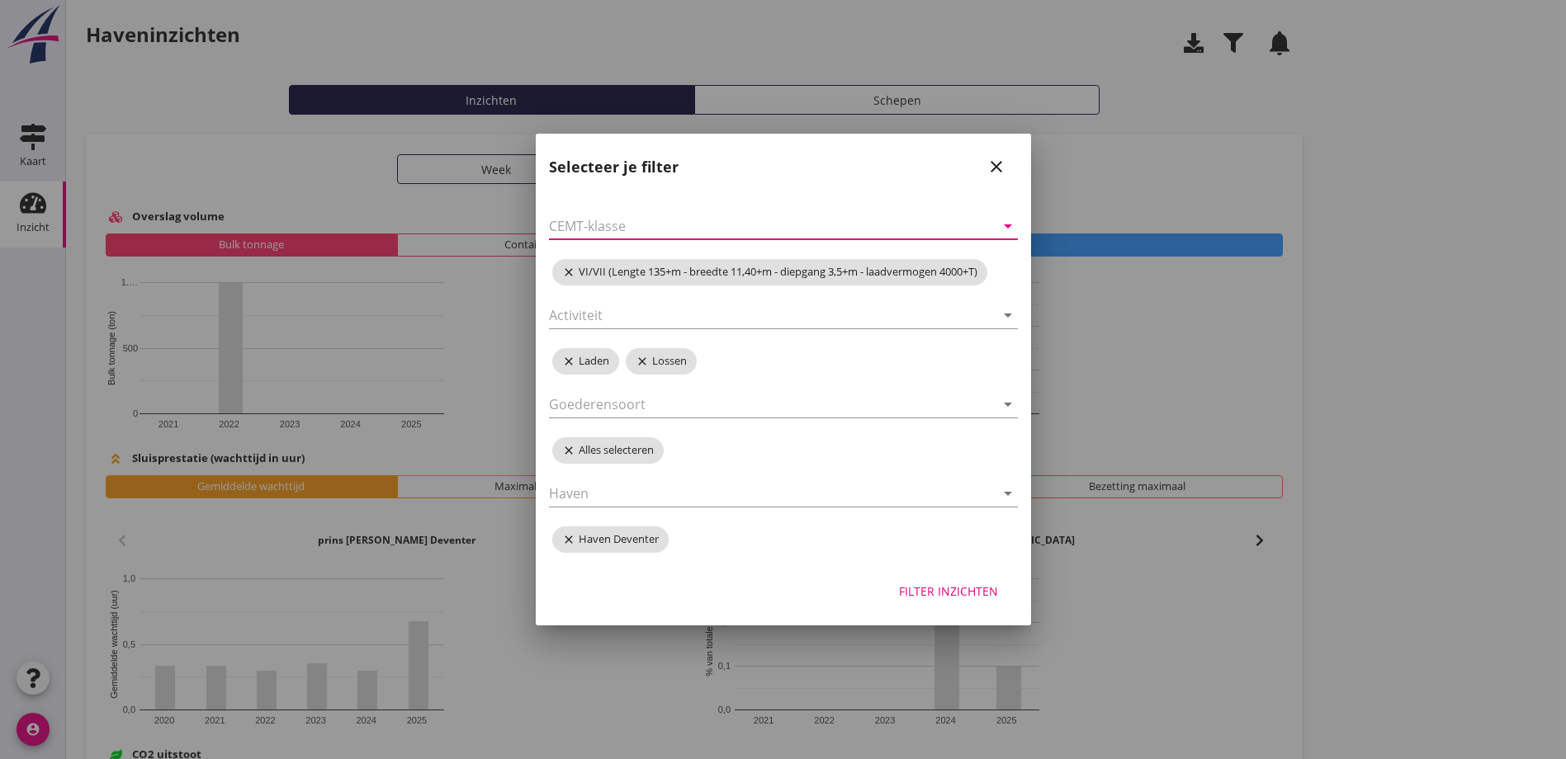
click at [938, 593] on div "Filter inzichten" at bounding box center [948, 591] width 99 height 17
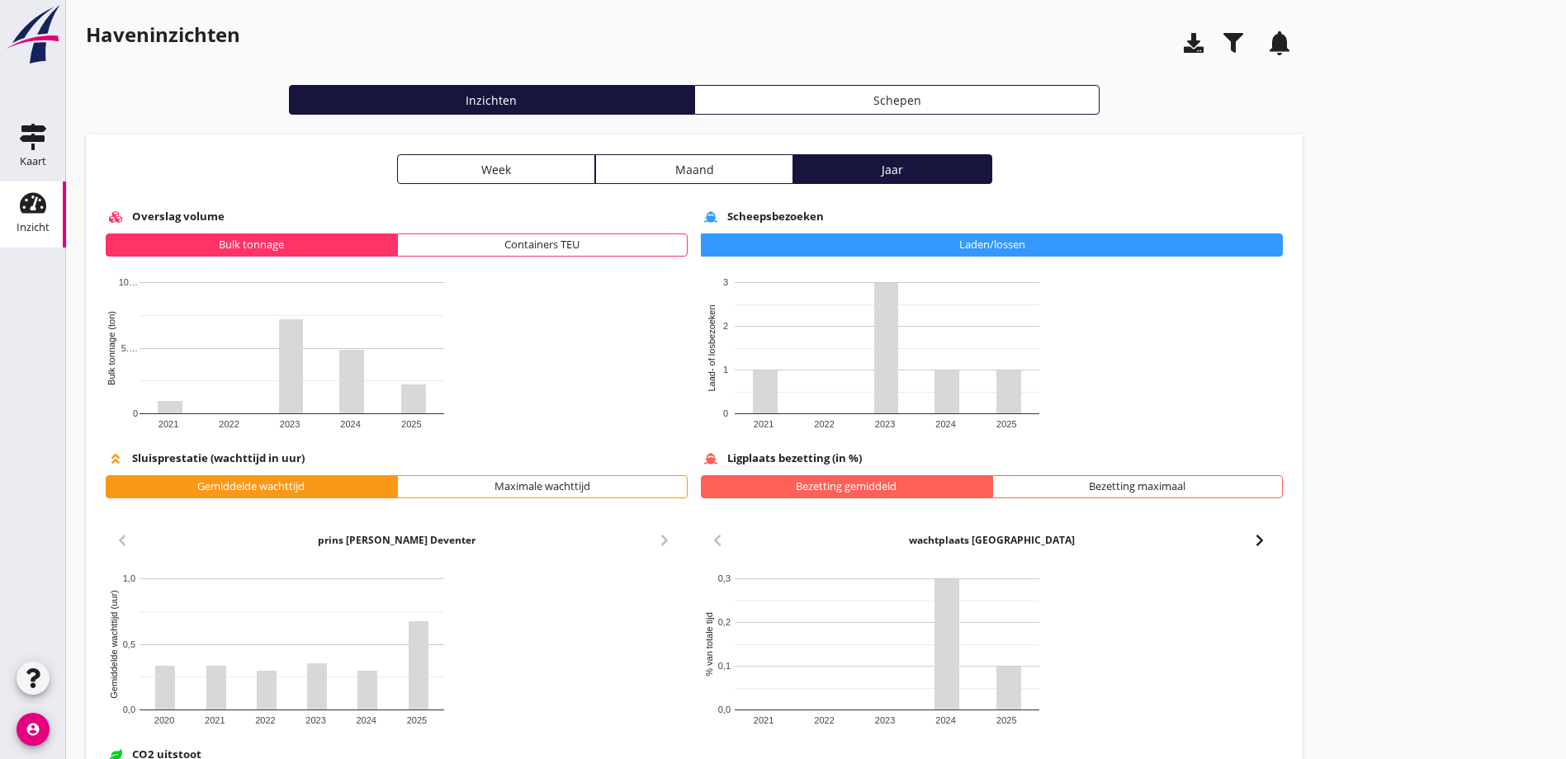
click at [1223, 39] on use "button" at bounding box center [1233, 43] width 20 height 20
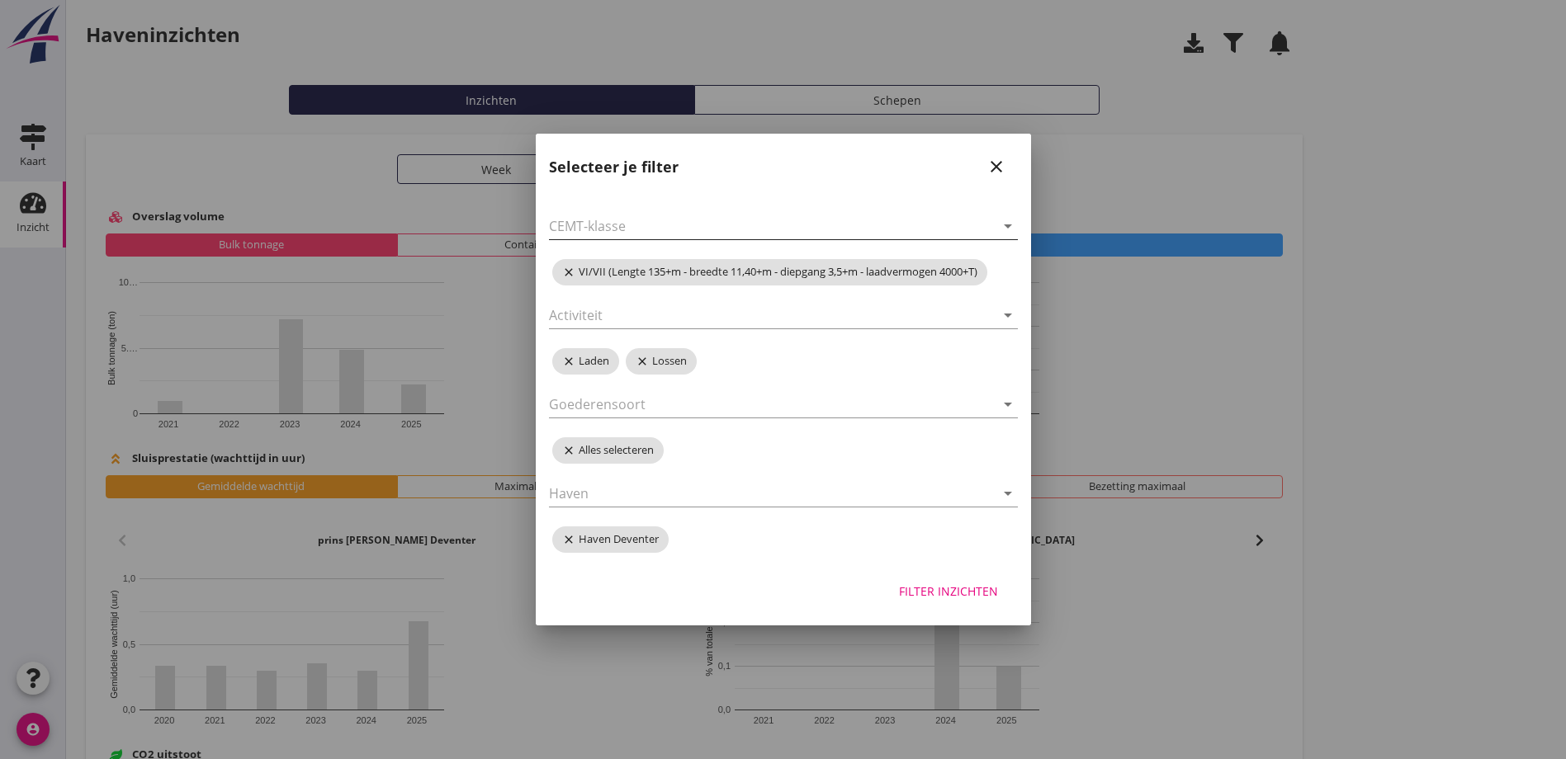
click at [1006, 227] on icon "arrow_drop_down" at bounding box center [1008, 226] width 20 height 20
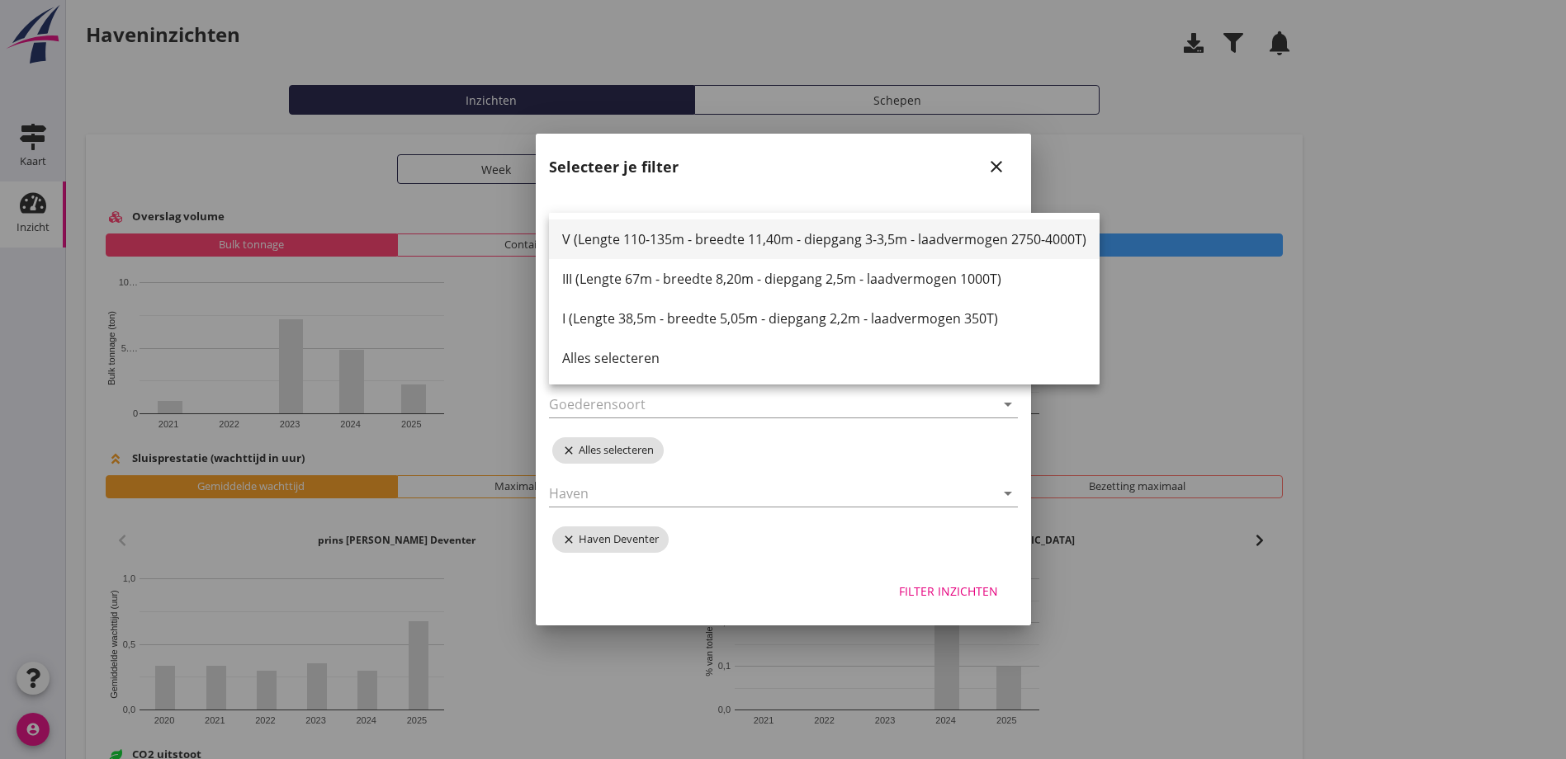
click at [676, 237] on div "V (Lengte 110-135m - breedte 11,40m - diepgang 3-3,5m - laadvermogen 2750-4000T)" at bounding box center [824, 239] width 524 height 20
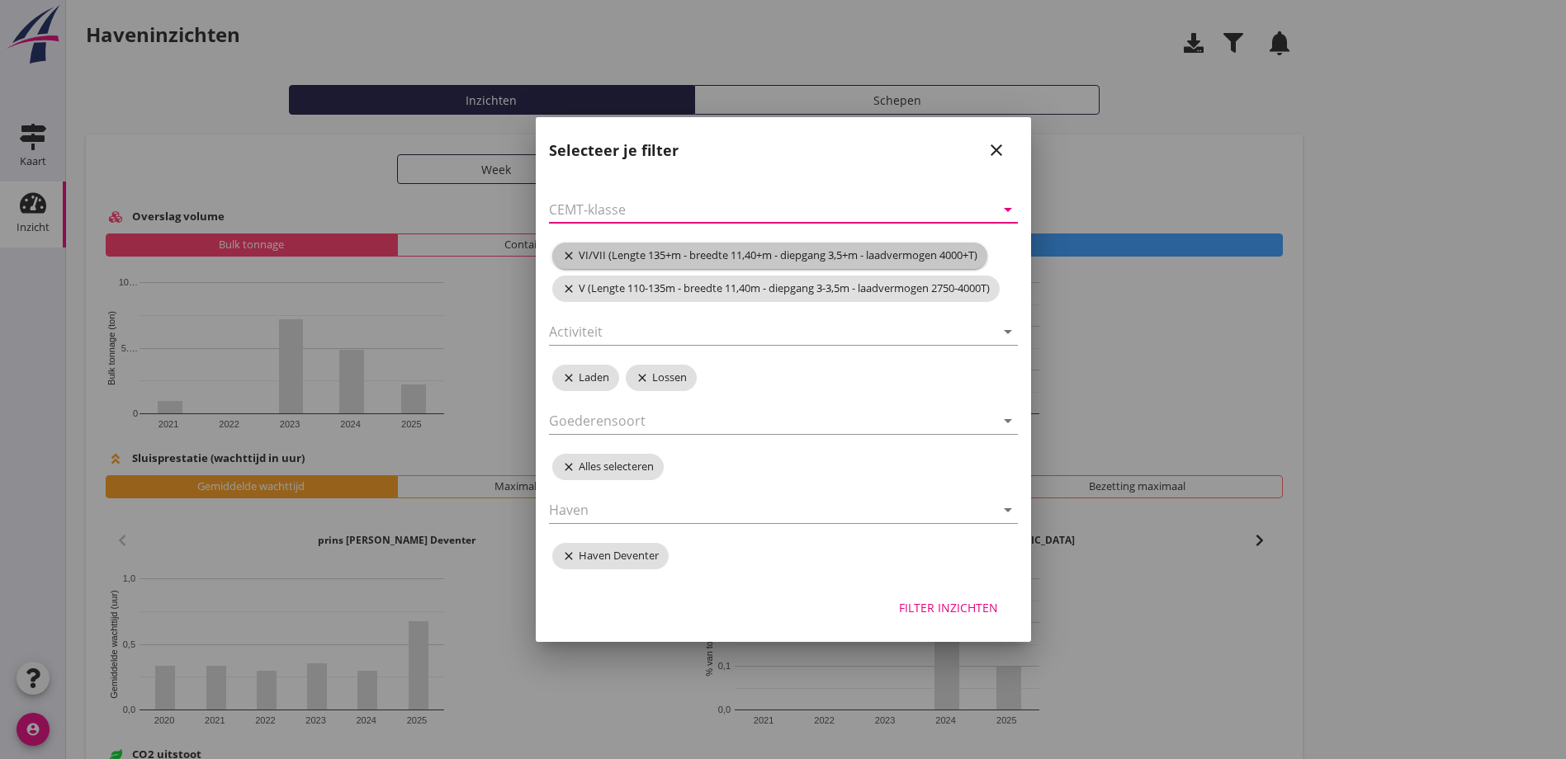
click at [567, 253] on icon "close" at bounding box center [570, 255] width 17 height 13
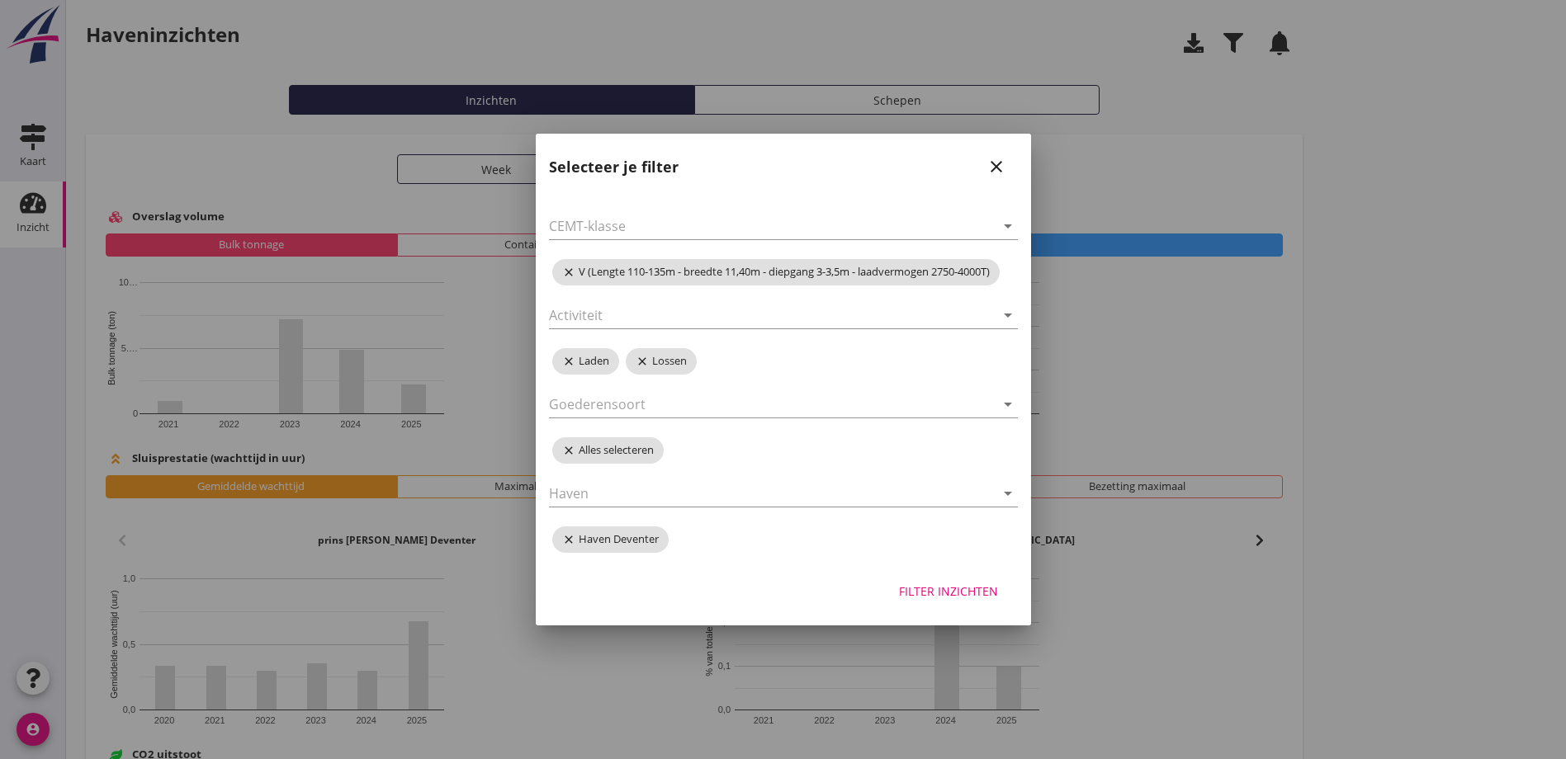
click at [948, 593] on div "Filter inzichten" at bounding box center [948, 591] width 99 height 17
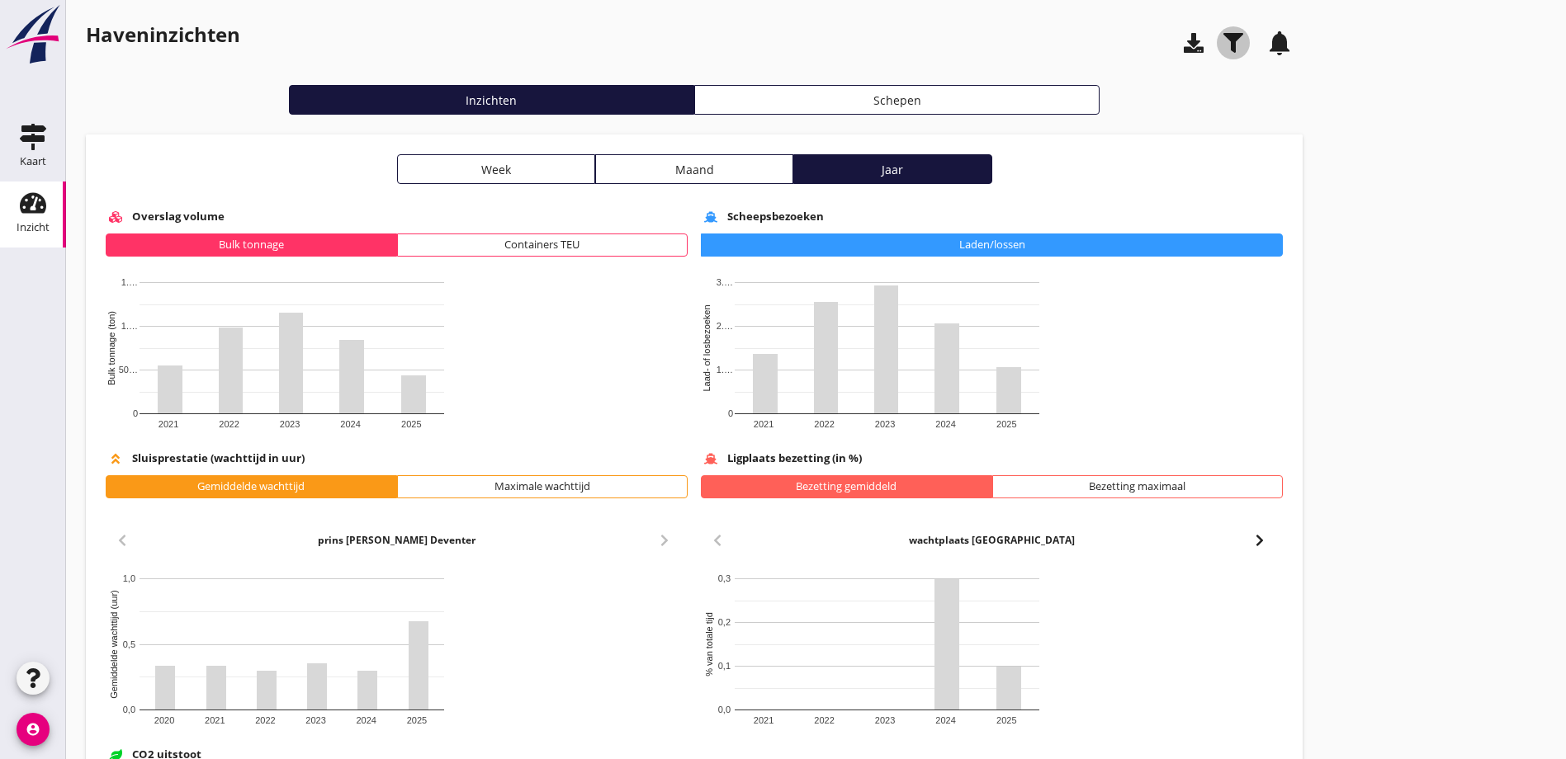
click at [1223, 37] on use "button" at bounding box center [1233, 43] width 20 height 20
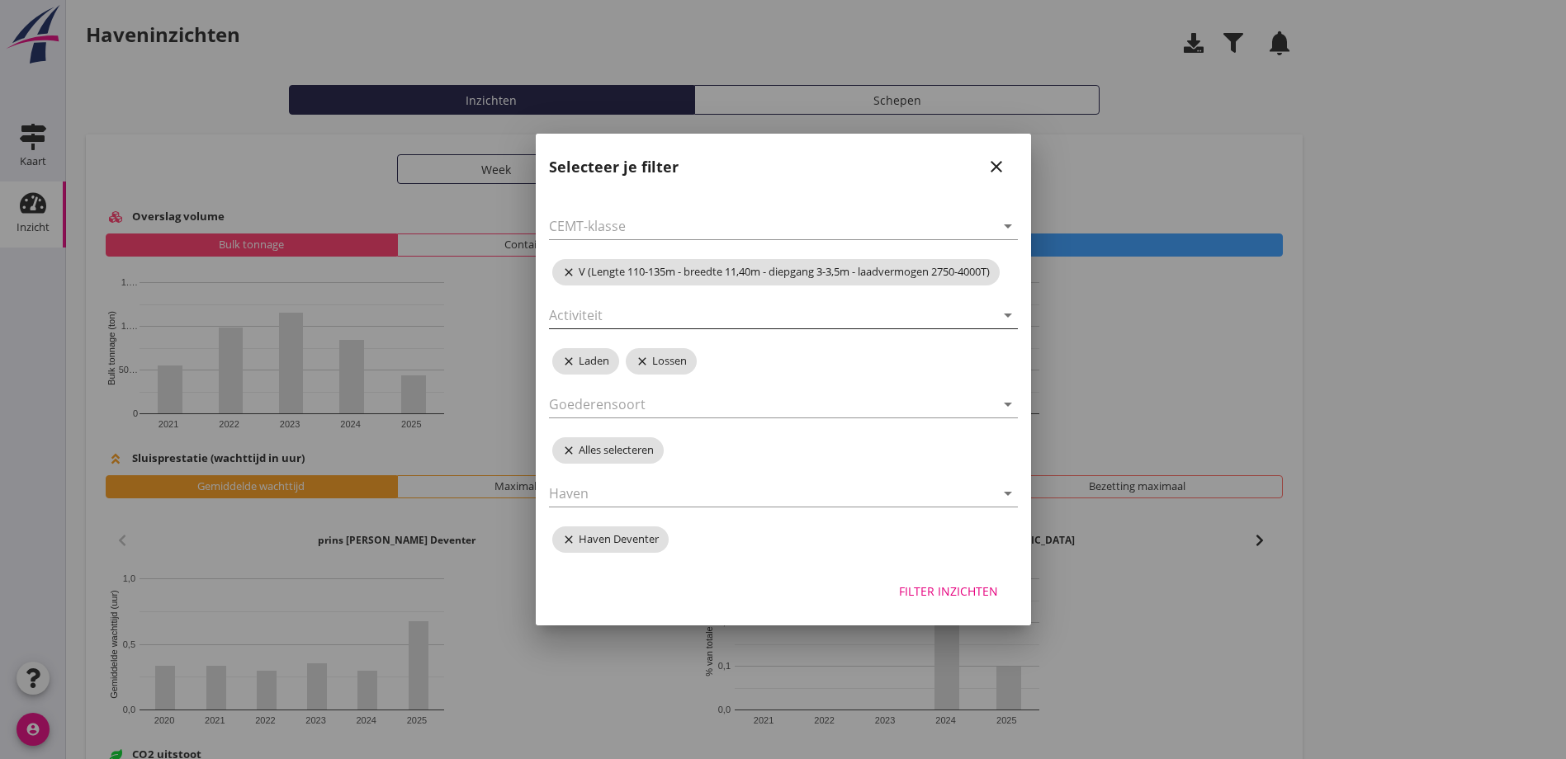
click at [1008, 320] on icon "arrow_drop_down" at bounding box center [1008, 315] width 20 height 20
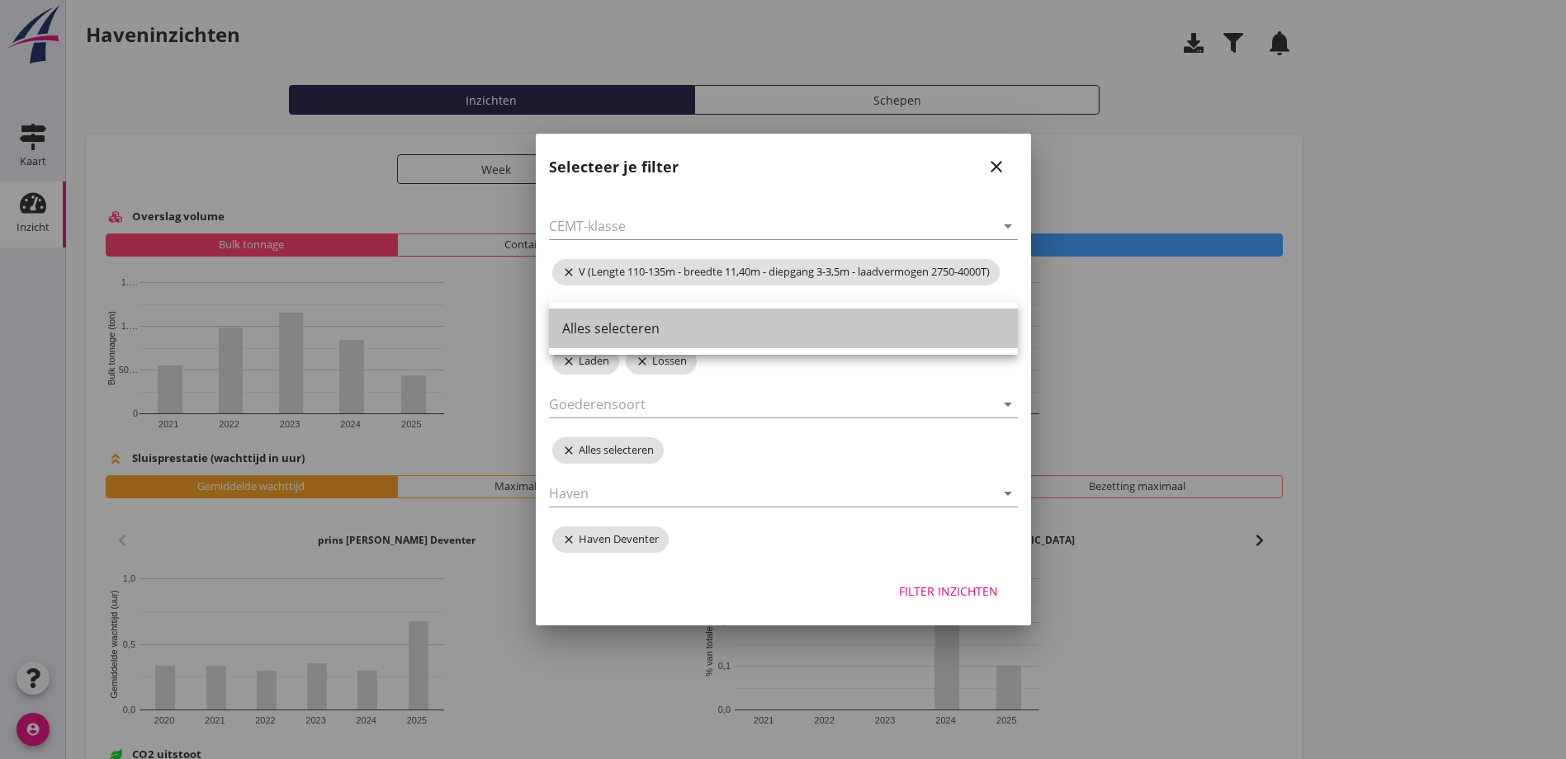
click at [1008, 320] on link "Alles selecteren" at bounding box center [783, 329] width 469 height 40
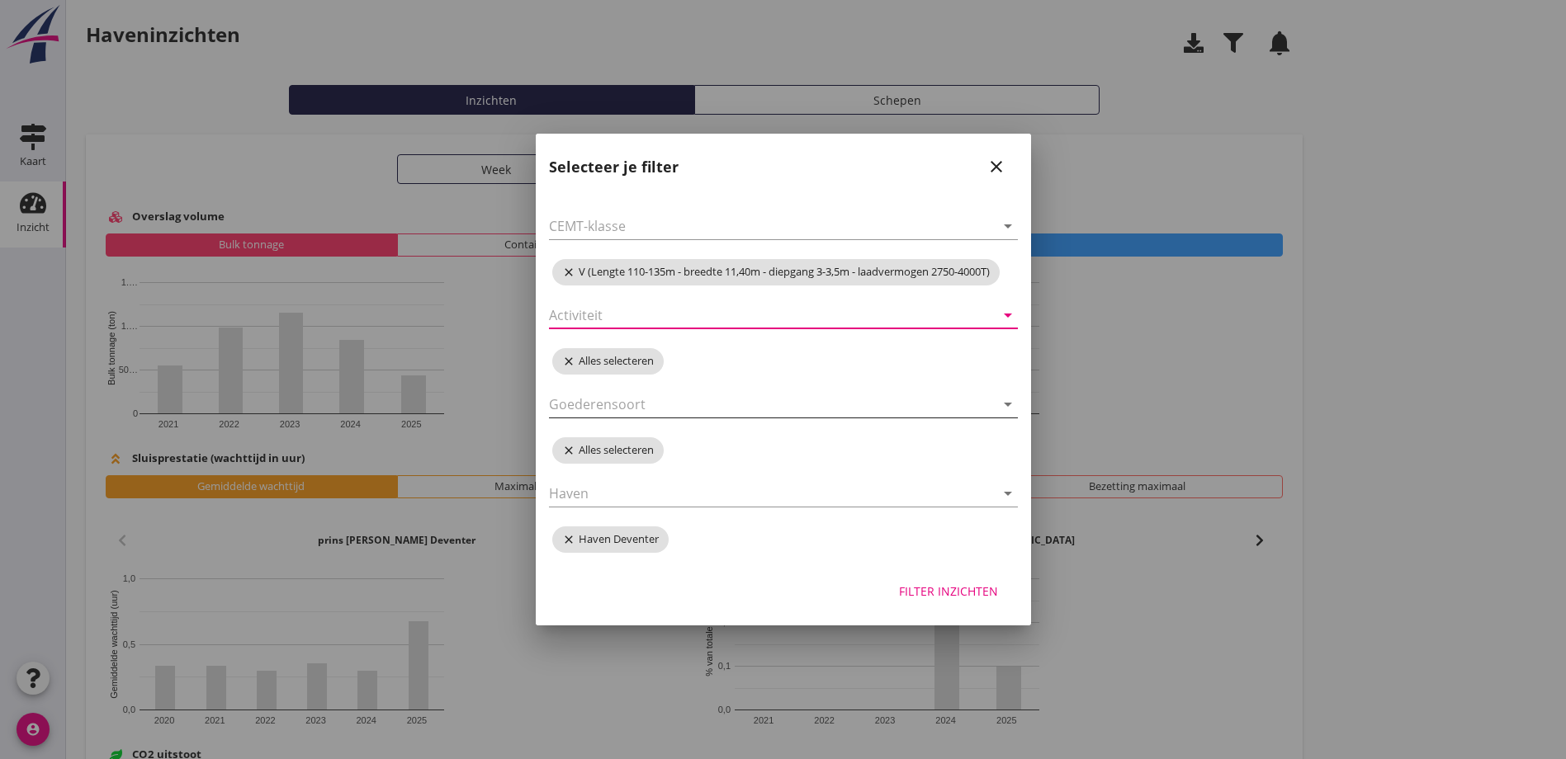
click at [1007, 404] on icon "arrow_drop_down" at bounding box center [1008, 405] width 20 height 20
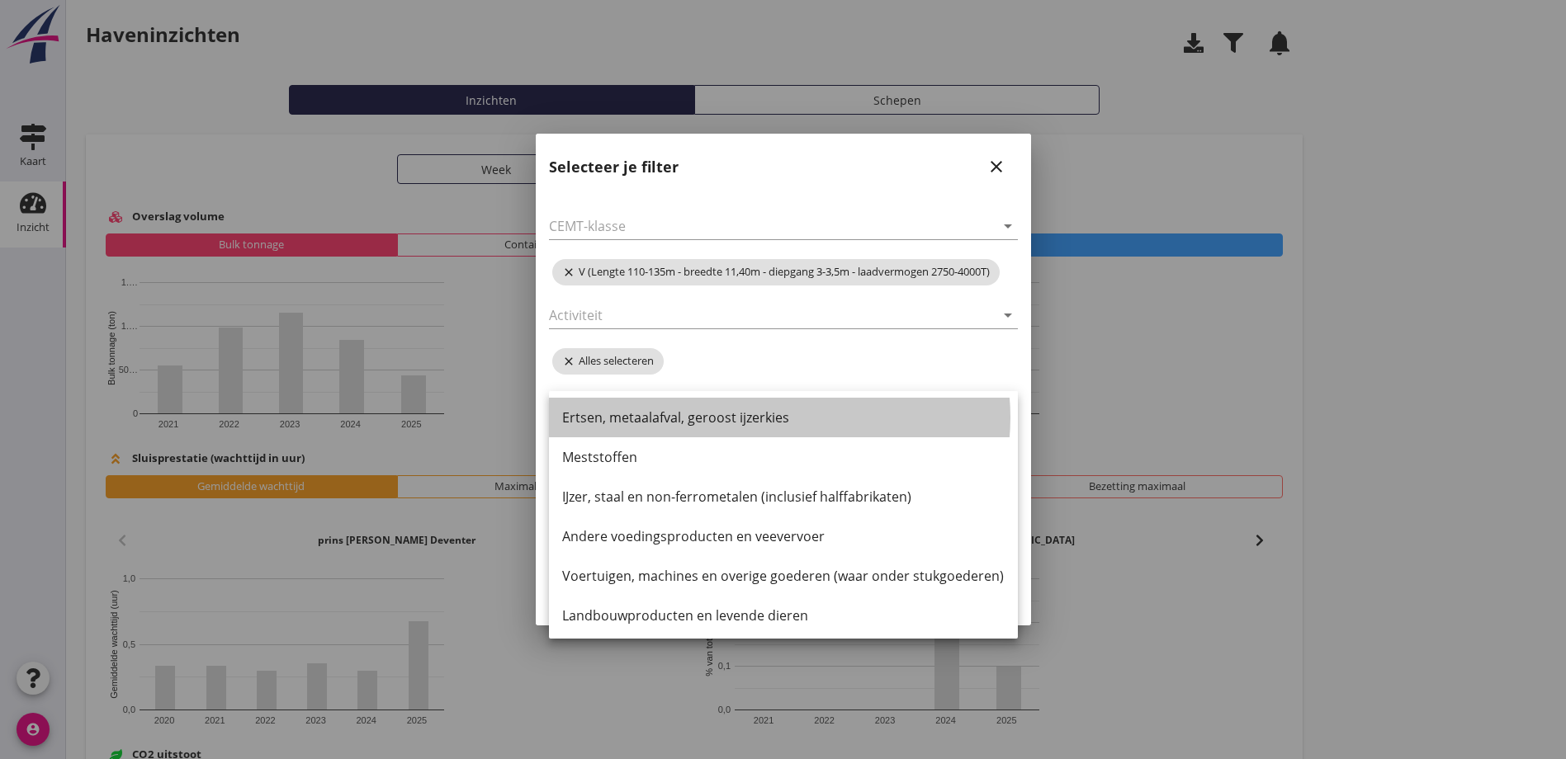
click at [1007, 404] on link "Ertsen, metaalafval, geroost ijzerkies" at bounding box center [783, 418] width 469 height 40
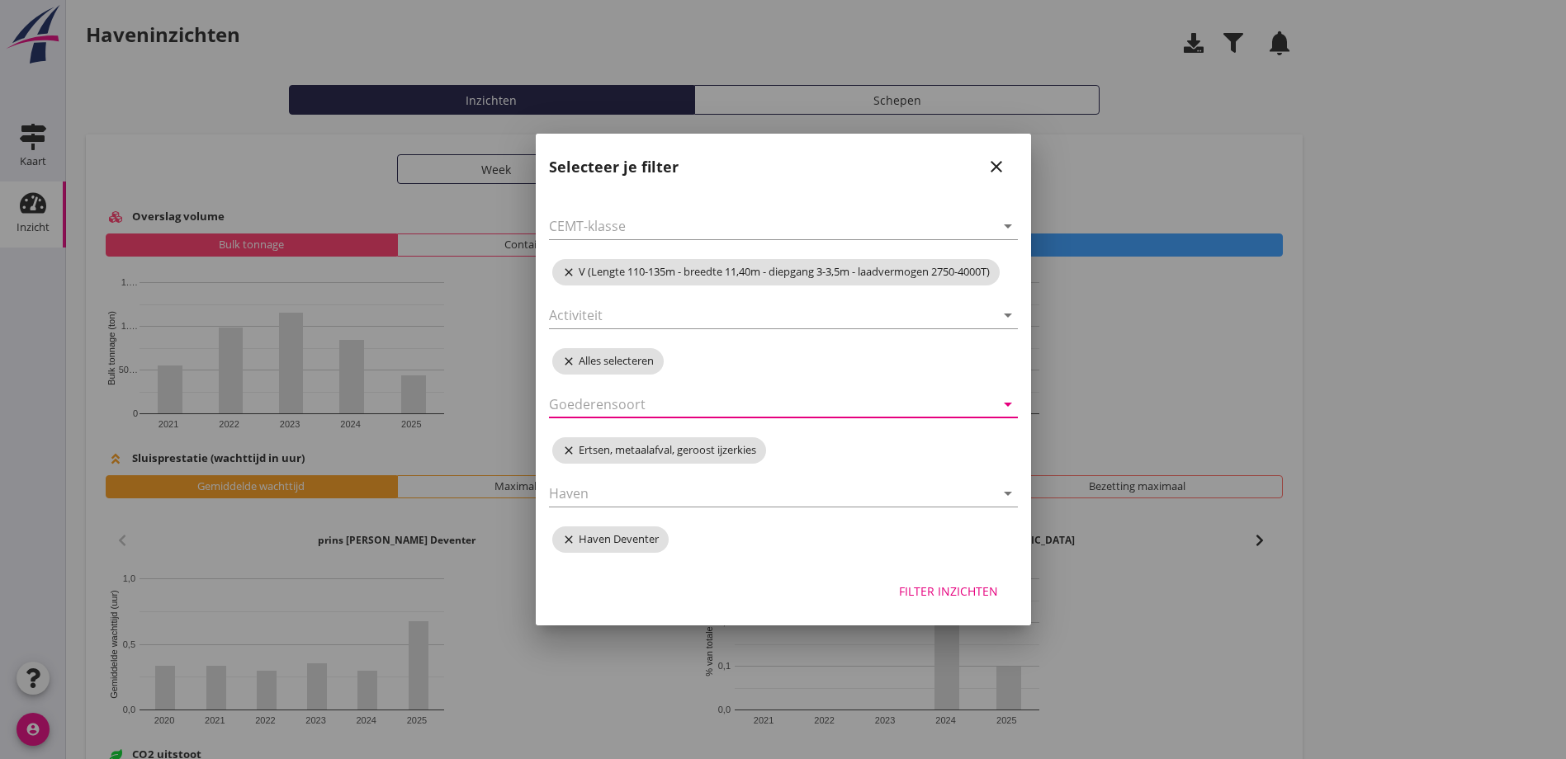
click at [1008, 404] on icon "arrow_drop_down" at bounding box center [1008, 405] width 20 height 20
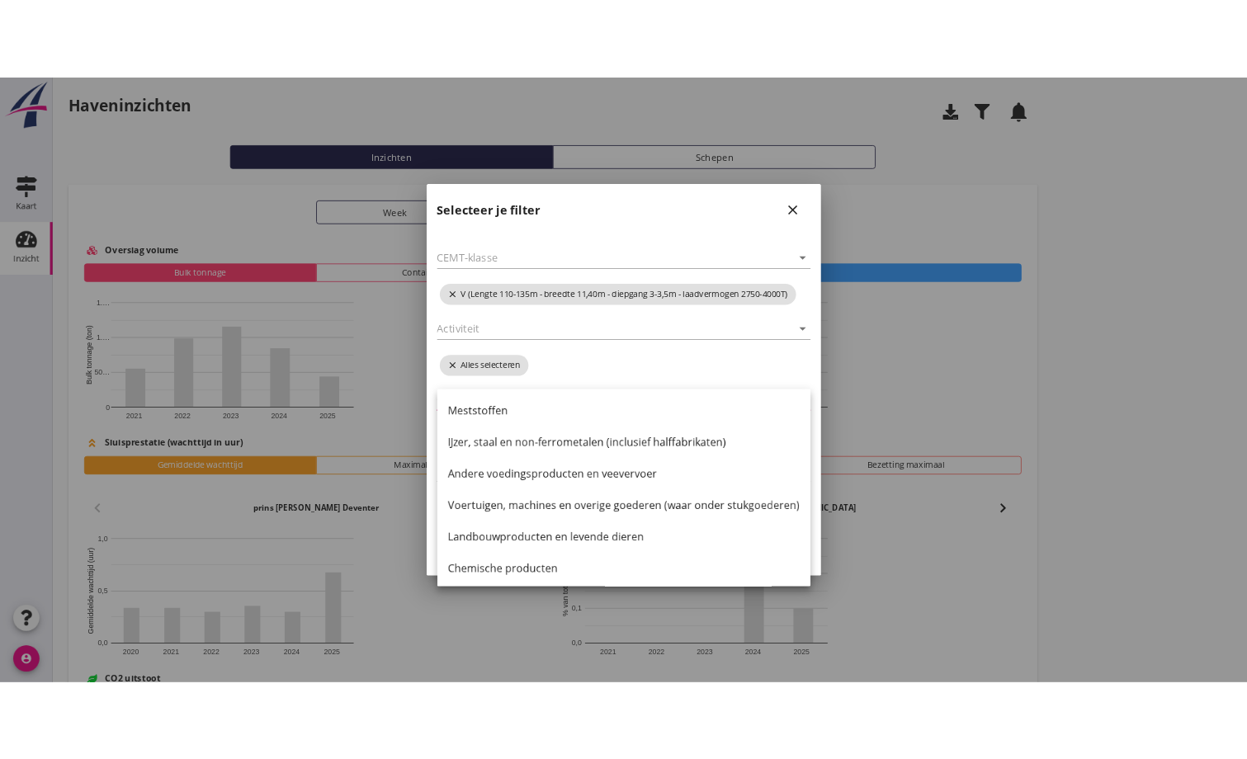
scroll to position [162, 0]
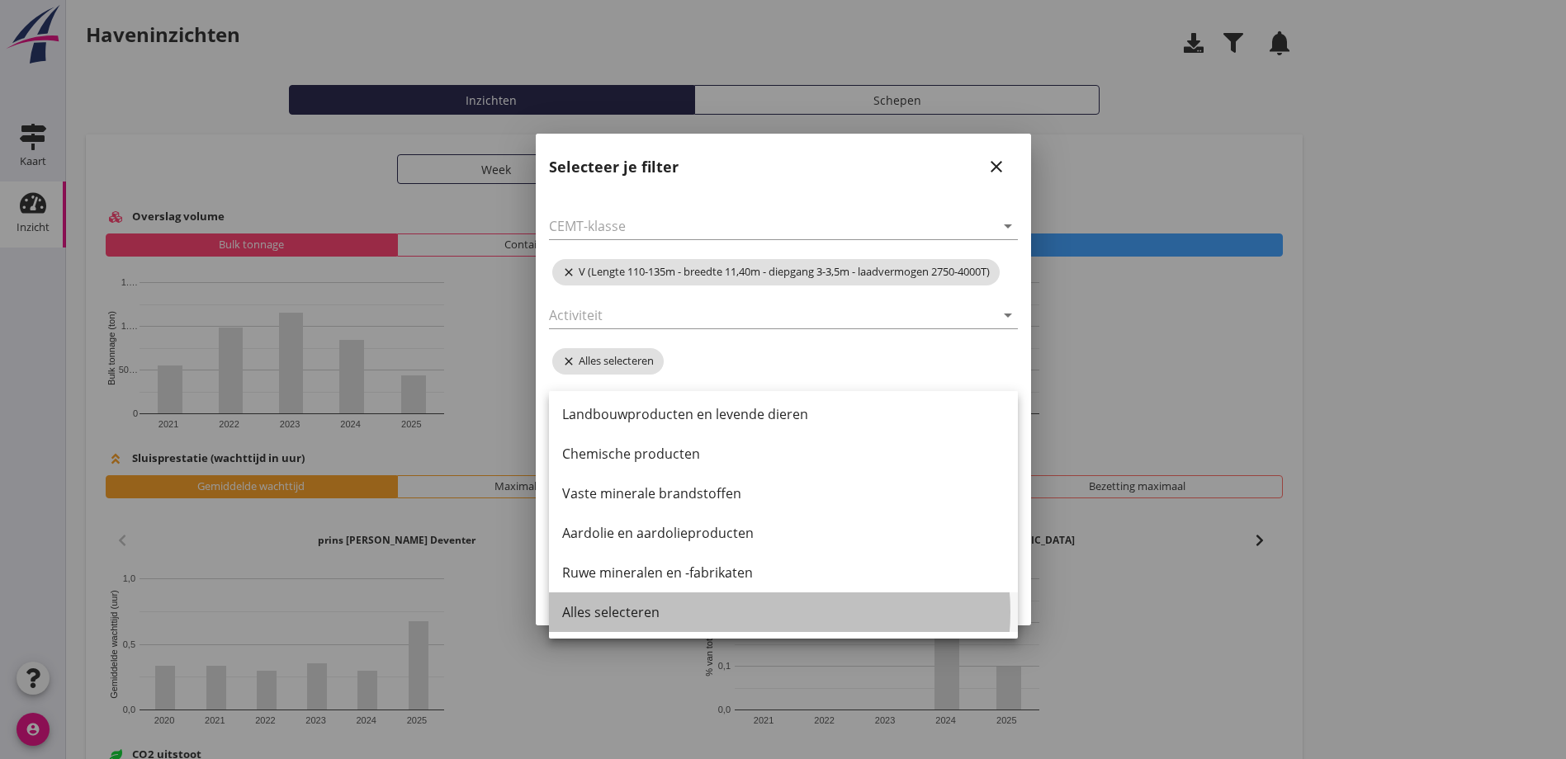
click at [636, 609] on div "Alles selecteren" at bounding box center [783, 613] width 442 height 20
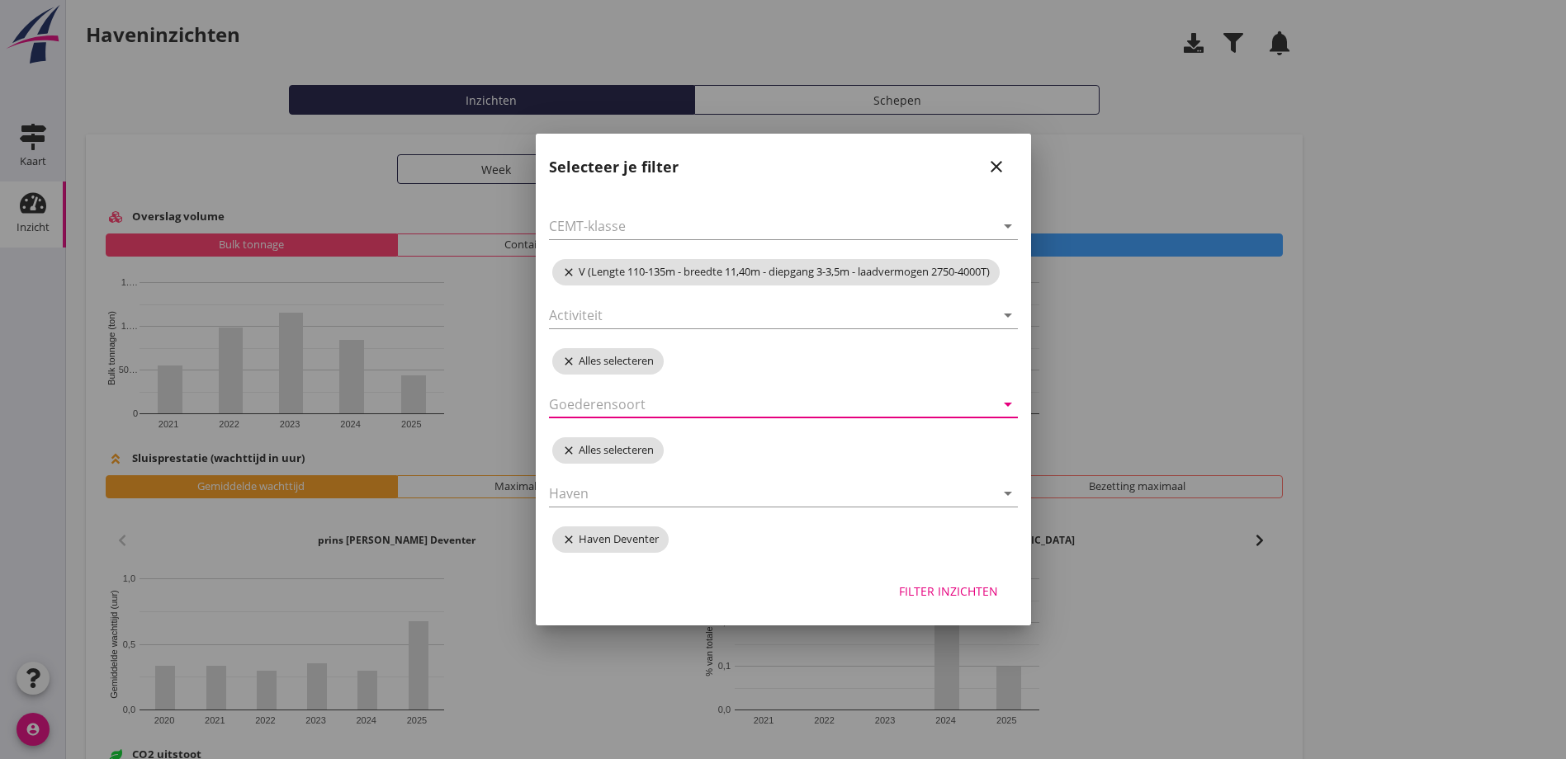
click at [946, 589] on div "Filter inzichten" at bounding box center [948, 591] width 99 height 17
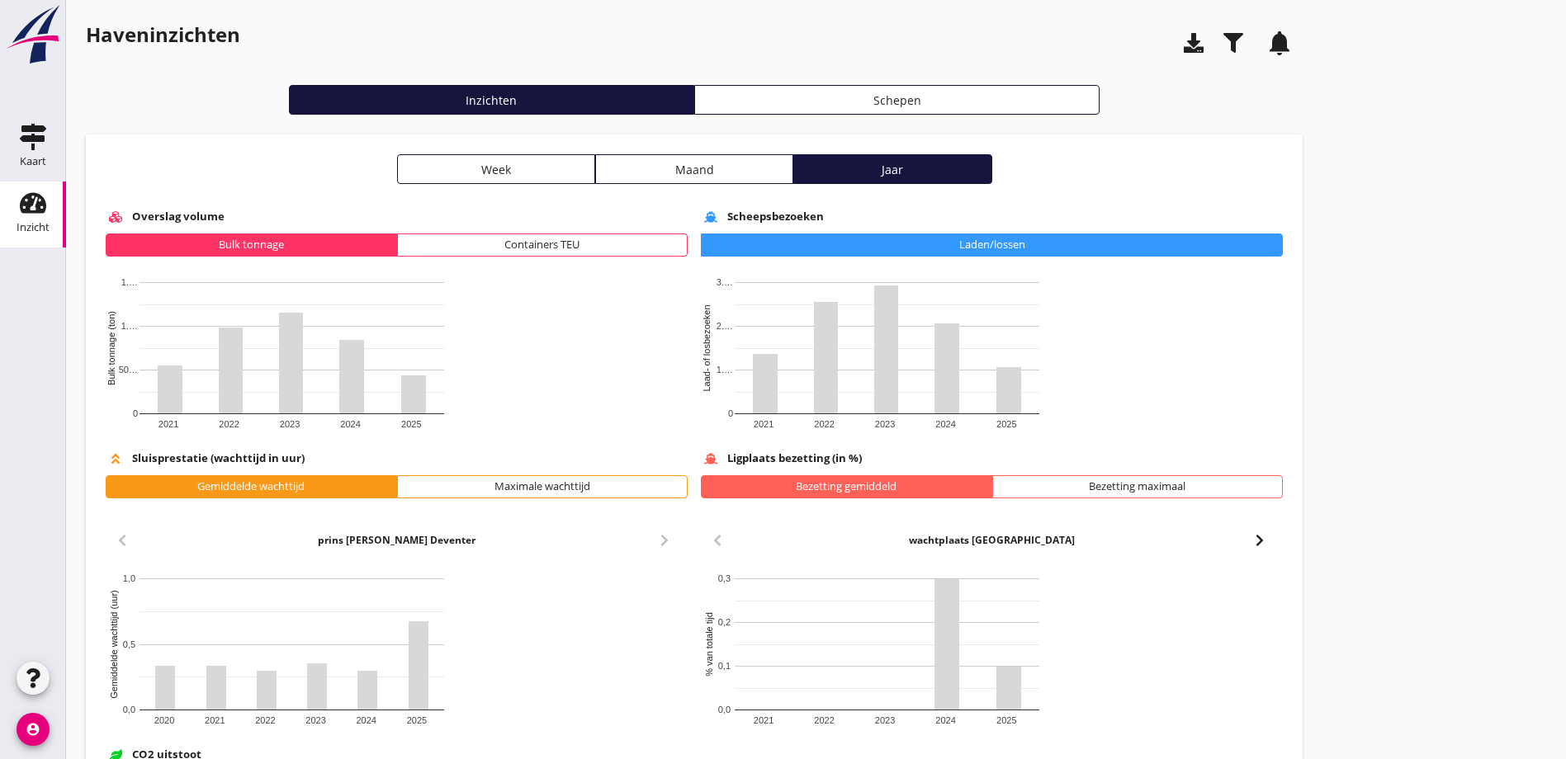
click at [1223, 40] on use "button" at bounding box center [1233, 43] width 20 height 20
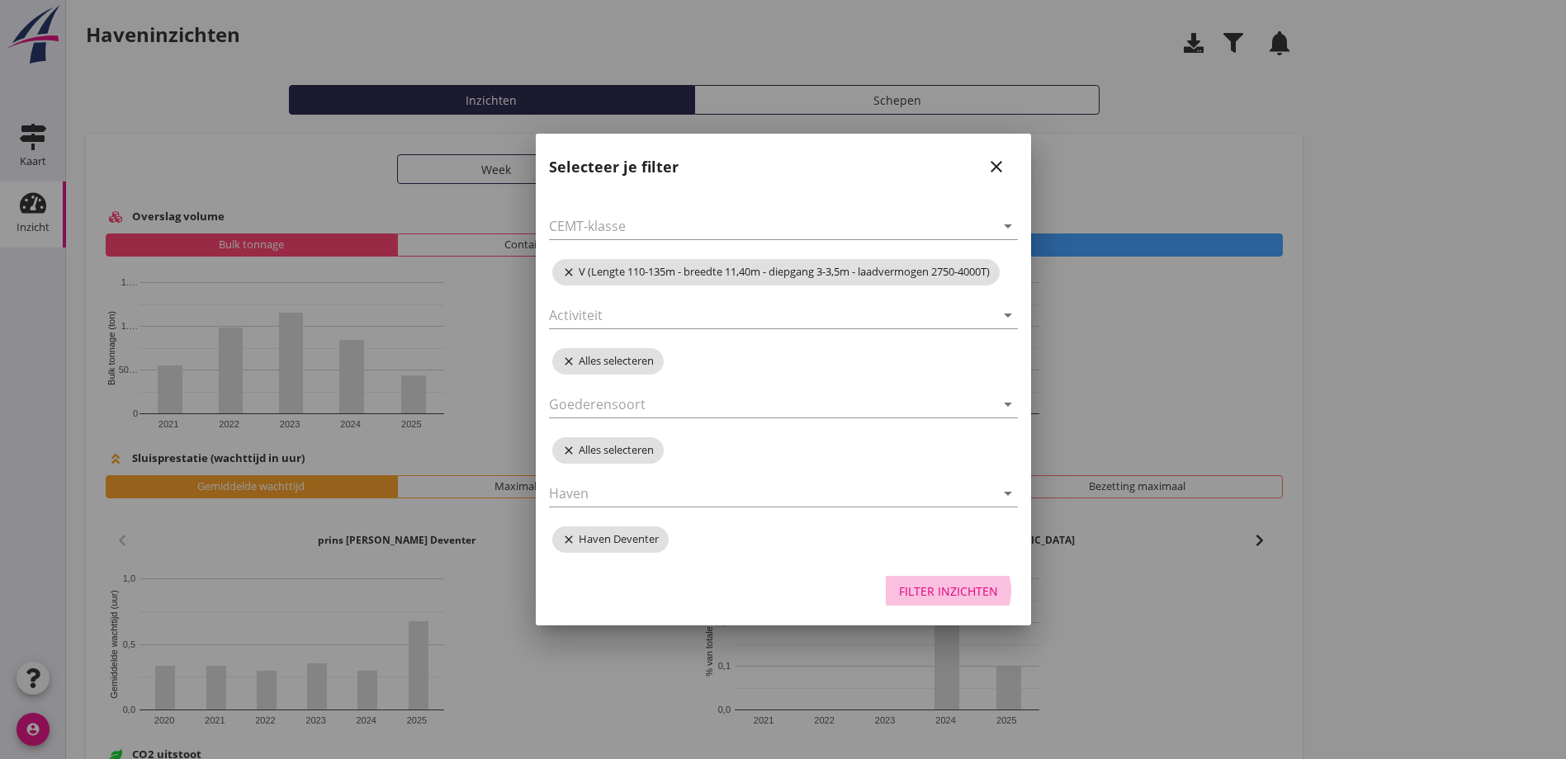
click at [944, 583] on div "Filter inzichten" at bounding box center [948, 591] width 99 height 17
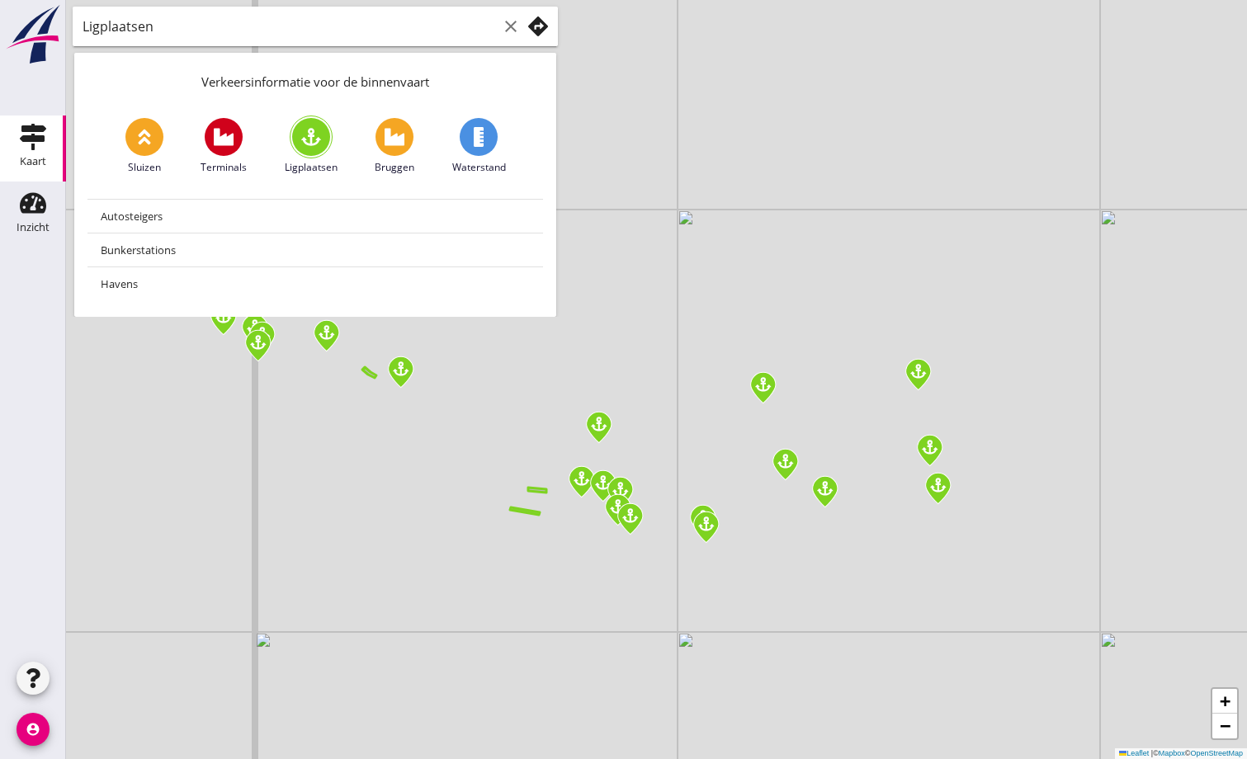
click at [225, 140] on use at bounding box center [224, 136] width 20 height 17
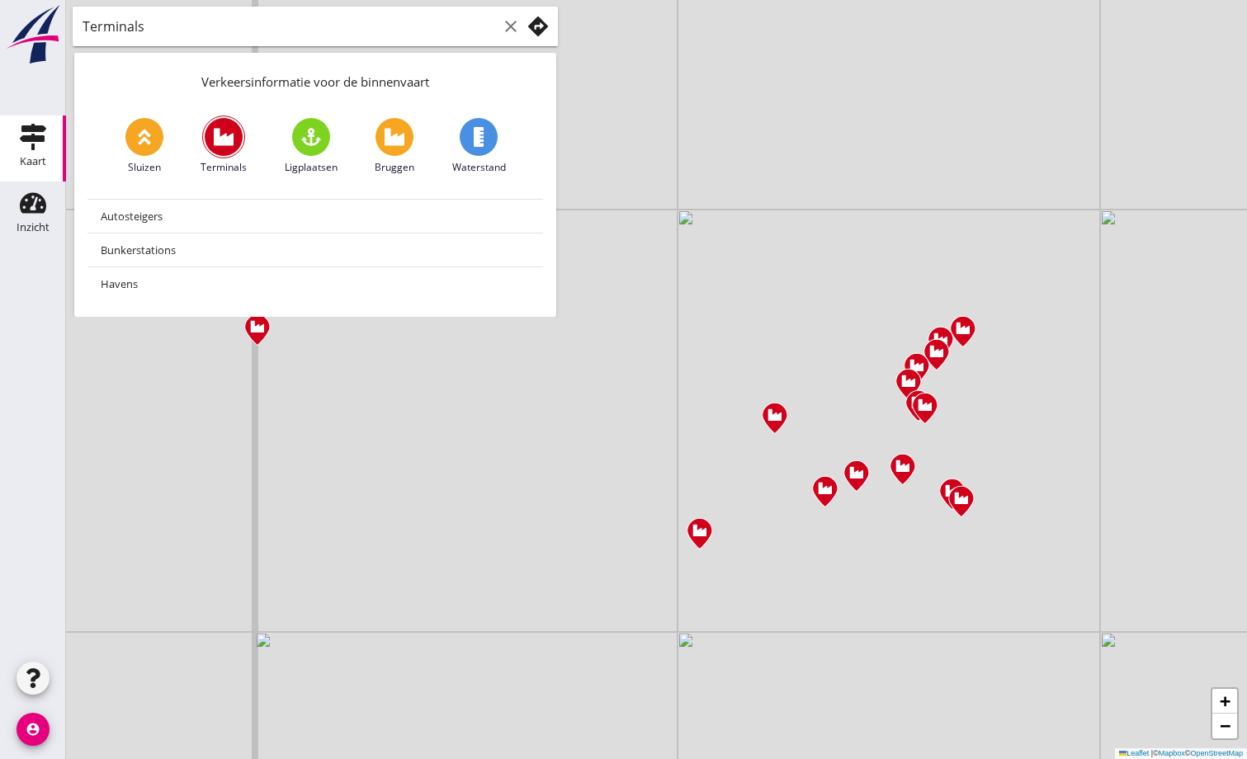
click at [390, 139] on use at bounding box center [395, 136] width 20 height 17
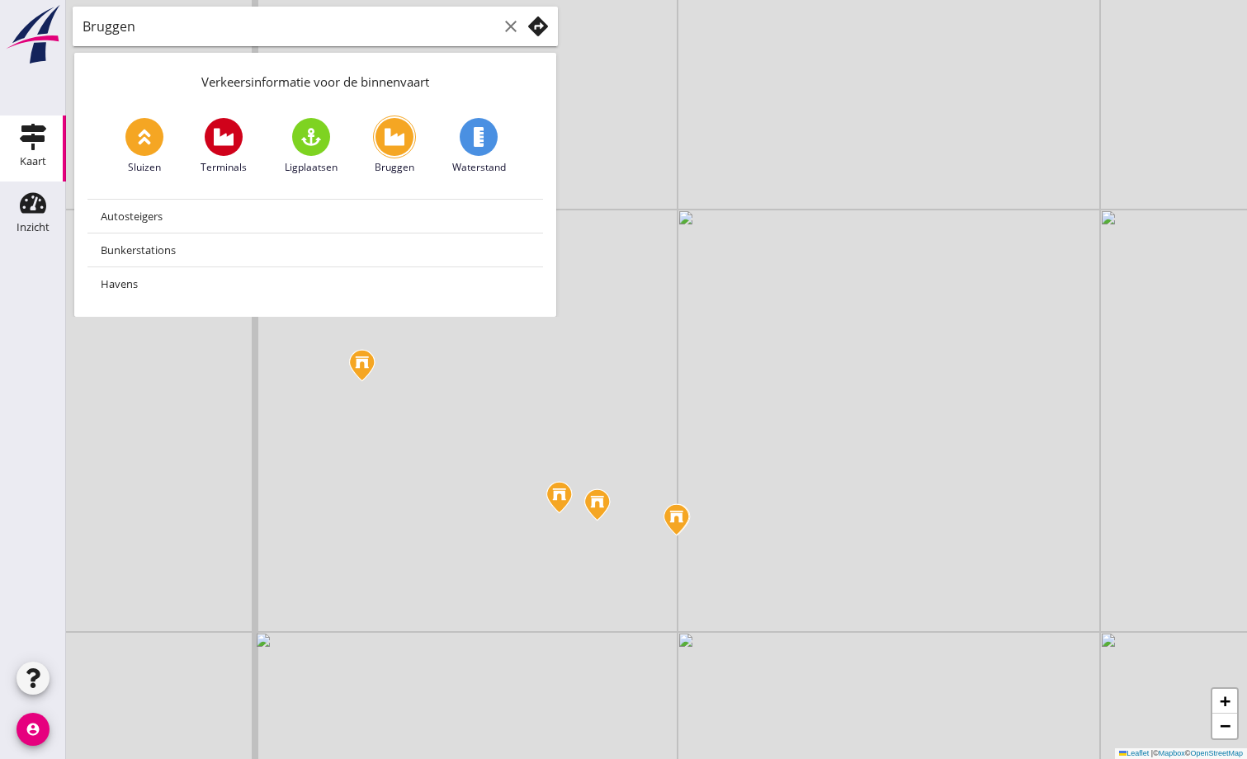
click at [472, 139] on icon at bounding box center [479, 137] width 20 height 20
type input "Waterstanden"
click at [548, 484] on img at bounding box center [546, 493] width 29 height 35
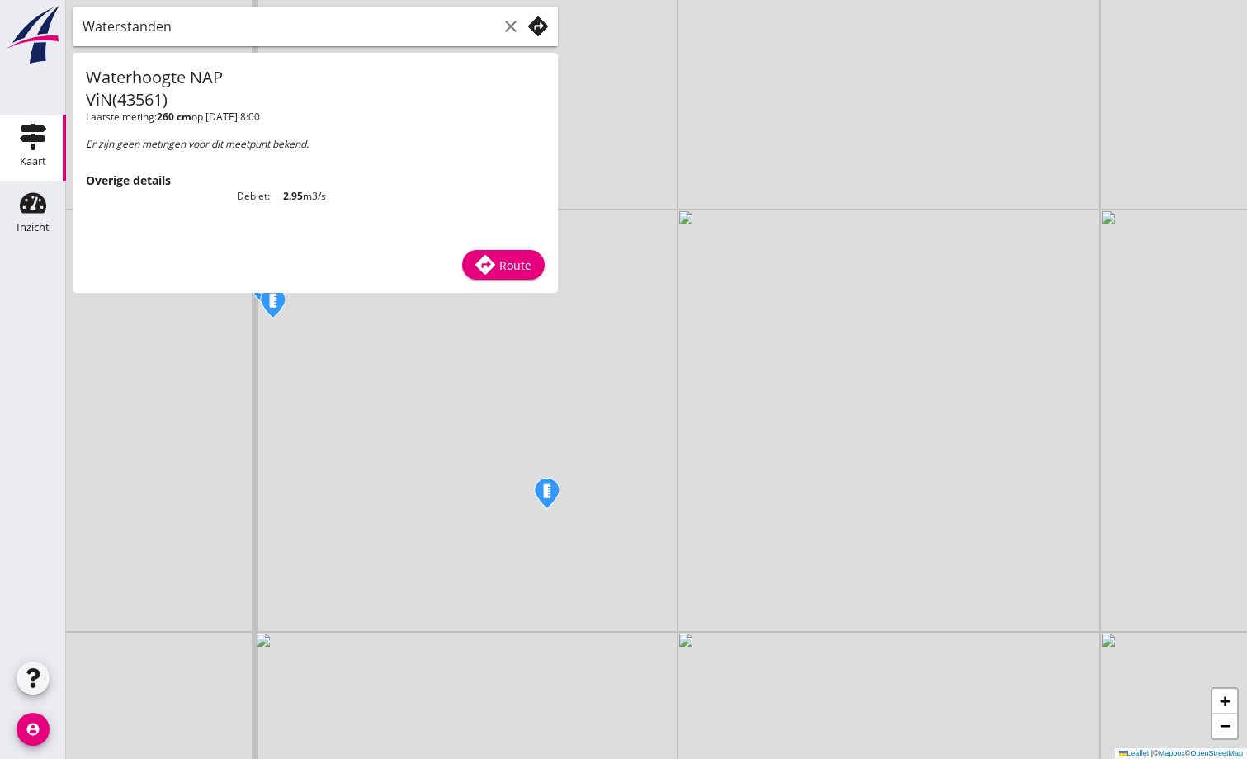
click at [508, 27] on icon "clear" at bounding box center [511, 27] width 20 height 20
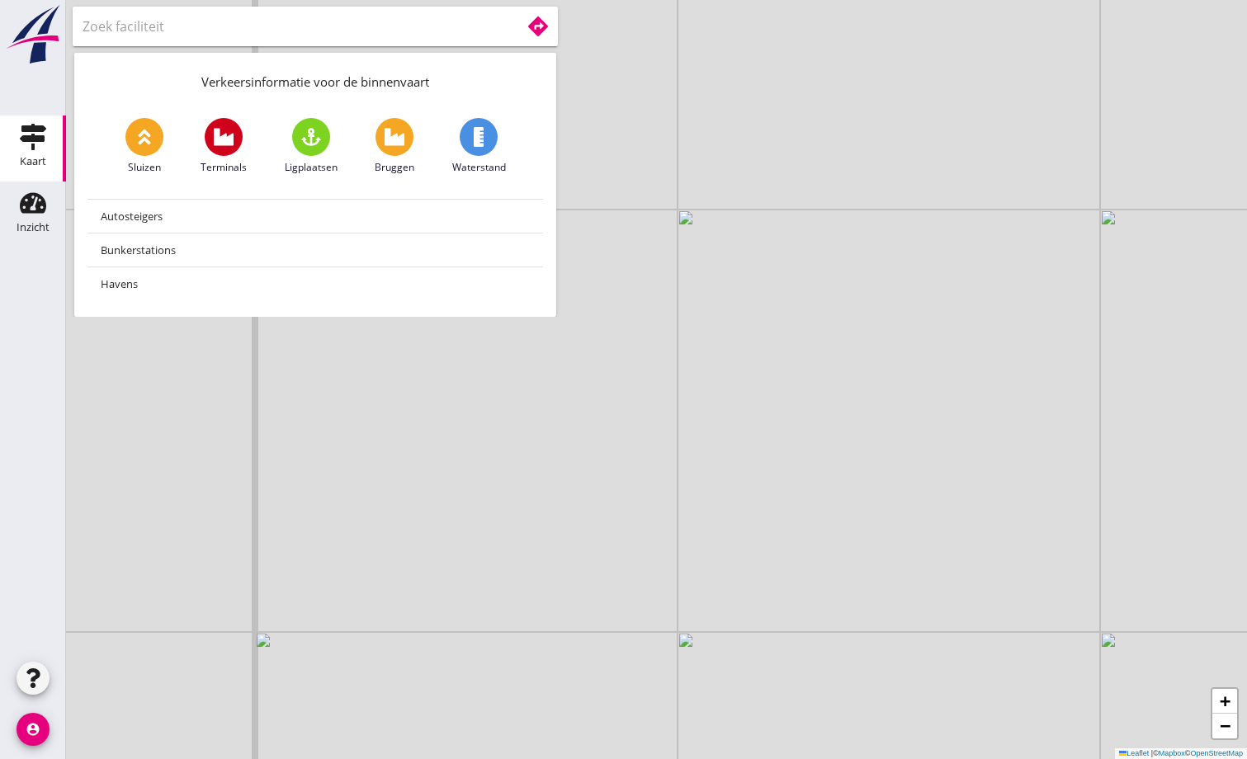
click at [142, 125] on span at bounding box center [144, 137] width 38 height 38
type input "Sluizen"
click at [579, 506] on img at bounding box center [579, 502] width 29 height 35
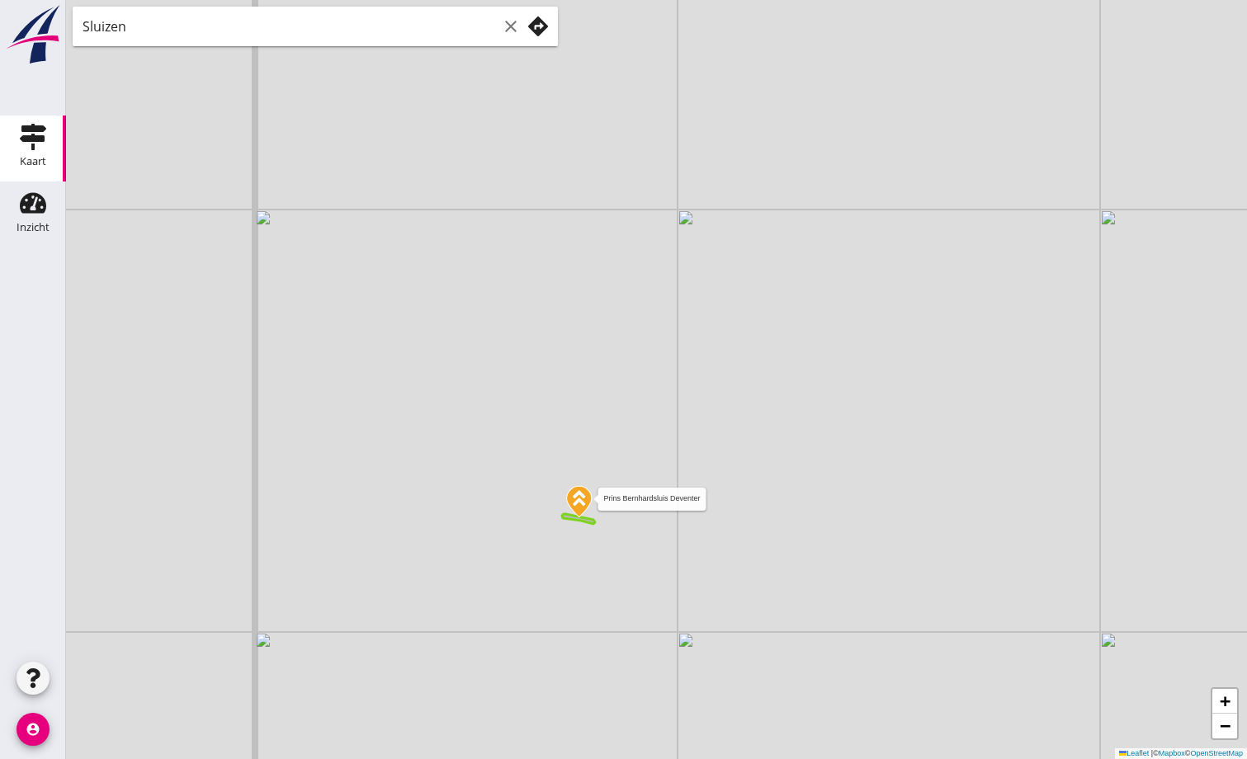
click at [579, 506] on img at bounding box center [579, 502] width 29 height 35
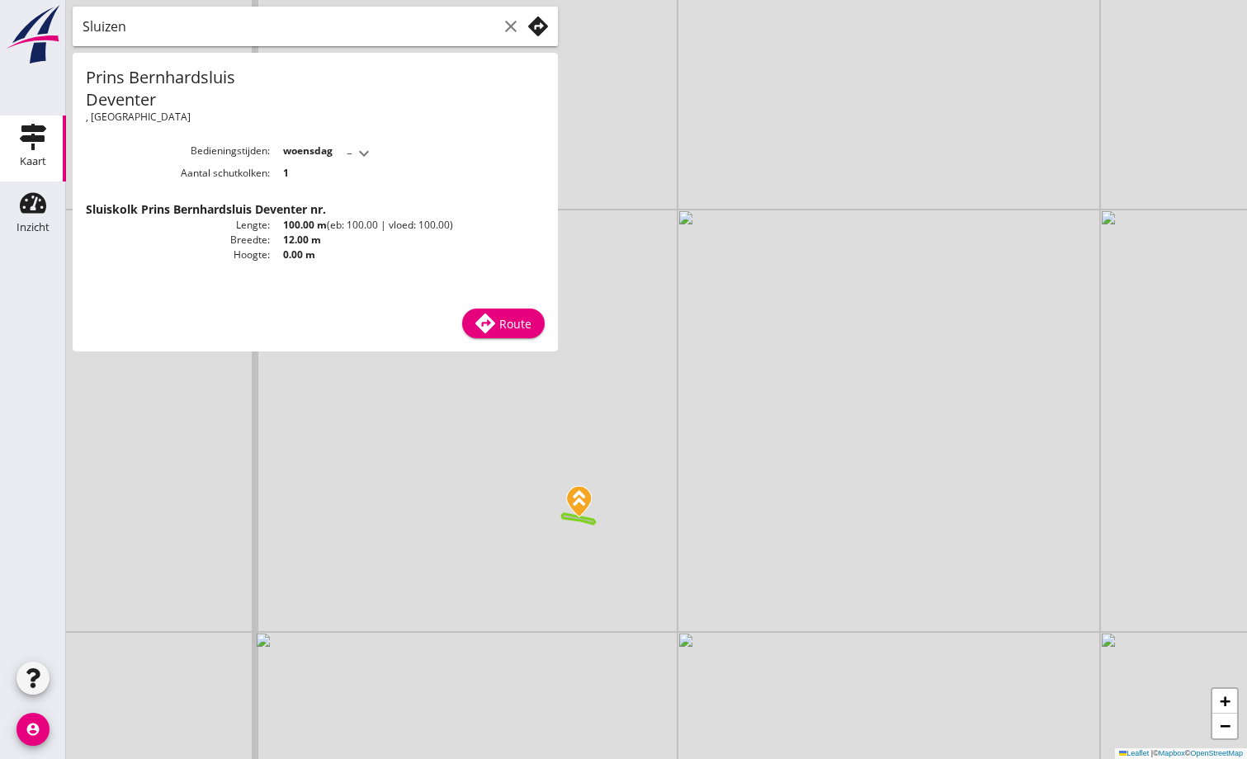
click at [366, 151] on icon "expand_more" at bounding box center [364, 154] width 20 height 20
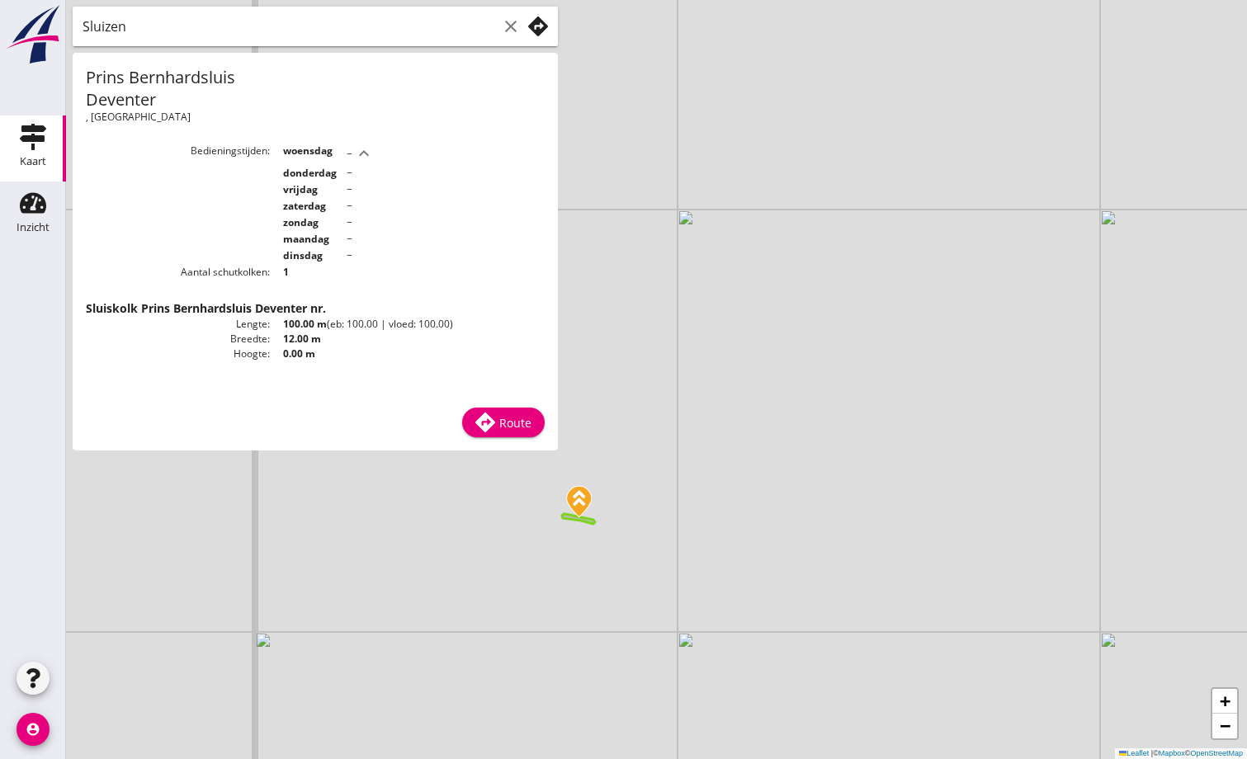
click at [366, 151] on icon "expand_less" at bounding box center [364, 154] width 20 height 20
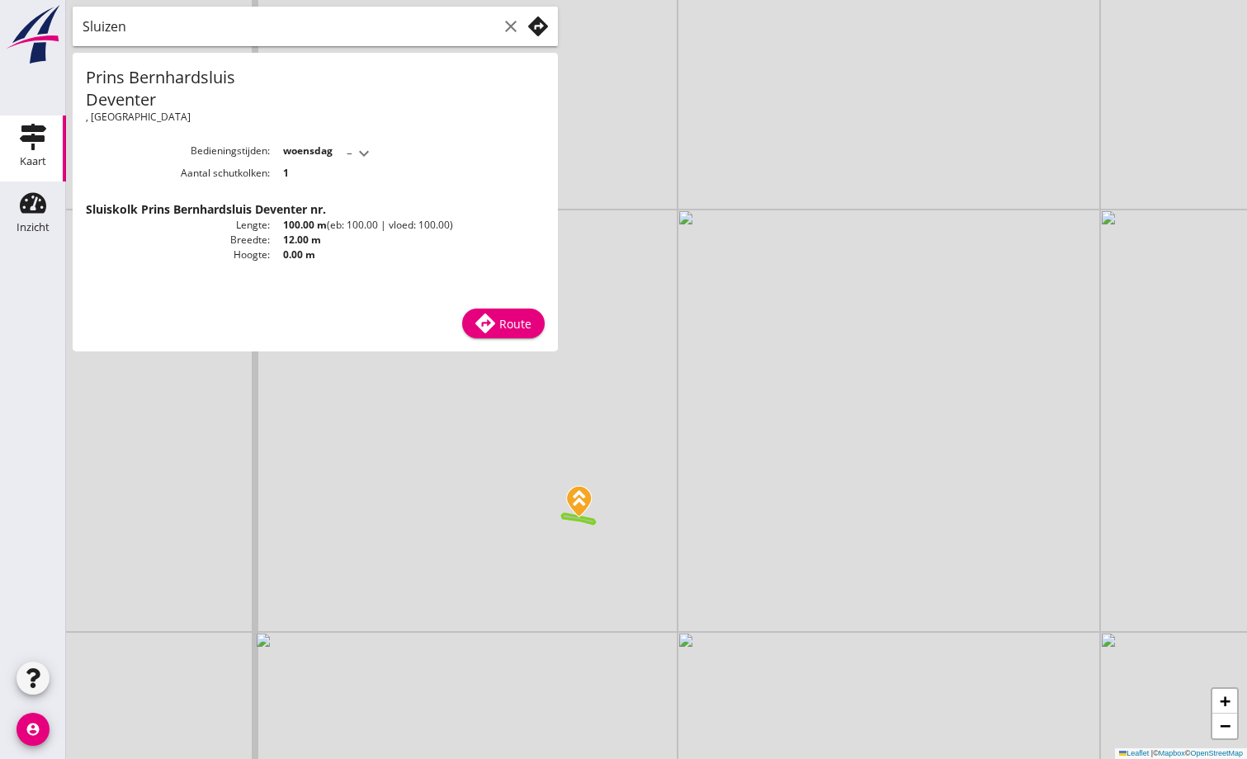
click at [510, 35] on icon "clear" at bounding box center [511, 27] width 20 height 20
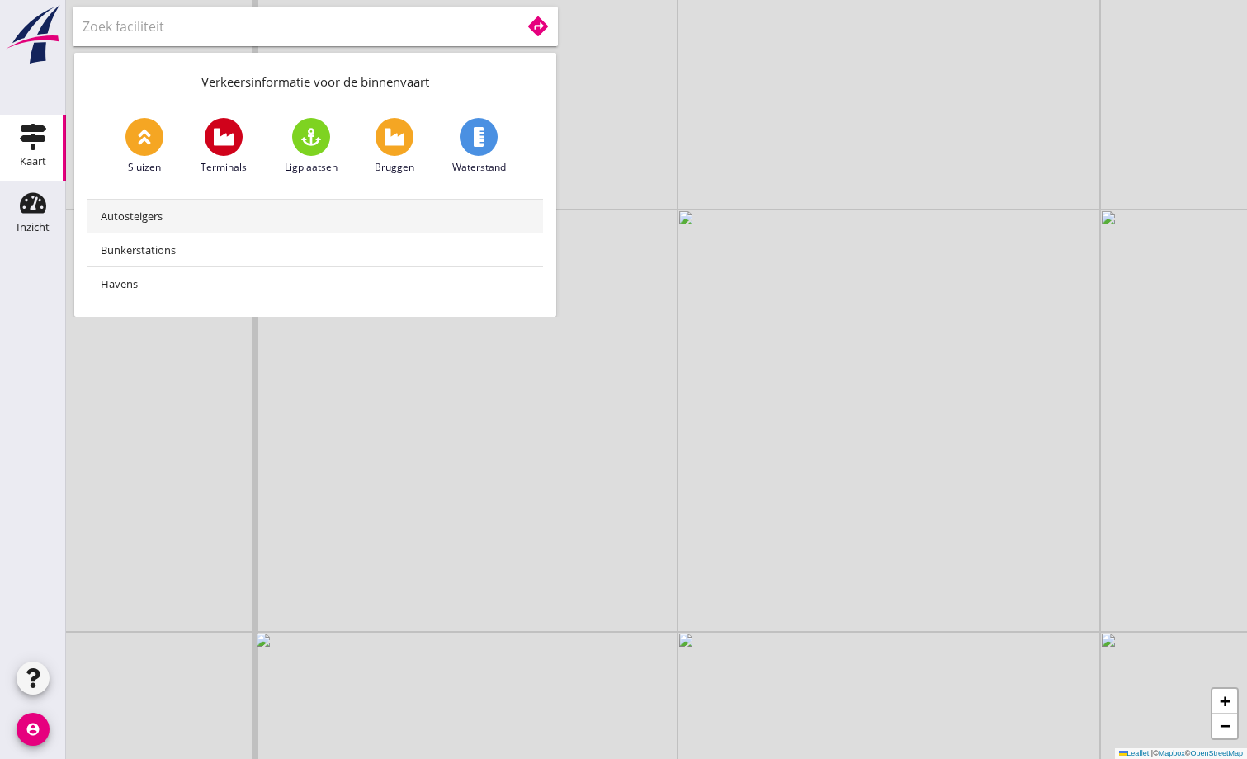
click at [136, 215] on div "Autosteigers" at bounding box center [315, 216] width 429 height 20
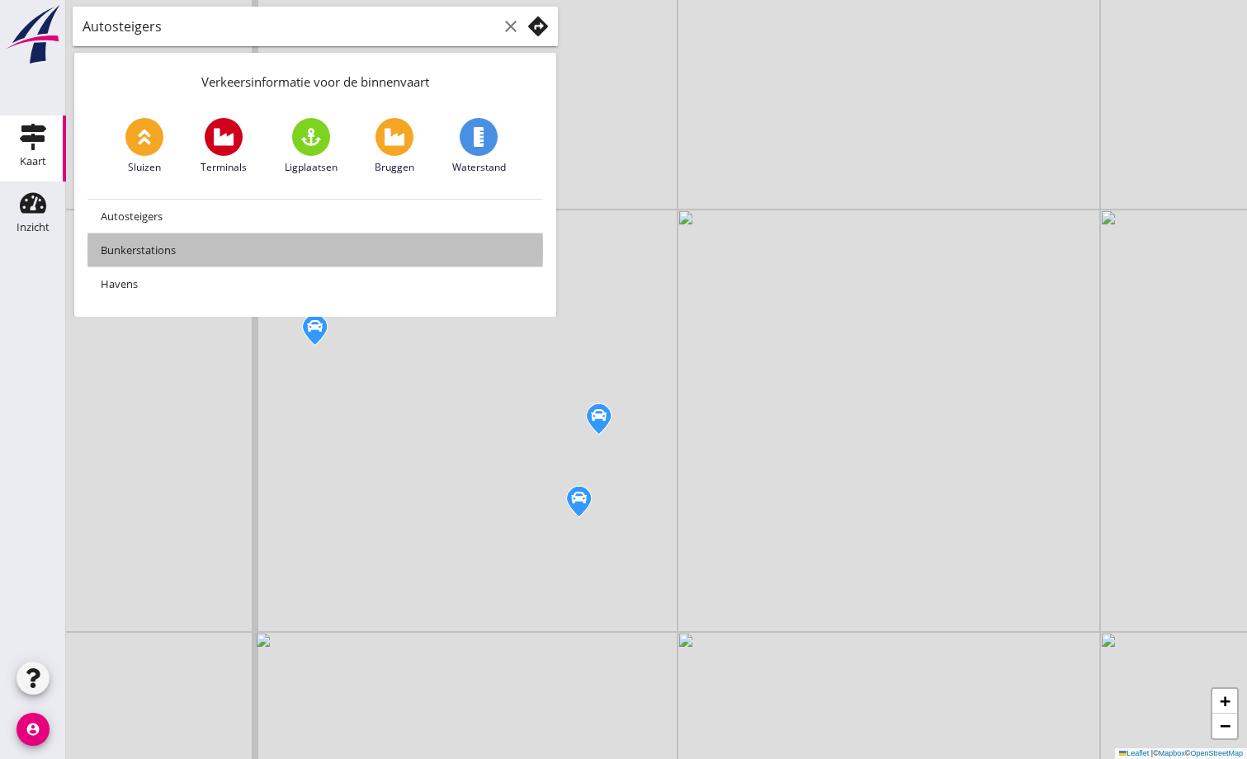
click at [152, 253] on div "Bunkerstations" at bounding box center [315, 250] width 429 height 20
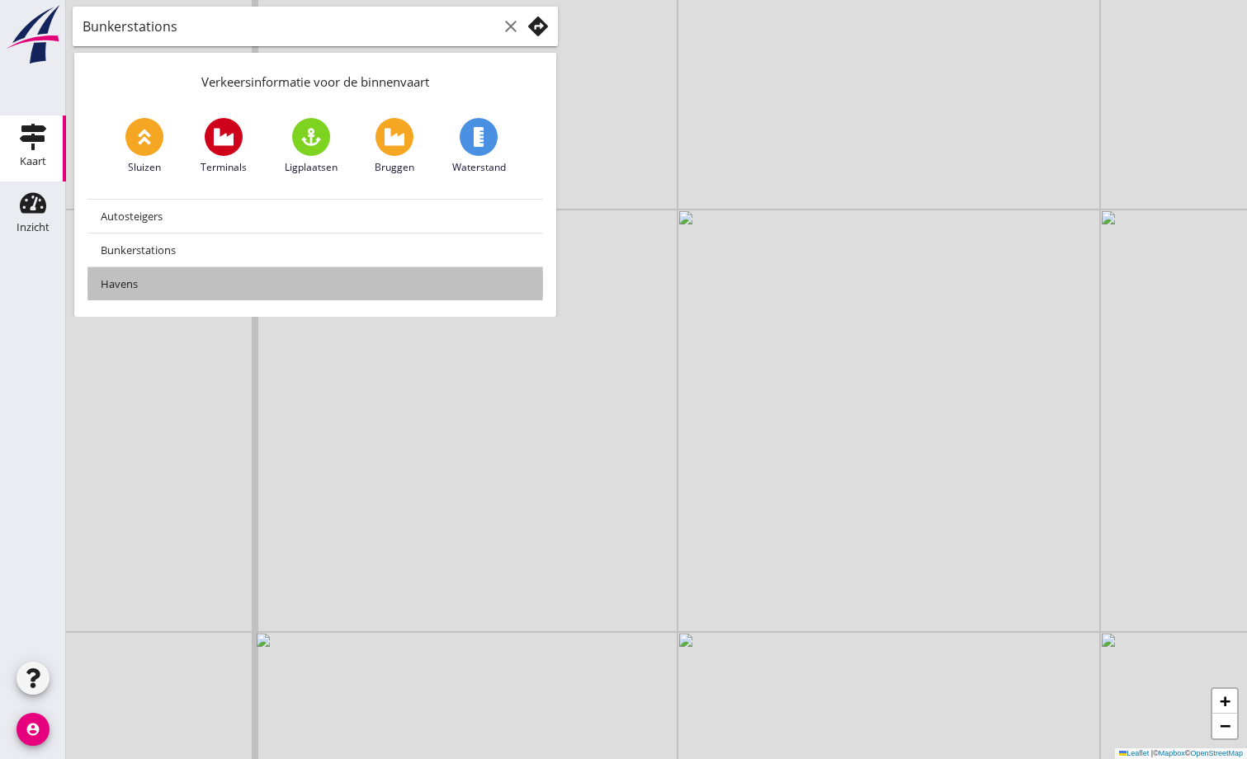
click at [126, 282] on div "Havens" at bounding box center [315, 284] width 429 height 20
type input "Havens"
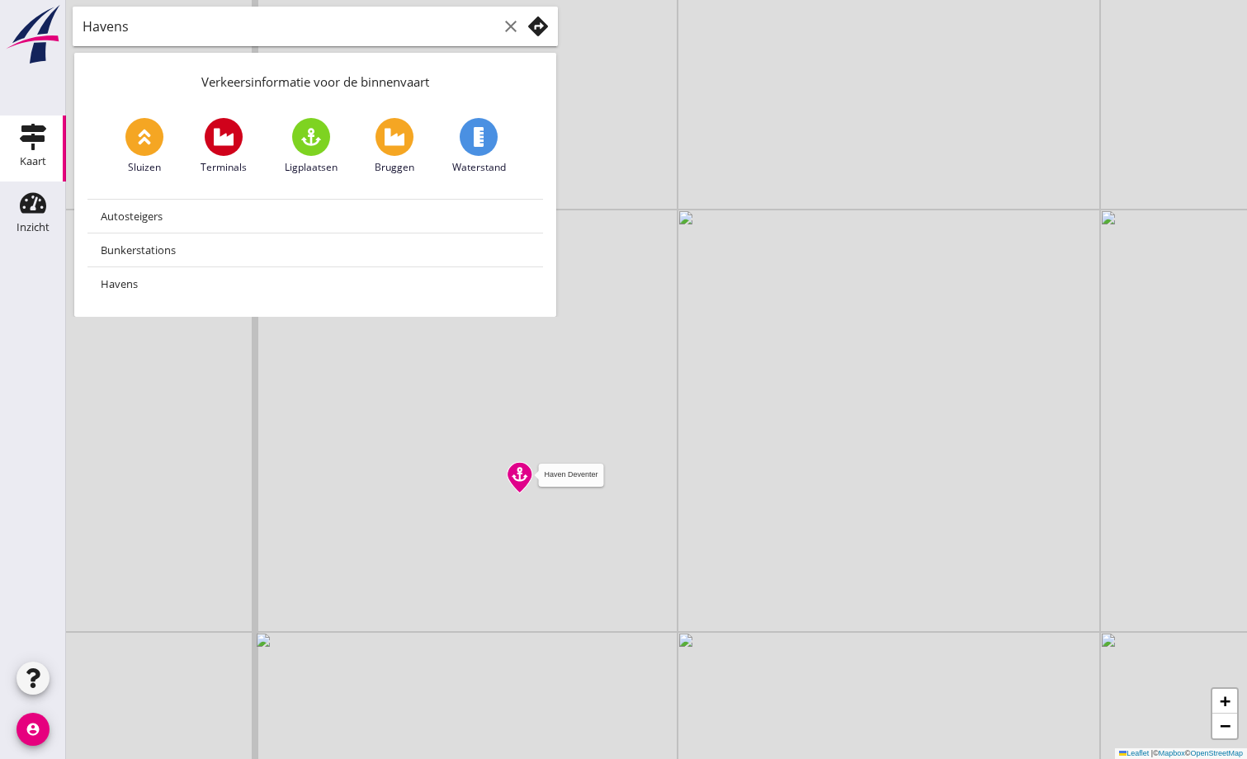
click at [516, 476] on img at bounding box center [519, 478] width 29 height 35
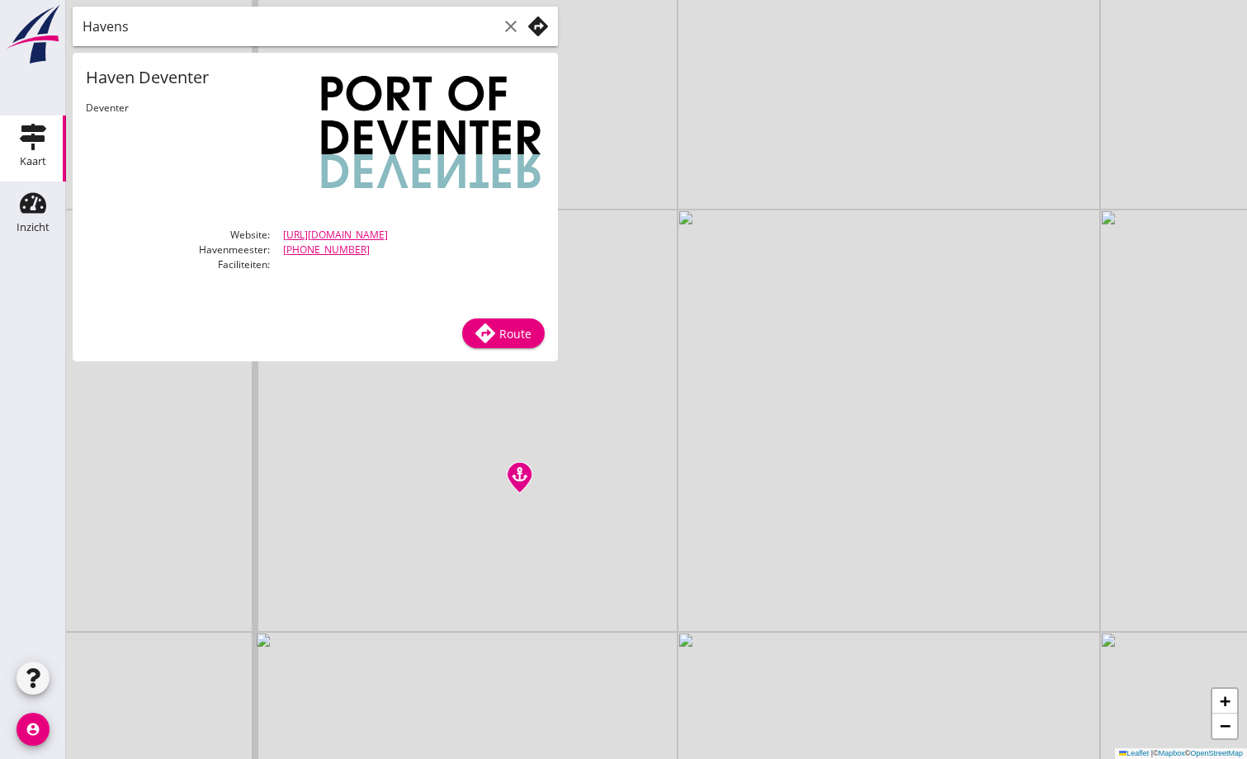
click at [513, 25] on icon "clear" at bounding box center [511, 27] width 20 height 20
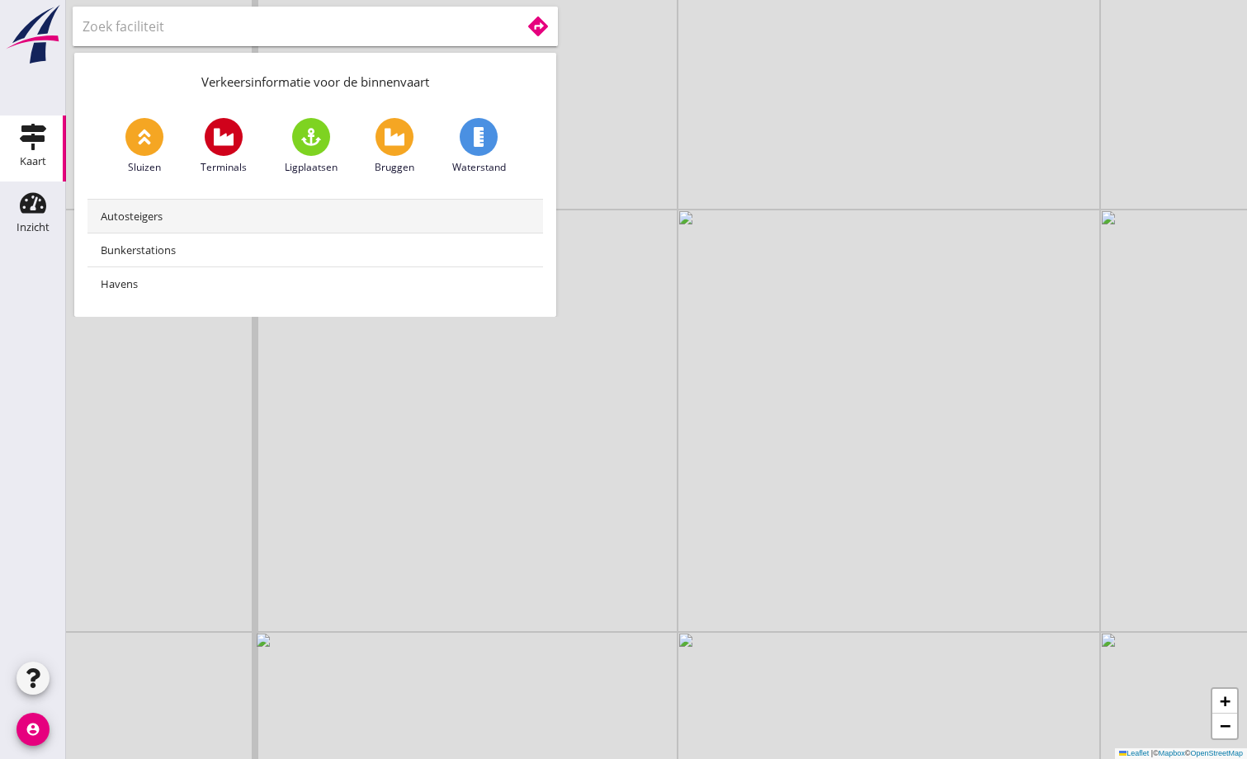
click at [137, 216] on div "Autosteigers" at bounding box center [315, 216] width 429 height 20
type input "Autosteigers"
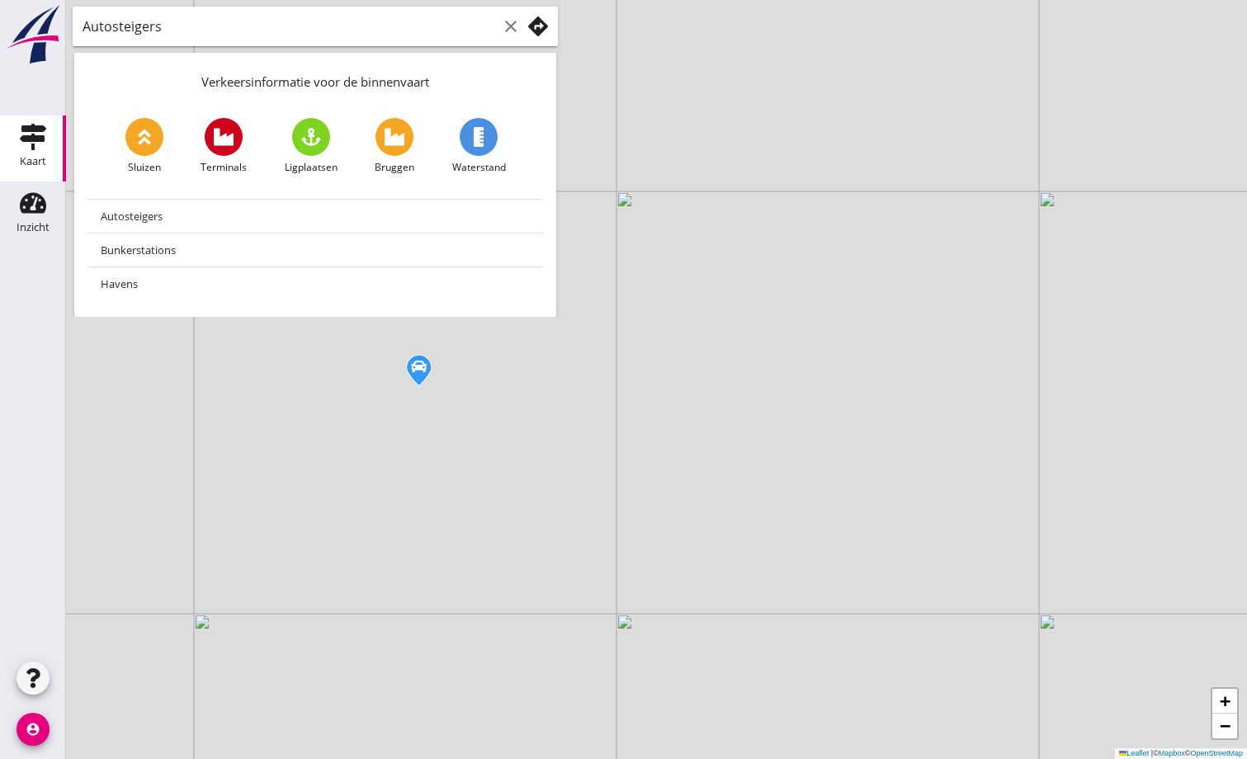
click at [511, 25] on icon "clear" at bounding box center [511, 27] width 20 height 20
